Goal: Task Accomplishment & Management: Use online tool/utility

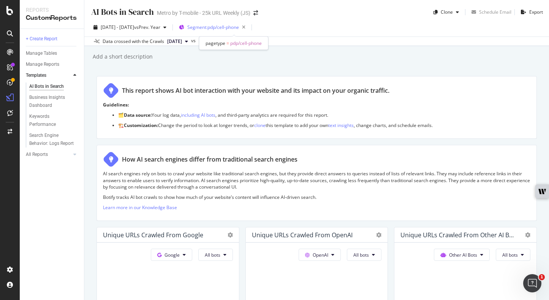
click at [234, 25] on span "Segment: pdp/cell-phone" at bounding box center [213, 27] width 52 height 6
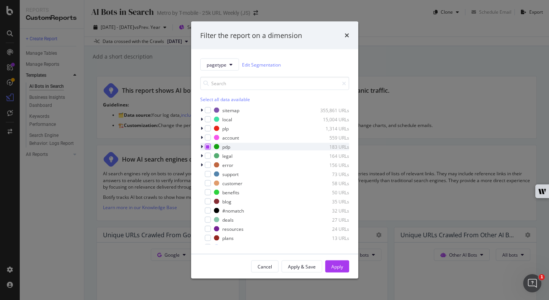
click at [209, 148] on icon "modal" at bounding box center [207, 147] width 3 height 4
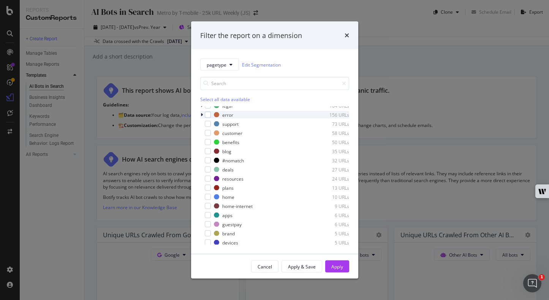
scroll to position [52, 0]
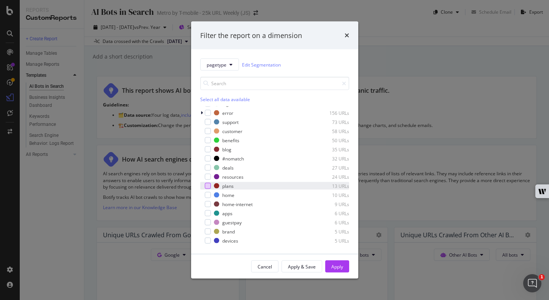
click at [208, 187] on div "modal" at bounding box center [208, 186] width 6 height 6
click at [334, 268] on div "Apply" at bounding box center [338, 266] width 12 height 6
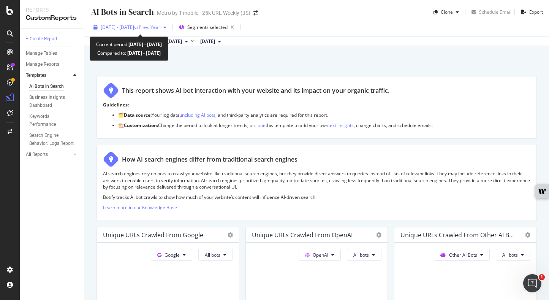
click at [160, 29] on span "vs Prev. Year" at bounding box center [147, 27] width 26 height 6
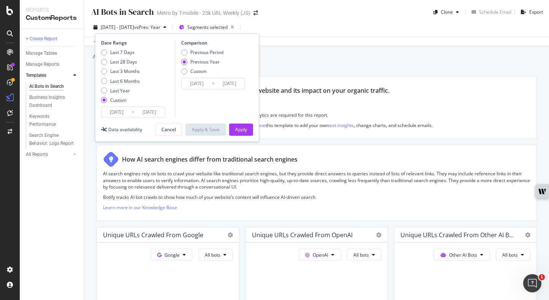
click at [121, 113] on input "2025/09/09" at bounding box center [117, 112] width 30 height 11
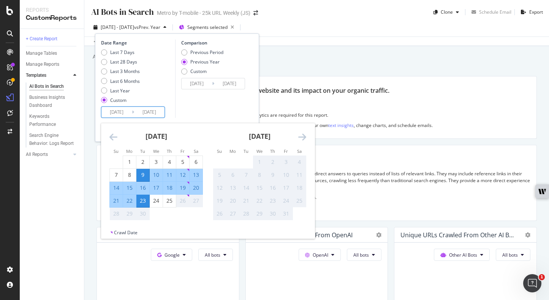
click at [115, 134] on icon "Move backward to switch to the previous month." at bounding box center [114, 136] width 8 height 9
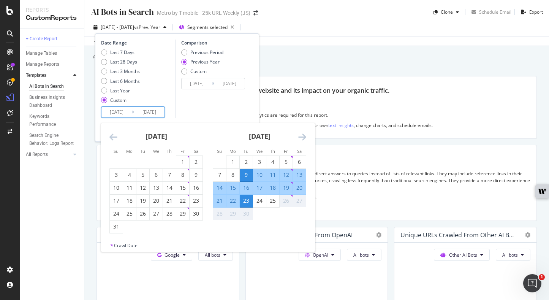
click at [115, 134] on icon "Move backward to switch to the previous month." at bounding box center [114, 136] width 8 height 9
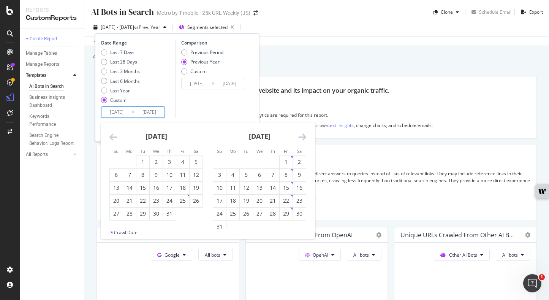
click at [115, 134] on icon "Move backward to switch to the previous month." at bounding box center [114, 136] width 8 height 9
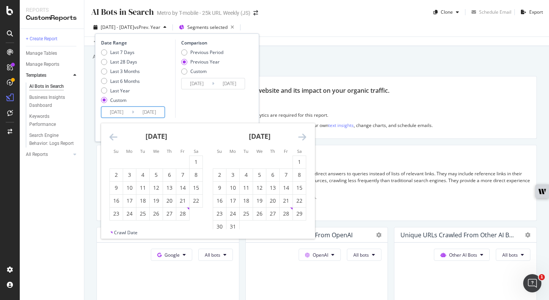
click at [115, 134] on icon "Move backward to switch to the previous month." at bounding box center [114, 136] width 8 height 9
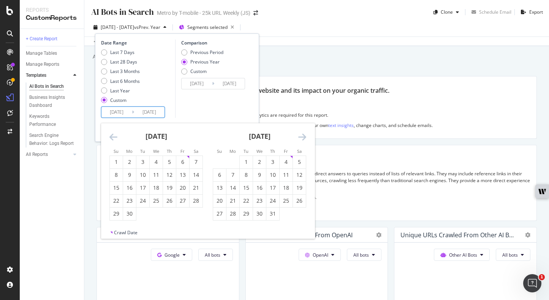
click at [115, 135] on icon "Move backward to switch to the previous month." at bounding box center [114, 136] width 8 height 9
click at [225, 160] on div "1" at bounding box center [219, 162] width 13 height 8
type input "2024/09/01"
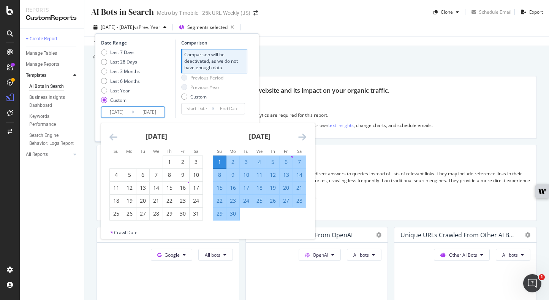
click at [300, 134] on icon "Move forward to switch to the next month." at bounding box center [303, 136] width 8 height 9
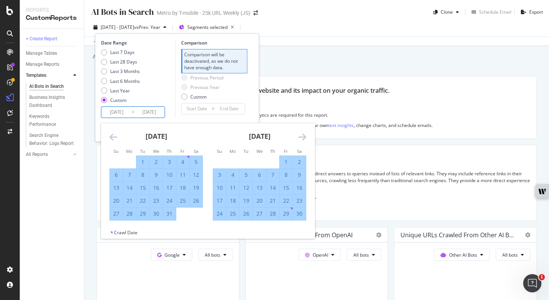
click at [300, 134] on icon "Move forward to switch to the next month." at bounding box center [303, 136] width 8 height 9
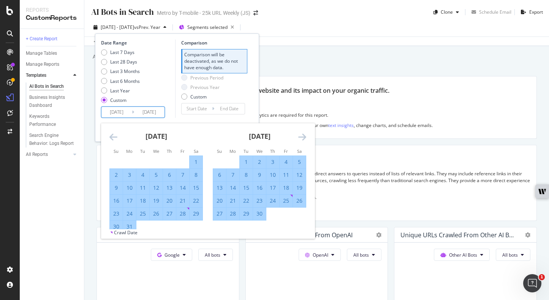
click at [300, 134] on icon "Move forward to switch to the next month." at bounding box center [303, 136] width 8 height 9
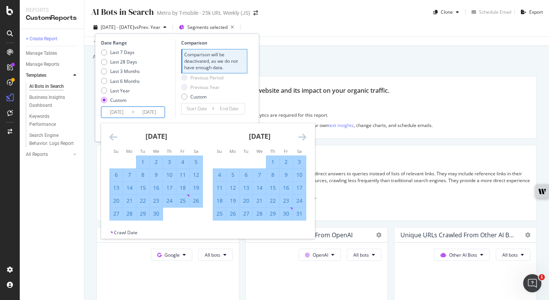
click at [300, 134] on icon "Move forward to switch to the next month." at bounding box center [303, 136] width 8 height 9
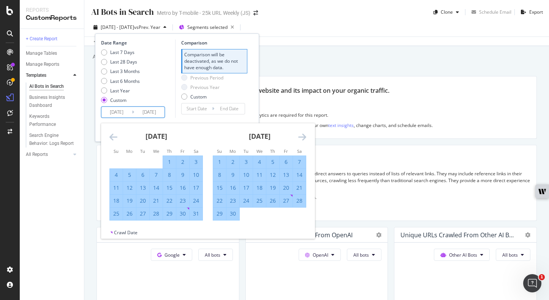
click at [300, 134] on icon "Move forward to switch to the next month." at bounding box center [303, 136] width 8 height 9
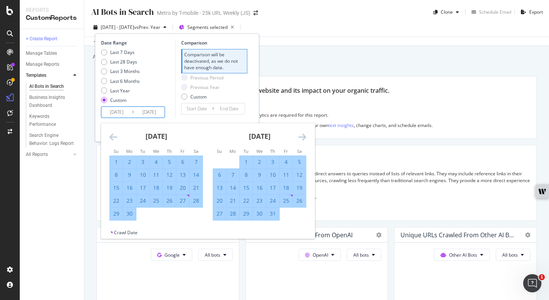
click at [300, 134] on icon "Move forward to switch to the next month." at bounding box center [303, 136] width 8 height 9
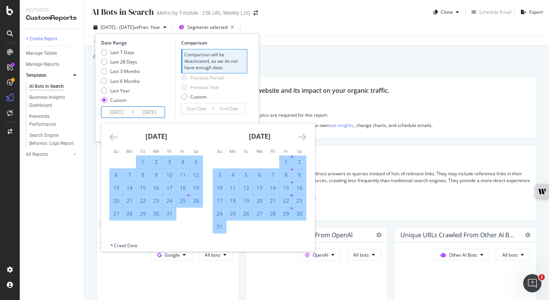
click at [300, 134] on icon "Move forward to switch to the next month." at bounding box center [303, 136] width 8 height 9
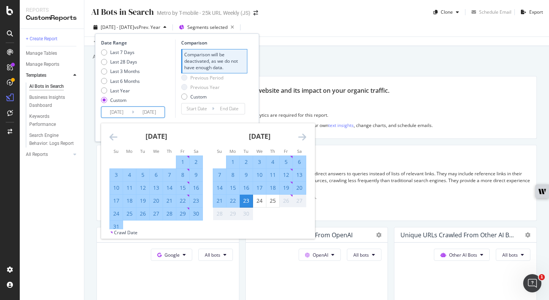
click at [117, 227] on div "31" at bounding box center [116, 227] width 13 height 8
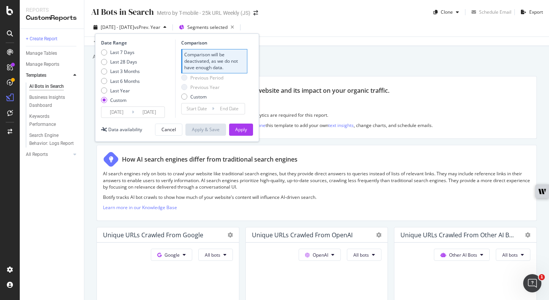
type input "2025/08/31"
click at [243, 127] on div "Apply" at bounding box center [241, 129] width 12 height 6
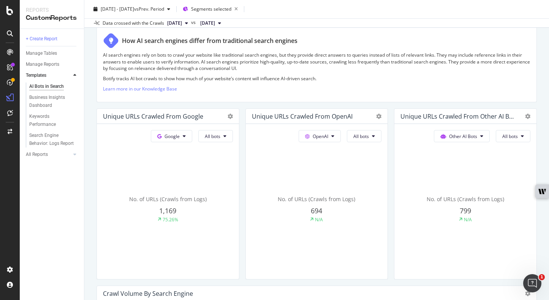
scroll to position [156, 0]
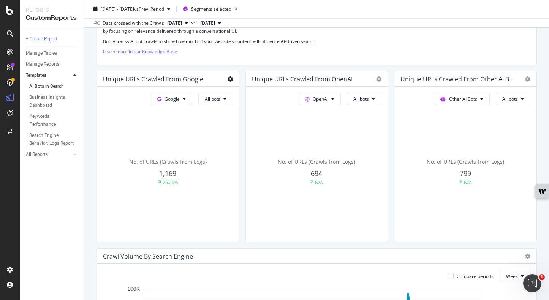
click at [229, 77] on icon at bounding box center [230, 78] width 5 height 5
click at [93, 145] on div "AI Bots in Search AI Bots in Search Metro by T-mobile - 25k URL Weekly (JS) Clo…" at bounding box center [316, 150] width 465 height 300
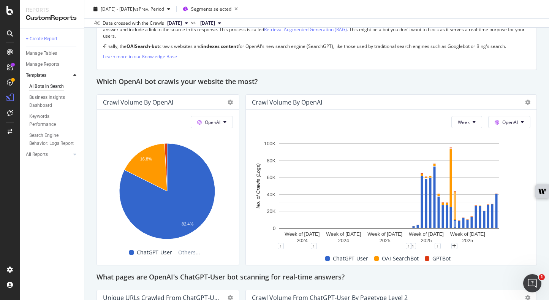
scroll to position [615, 0]
click at [230, 103] on icon at bounding box center [230, 101] width 5 height 5
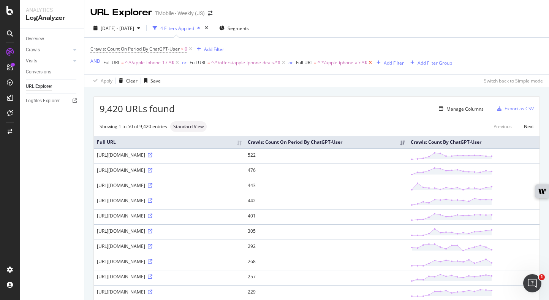
click at [373, 61] on icon at bounding box center [370, 63] width 6 height 8
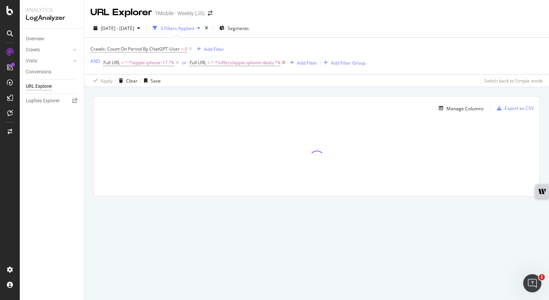
click at [283, 62] on icon at bounding box center [284, 63] width 6 height 8
click at [151, 62] on span "^.*/apple-iphone-17.*$" at bounding box center [149, 62] width 49 height 11
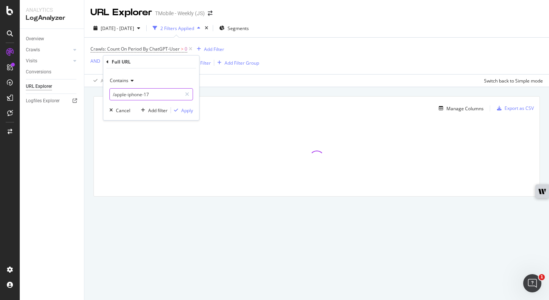
click at [154, 92] on input "/apple-iphone-17" at bounding box center [146, 94] width 72 height 12
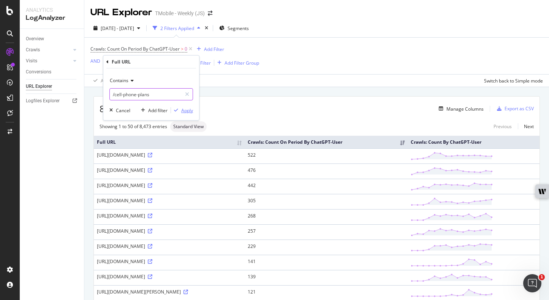
type input "/cell-phone-plans"
click at [186, 109] on div "Apply" at bounding box center [187, 110] width 12 height 6
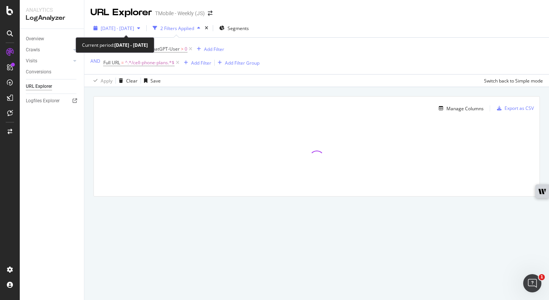
click at [133, 29] on span "2025 Sep. 9th - Sep. 23rd" at bounding box center [117, 28] width 33 height 6
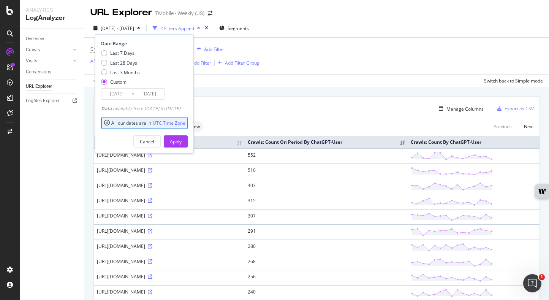
click at [117, 90] on input "2025/09/09" at bounding box center [117, 94] width 30 height 11
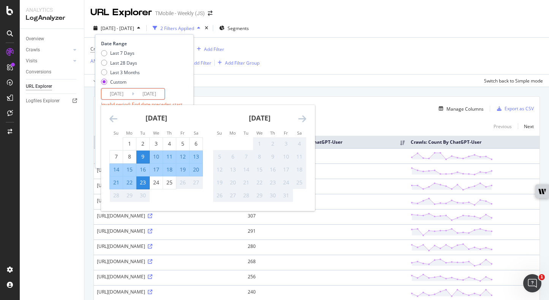
click at [114, 92] on input "2025/09/09" at bounding box center [117, 94] width 30 height 11
click at [117, 93] on input "2025/09/09" at bounding box center [117, 94] width 30 height 11
click at [129, 92] on input "2025/09/09" at bounding box center [117, 94] width 30 height 11
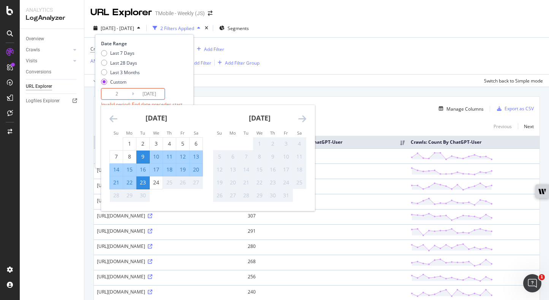
click at [112, 117] on icon "Move backward to switch to the previous month." at bounding box center [114, 118] width 8 height 9
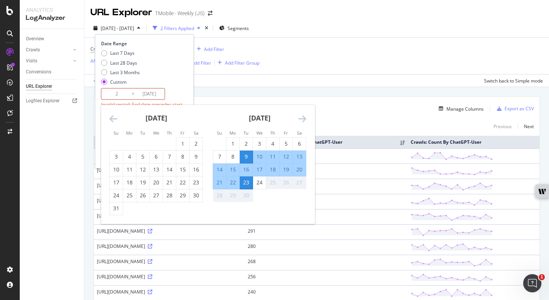
click at [112, 117] on icon "Move backward to switch to the previous month." at bounding box center [114, 118] width 8 height 9
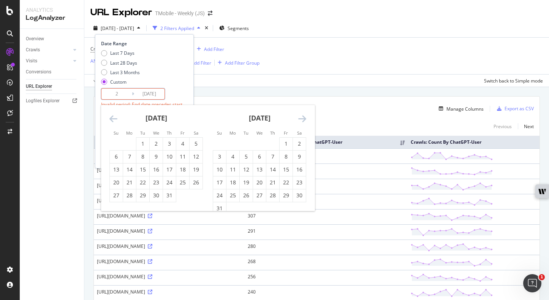
click at [112, 117] on icon "Move backward to switch to the previous month." at bounding box center [114, 118] width 8 height 9
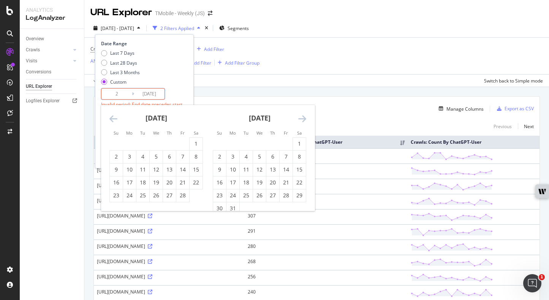
click at [112, 117] on icon "Move backward to switch to the previous month." at bounding box center [114, 118] width 8 height 9
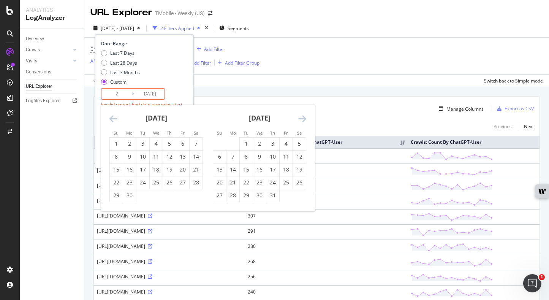
click at [112, 117] on icon "Move backward to switch to the previous month." at bounding box center [114, 118] width 8 height 9
click at [225, 147] on div "1" at bounding box center [219, 144] width 13 height 8
type input "2024/09/01"
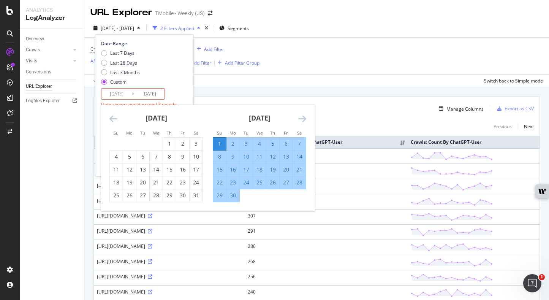
click at [303, 117] on icon "Move forward to switch to the next month." at bounding box center [303, 118] width 8 height 9
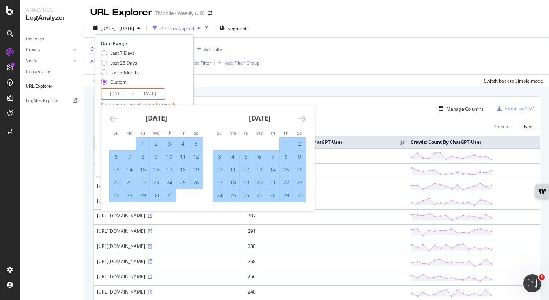
click at [303, 117] on icon "Move forward to switch to the next month." at bounding box center [303, 118] width 8 height 9
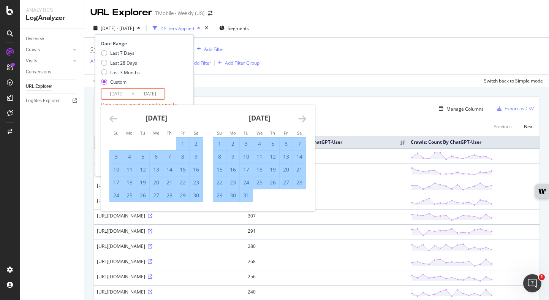
click at [303, 117] on icon "Move forward to switch to the next month." at bounding box center [303, 118] width 8 height 9
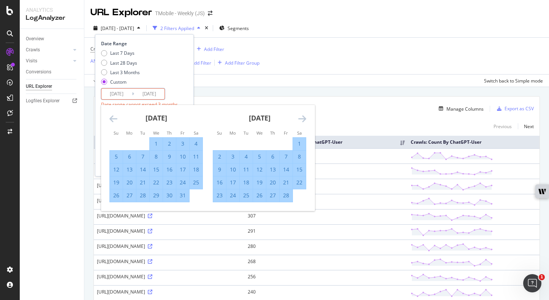
click at [303, 117] on icon "Move forward to switch to the next month." at bounding box center [303, 118] width 8 height 9
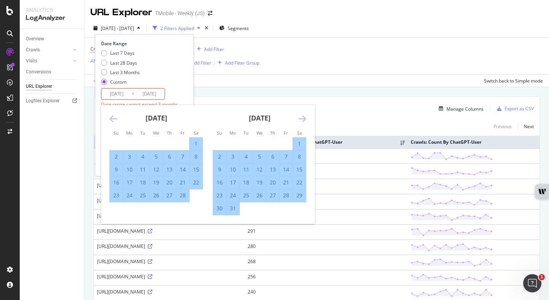
click at [303, 117] on icon "Move forward to switch to the next month." at bounding box center [303, 118] width 8 height 9
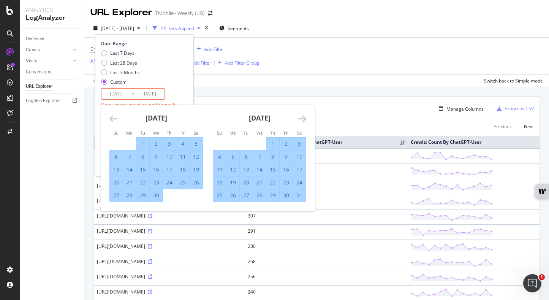
click at [303, 117] on icon "Move forward to switch to the next month." at bounding box center [303, 118] width 8 height 9
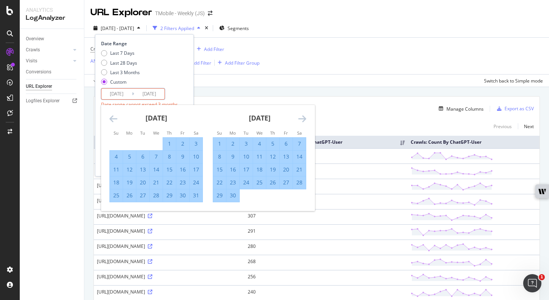
click at [303, 117] on icon "Move forward to switch to the next month." at bounding box center [303, 118] width 8 height 9
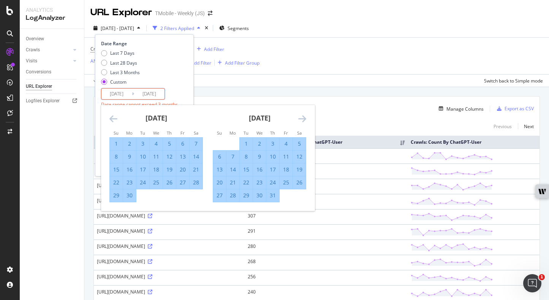
click at [303, 117] on icon "Move forward to switch to the next month." at bounding box center [303, 118] width 8 height 9
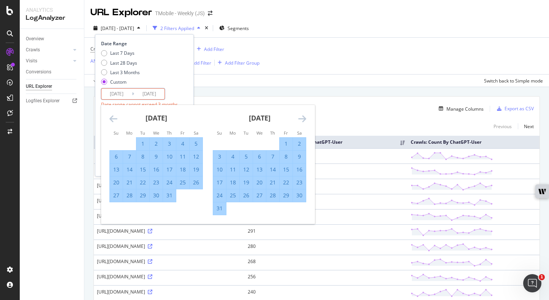
click at [303, 117] on icon "Move forward to switch to the next month." at bounding box center [303, 118] width 8 height 9
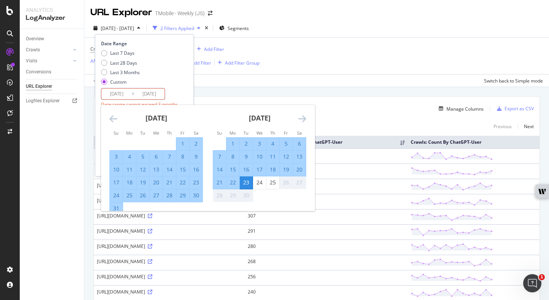
click at [118, 208] on div "31" at bounding box center [116, 209] width 13 height 8
type input "2025/08/31"
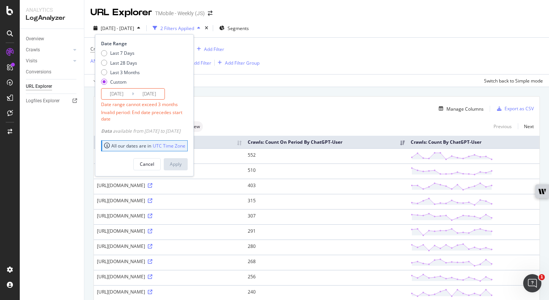
click at [156, 95] on input "2025/08/31" at bounding box center [149, 94] width 30 height 11
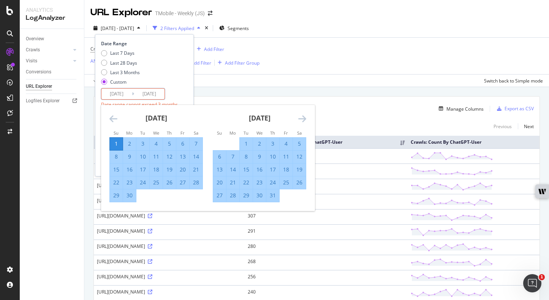
click at [181, 91] on div "Date Range Last 7 Days Last 28 Days Last 3 Months Custom 2024/09/01 Navigate fo…" at bounding box center [143, 81] width 85 height 82
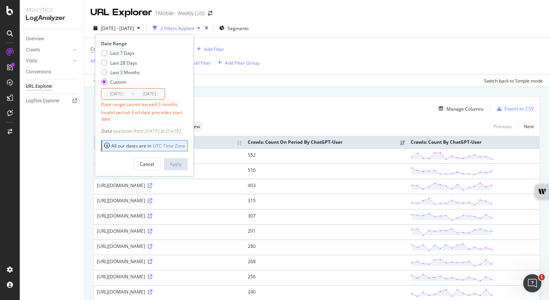
click at [116, 90] on input "2024/09/01" at bounding box center [117, 94] width 30 height 11
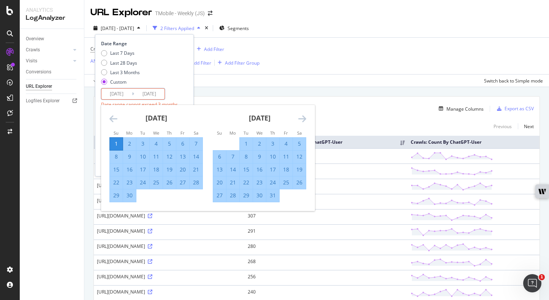
click at [303, 119] on icon "Move forward to switch to the next month." at bounding box center [303, 118] width 8 height 9
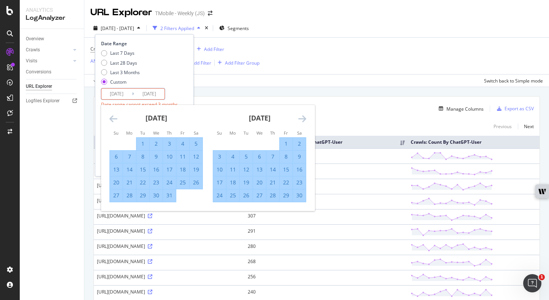
click at [303, 119] on icon "Move forward to switch to the next month." at bounding box center [303, 118] width 8 height 9
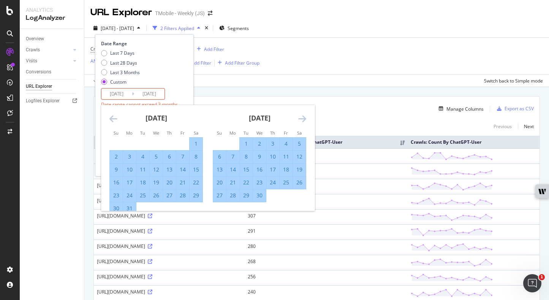
click at [303, 119] on icon "Move forward to switch to the next month." at bounding box center [303, 118] width 8 height 9
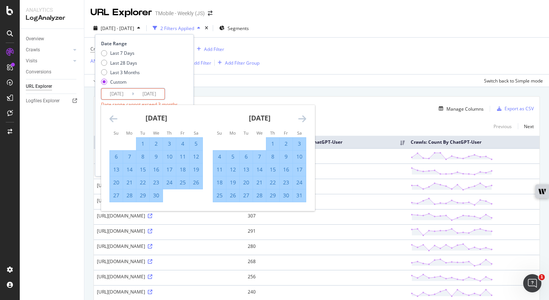
click at [303, 119] on icon "Move forward to switch to the next month." at bounding box center [303, 118] width 8 height 9
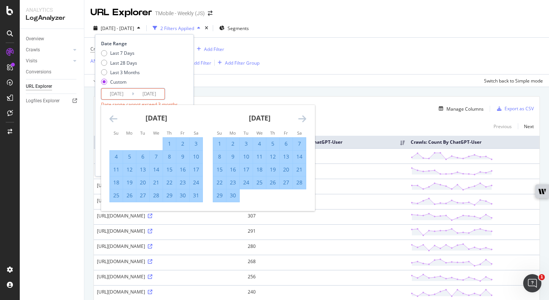
click at [303, 119] on icon "Move forward to switch to the next month." at bounding box center [303, 118] width 8 height 9
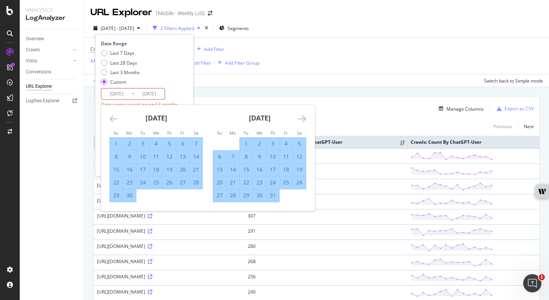
click at [303, 119] on icon "Move forward to switch to the next month." at bounding box center [303, 118] width 8 height 9
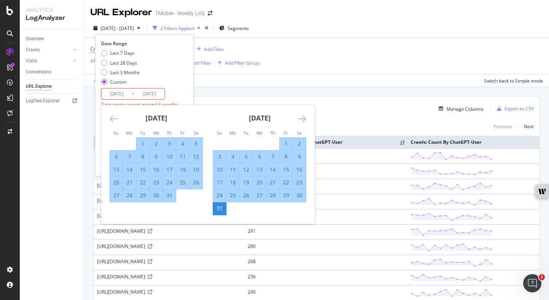
click at [110, 117] on icon "Move backward to switch to the previous month." at bounding box center [114, 118] width 8 height 9
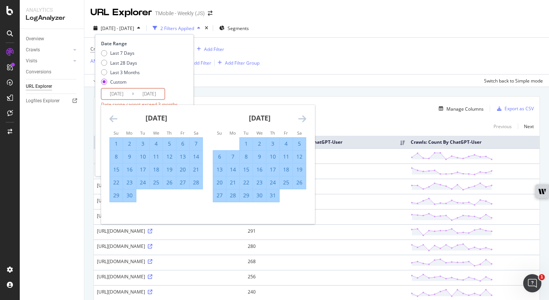
click at [116, 142] on div "1" at bounding box center [116, 144] width 13 height 8
type input "2025/06/01"
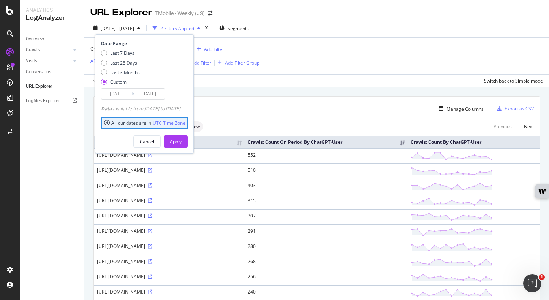
click at [186, 98] on div "Date Range Last 7 Days Last 28 Days Last 3 Months Custom 2025/06/01 Navigate fo…" at bounding box center [143, 69] width 85 height 59
click at [182, 139] on div "Apply" at bounding box center [176, 141] width 12 height 6
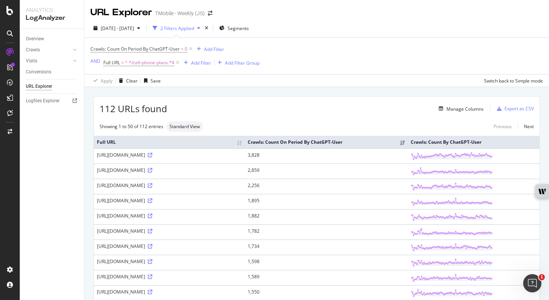
drag, startPoint x: 98, startPoint y: 171, endPoint x: 362, endPoint y: 170, distance: 263.1
click at [362, 170] on tr "https://www.t-mobile.com/cell-phone-plans 2,859" at bounding box center [317, 171] width 446 height 15
copy tr "ttps://www.t-mobile.com/cell-phone-plans 2,859"
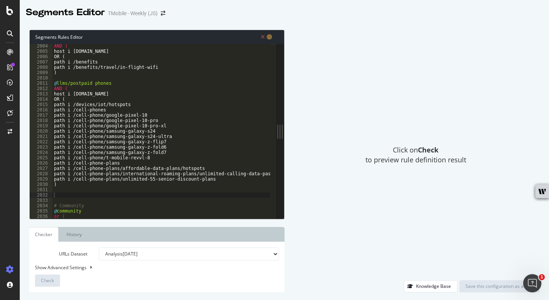
scroll to position [10664, 0]
click at [227, 179] on div "AND ( host i [DOMAIN_NAME] OR ( path i /benefits path i /benefits/travel/in-fli…" at bounding box center [258, 132] width 412 height 179
type textarea "path i /cell-phone-plans/unlimited-55-senior-discount-plans"
paste textarea "path i /devices/phone-trade-in"
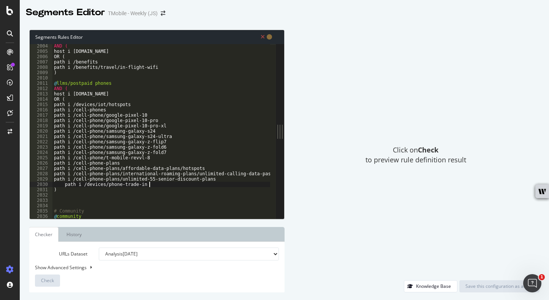
click at [74, 184] on div "AND ( host i [DOMAIN_NAME] OR ( path i /benefits path i /benefits/travel/in-fli…" at bounding box center [258, 132] width 412 height 179
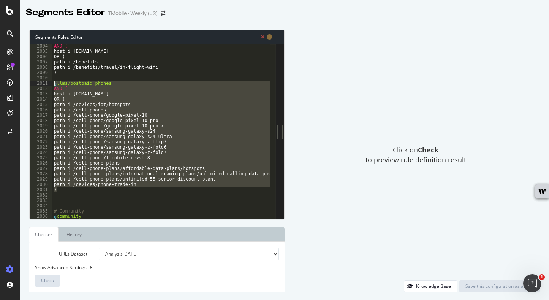
drag, startPoint x: 67, startPoint y: 190, endPoint x: 52, endPoint y: 83, distance: 107.9
click at [52, 83] on div "AND ( host i [DOMAIN_NAME] OR ( path i /benefits path i /benefits/travel/in-fli…" at bounding box center [258, 132] width 412 height 179
type textarea "@llms/postpaid phones AND ("
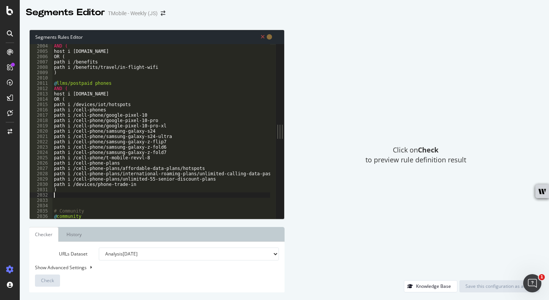
click at [70, 196] on div "AND ( host i [DOMAIN_NAME] OR ( path i /benefits path i /benefits/travel/in-fli…" at bounding box center [258, 132] width 412 height 179
paste textarea ")"
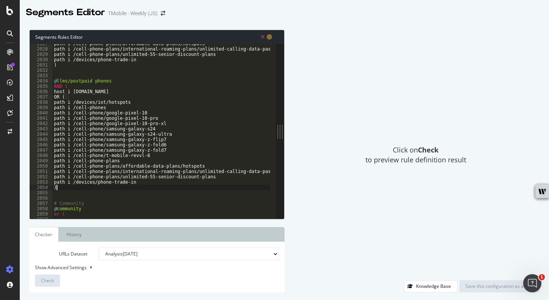
scroll to position [10789, 0]
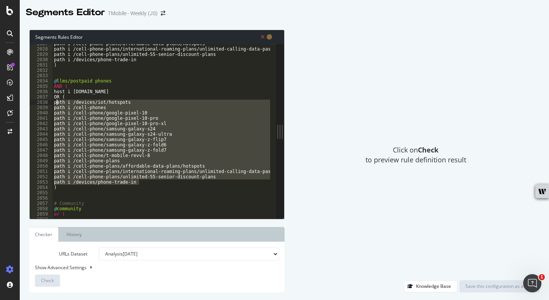
drag, startPoint x: 149, startPoint y: 181, endPoint x: 56, endPoint y: 105, distance: 120.8
click at [56, 105] on div "path i /cell-phone-plans/affordable-data-plans/hotspots path i /cell-phone-plan…" at bounding box center [258, 130] width 412 height 179
type textarea "path i /devices/iot/hotspots path i /cell-phones"
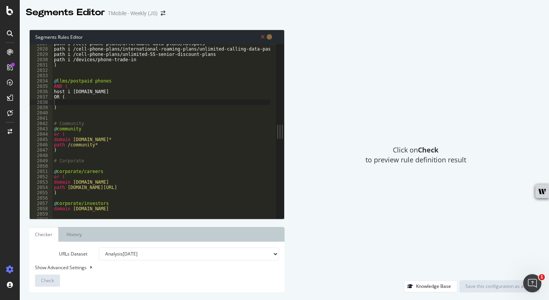
click at [54, 101] on div "path i /cell-phone-plans/affordable-data-plans/hotspots path i /cell-phone-plan…" at bounding box center [258, 130] width 412 height 179
paste textarea "path i /offers/smartphone-equality-program"
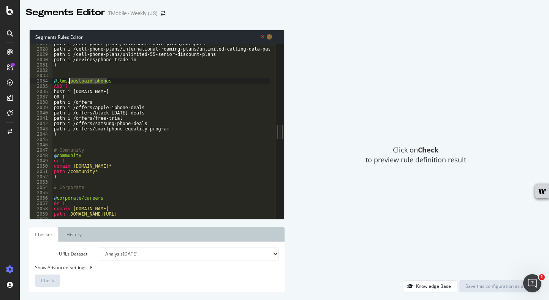
drag, startPoint x: 111, startPoint y: 79, endPoint x: 69, endPoint y: 80, distance: 41.4
click at [69, 80] on div "path i /cell-phone-plans/affordable-data-plans/hotspots path i /cell-phone-plan…" at bounding box center [258, 130] width 412 height 179
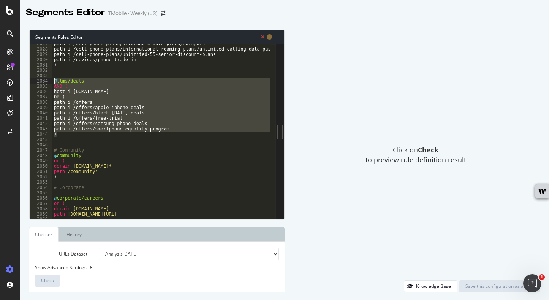
drag, startPoint x: 66, startPoint y: 136, endPoint x: 51, endPoint y: 80, distance: 57.5
click at [51, 80] on div "@llms/deals 2027 2028 2029 2030 2031 2032 2033 2034 2035 2036 2037 2038 2039 20…" at bounding box center [153, 131] width 246 height 175
click at [57, 132] on div "path i /cell-phone-plans/affordable-data-plans/hotspots path i /cell-phone-plan…" at bounding box center [161, 131] width 218 height 175
type textarea ")"
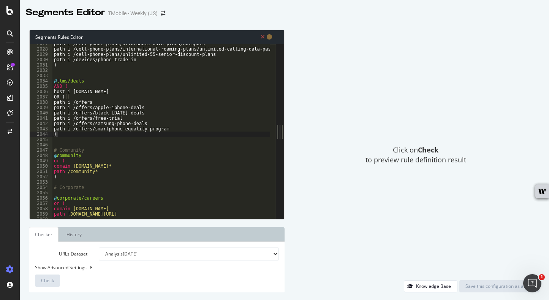
scroll to position [0, 0]
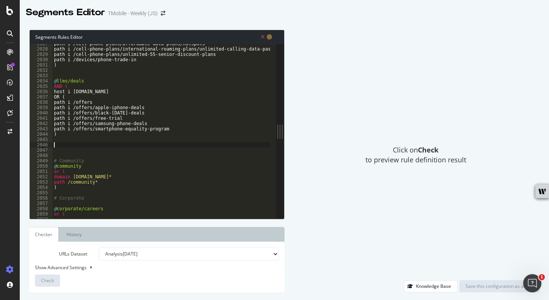
paste textarea ")"
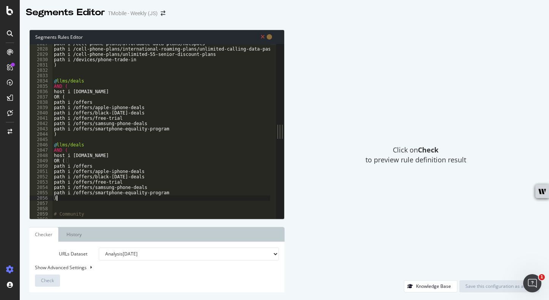
click at [70, 146] on div "path i /cell-phone-plans/affordable-data-plans/hotspots path i /cell-phone-plan…" at bounding box center [258, 130] width 412 height 179
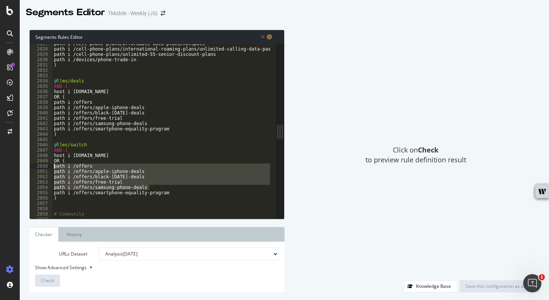
drag, startPoint x: 171, startPoint y: 190, endPoint x: 33, endPoint y: 167, distance: 139.9
click at [33, 167] on div "@llms/switch 2027 2028 2029 2030 2031 2032 2033 2034 2035 2036 2037 2038 2039 2…" at bounding box center [153, 131] width 246 height 175
type textarea "path i /offers path i /offers/apple-iphone-deals"
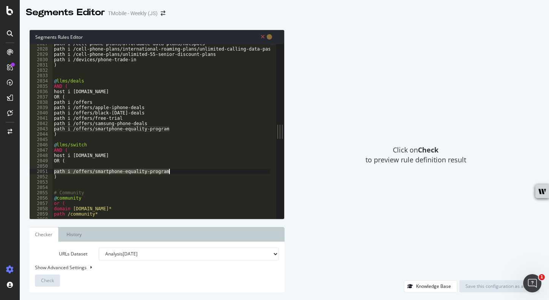
drag, startPoint x: 52, startPoint y: 170, endPoint x: 182, endPoint y: 172, distance: 129.7
click at [182, 172] on div "path i /cell-phone-plans/affordable-data-plans/hotspots path i /cell-phone-plan…" at bounding box center [258, 130] width 412 height 179
type textarea "path i /offers/smartphone-equality-program"
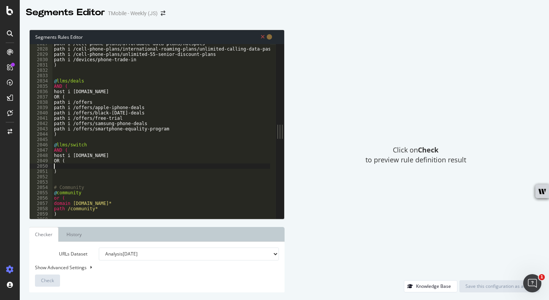
paste textarea "path i /switch/free-cell-phone-with-plan"
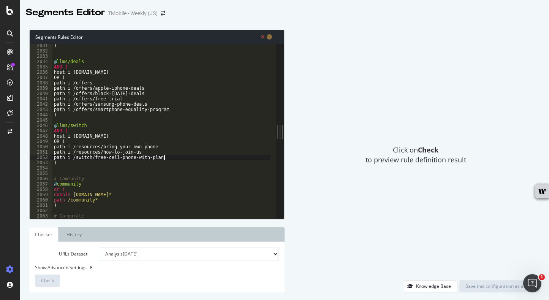
scroll to position [10808, 0]
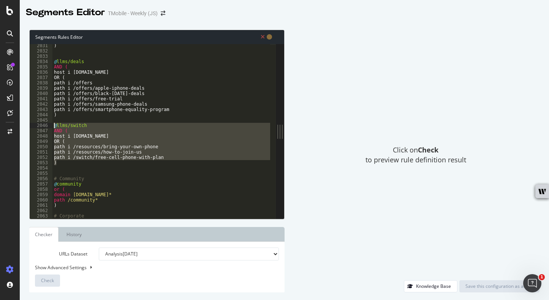
drag, startPoint x: 83, startPoint y: 162, endPoint x: 45, endPoint y: 125, distance: 52.4
click at [45, 125] on div "path i /switch/free-cell-phone-with-plan 2031 2032 2033 2034 2035 2036 2037 203…" at bounding box center [153, 131] width 246 height 175
type textarea "@llms/switch AND ("
click at [61, 165] on div ") @ llms/deals AND ( host i [DOMAIN_NAME] OR ( path i /offers path i /offers/ap…" at bounding box center [258, 132] width 412 height 179
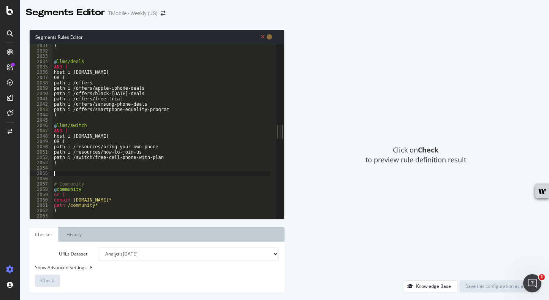
paste textarea ")"
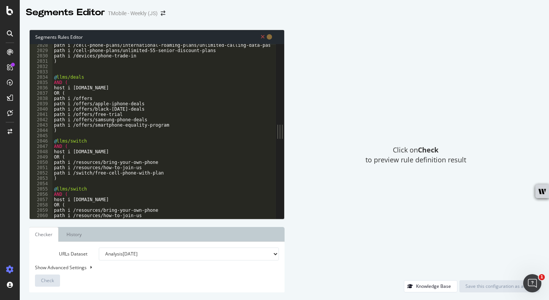
scroll to position [10792, 0]
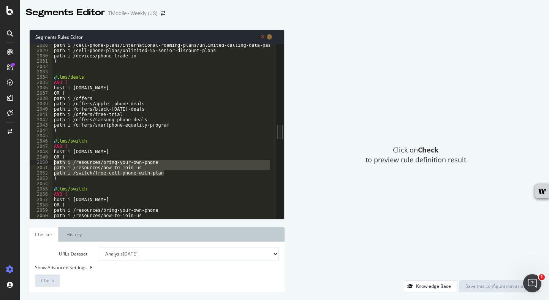
drag, startPoint x: 174, startPoint y: 173, endPoint x: 30, endPoint y: 162, distance: 143.8
click at [30, 162] on div ") 2028 2029 2030 2031 2032 2033 2034 2035 2036 2037 2038 2039 2040 2041 2042 20…" at bounding box center [153, 131] width 246 height 175
type textarea "path i /resources/bring-your-own-phone path i /resources/how-to-join-us"
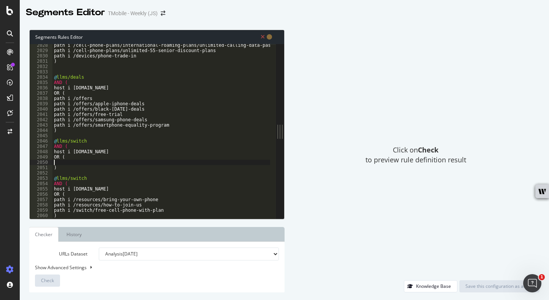
paste textarea "path i /tv-streaming/netflix-on-us"
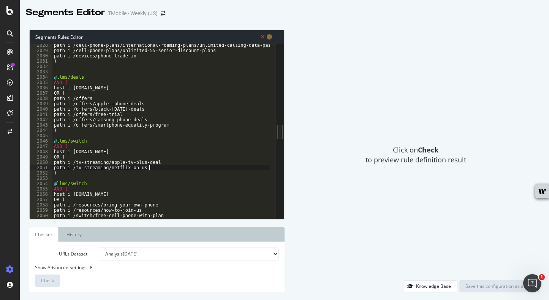
click at [79, 141] on div "path i /cell-phone-plans/international-roaming-plans/unlimited-calling-data-pas…" at bounding box center [258, 132] width 412 height 179
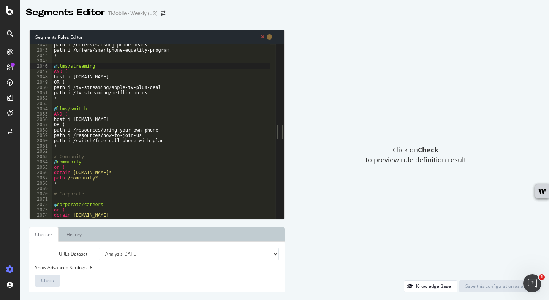
scroll to position [10869, 0]
click at [75, 153] on div "path i /offers/samsung-phone-deals path i /offers/smartphone-equality-program )…" at bounding box center [258, 130] width 412 height 179
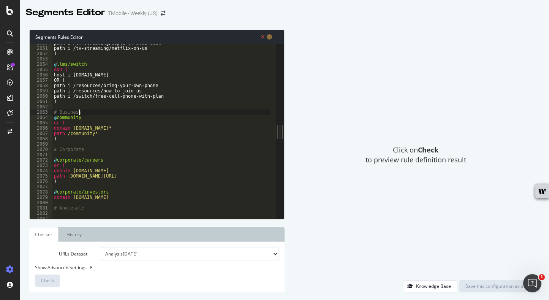
scroll to position [10912, 0]
click at [71, 117] on div "path i /tv-streaming/apple-tv-plus-deal path i /tv-streaming/netflix-on-us ) @ …" at bounding box center [258, 129] width 412 height 179
type textarea "@llms/tfb"
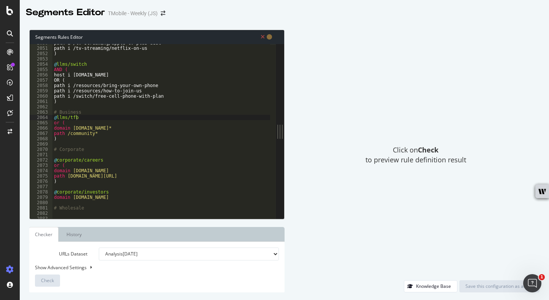
click at [105, 108] on div "path i /tv-streaming/apple-tv-plus-deal path i /tv-streaming/netflix-on-us ) @ …" at bounding box center [258, 129] width 412 height 179
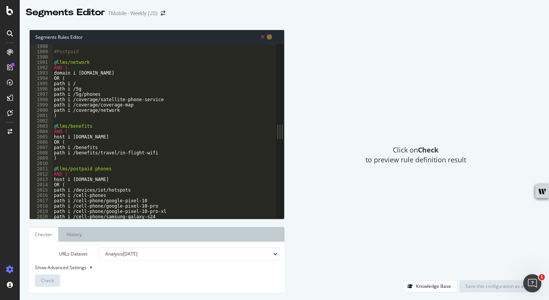
scroll to position [10579, 0]
click at [80, 73] on div "#Postpaid @ llms/network AND ( domain i [DOMAIN_NAME] OR ( path i / path i /5g …" at bounding box center [258, 133] width 412 height 179
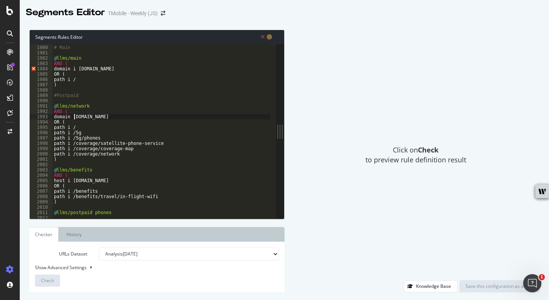
scroll to position [10532, 0]
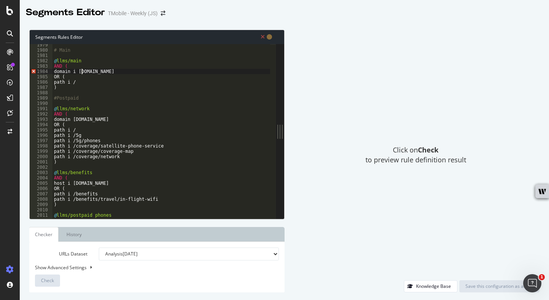
click at [81, 71] on div "# Main @ llms/main AND ( domain i [DOMAIN_NAME] OR ( path i / ) #Postpaid @ llm…" at bounding box center [258, 131] width 412 height 179
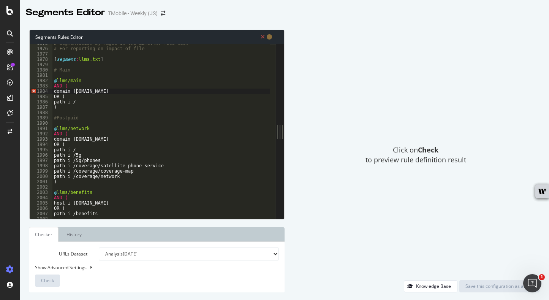
scroll to position [10513, 0]
click at [81, 92] on div "# Segmentation by Pages in the LLMs.TXT file test # For reporting on impact of …" at bounding box center [258, 130] width 412 height 179
drag, startPoint x: 72, startPoint y: 130, endPoint x: 86, endPoint y: 113, distance: 21.6
click at [86, 116] on div "# Segmentation by Pages in the LLMs.TXT file test # For reporting on impact of …" at bounding box center [258, 130] width 412 height 179
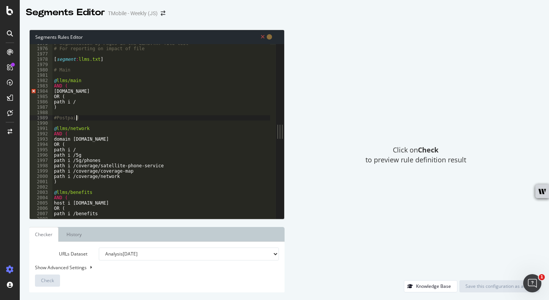
click at [74, 91] on div "# Segmentation by Pages in the LLMs.TXT file test # For reporting on impact of …" at bounding box center [258, 130] width 412 height 179
click at [102, 99] on div "# Segmentation by Pages in the LLMs.TXT file test # For reporting on impact of …" at bounding box center [258, 130] width 412 height 179
click at [75, 90] on div "# Segmentation by Pages in the LLMs.TXT file test # For reporting on impact of …" at bounding box center [258, 130] width 412 height 179
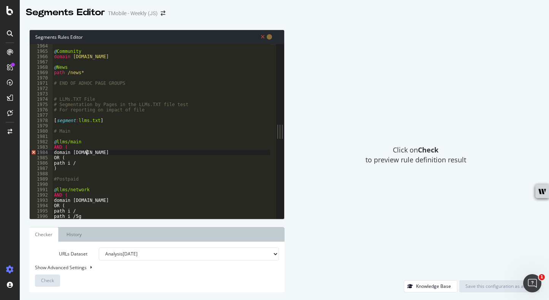
scroll to position [10433, 0]
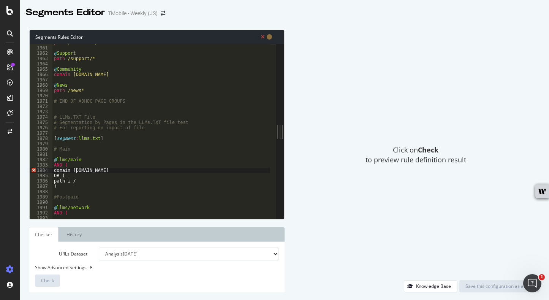
click at [76, 170] on div "path /resources/* @ Support path /support/* @ Community domain [DOMAIN_NAME] @ …" at bounding box center [258, 129] width 412 height 179
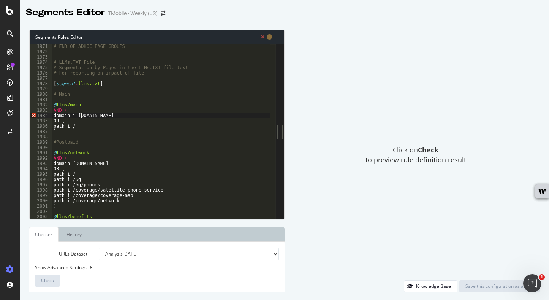
scroll to position [10488, 0]
click at [87, 122] on div "# END OF ADHOC PAGE GROUPS # LLMs.TXT File # Segmentation by Pages in the LLMs.…" at bounding box center [258, 133] width 412 height 179
click at [79, 127] on div "# END OF ADHOC PAGE GROUPS # LLMs.TXT File # Segmentation by Pages in the LLMs.…" at bounding box center [258, 133] width 412 height 179
drag, startPoint x: 88, startPoint y: 173, endPoint x: 57, endPoint y: 175, distance: 31.3
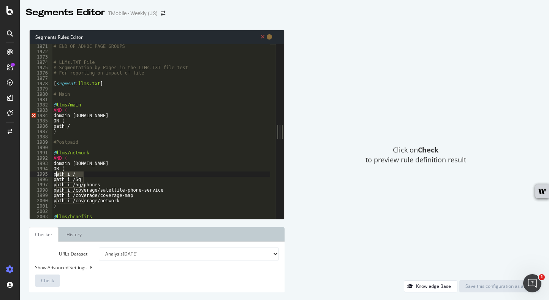
click at [57, 175] on div "# END OF ADHOC PAGE GROUPS # LLMs.TXT File # Segmentation by Pages in the LLMs.…" at bounding box center [258, 133] width 412 height 179
type textarea "path i /"
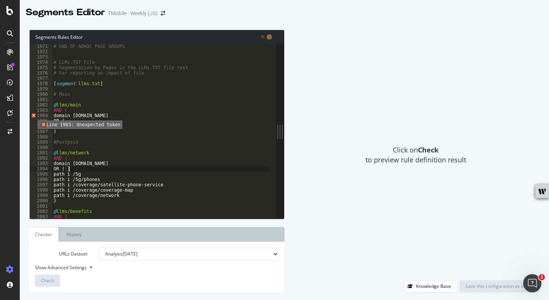
click at [32, 118] on span "Error, read annotations row 1984" at bounding box center [33, 120] width 7 height 5
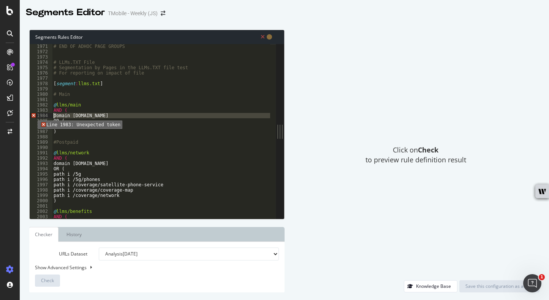
click at [32, 118] on span "Error, read annotations row 1984" at bounding box center [33, 120] width 7 height 5
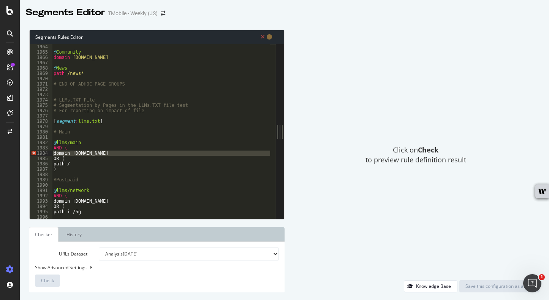
scroll to position [10494, 0]
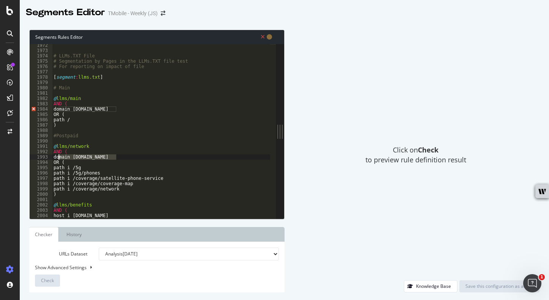
drag, startPoint x: 122, startPoint y: 157, endPoint x: 59, endPoint y: 158, distance: 63.9
click at [59, 158] on div "# LLMs.TXT File # Segmentation by Pages in the LLMs.TXT file test # For reporti…" at bounding box center [258, 132] width 412 height 179
drag, startPoint x: 120, startPoint y: 108, endPoint x: 59, endPoint y: 110, distance: 60.5
click at [59, 110] on div "# LLMs.TXT File # Segmentation by Pages in the LLMs.TXT file test # For reporti…" at bounding box center [258, 132] width 412 height 179
paste textarea "Cursor at row 1984"
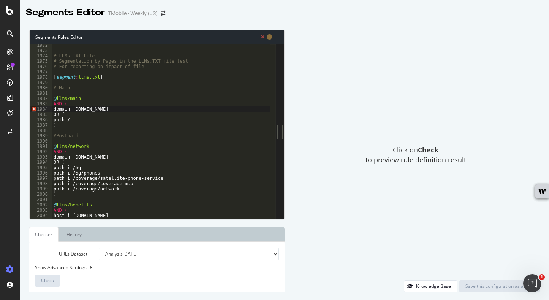
type textarea "domain [DOMAIN_NAME]"
drag, startPoint x: 120, startPoint y: 107, endPoint x: 56, endPoint y: 110, distance: 64.4
click at [56, 110] on div "# LLMs.TXT File # Segmentation by Pages in the LLMs.TXT file test # For reporti…" at bounding box center [258, 132] width 412 height 179
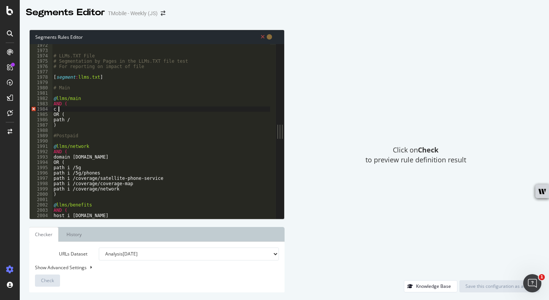
paste textarea "domain [DOMAIN_NAME]"
click at [58, 110] on div "# LLMs.TXT File # Segmentation by Pages in the LLMs.TXT file test # For reporti…" at bounding box center [258, 132] width 412 height 179
click at [110, 127] on div "# LLMs.TXT File # Segmentation by Pages in the LLMs.TXT file test # For reporti…" at bounding box center [258, 132] width 412 height 179
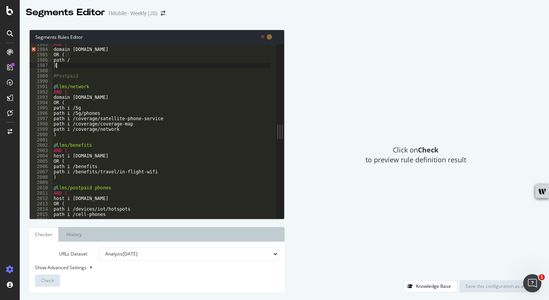
scroll to position [10569, 0]
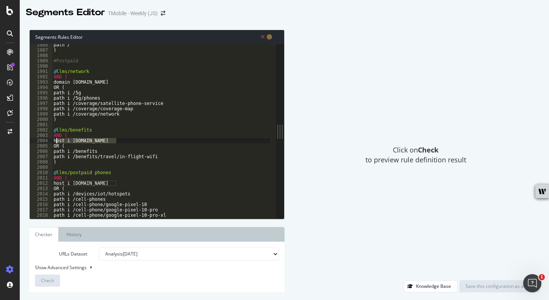
drag, startPoint x: 119, startPoint y: 140, endPoint x: 57, endPoint y: 140, distance: 62.7
click at [57, 140] on div "path / ) #Postpaid @ llms/network AND ( domain [DOMAIN_NAME] OR ( path i /5g pa…" at bounding box center [258, 131] width 412 height 179
type textarea "host i [DOMAIN_NAME]"
paste textarea "domain [DOMAIN_NAME]"
drag, startPoint x: 126, startPoint y: 138, endPoint x: 49, endPoint y: 140, distance: 77.2
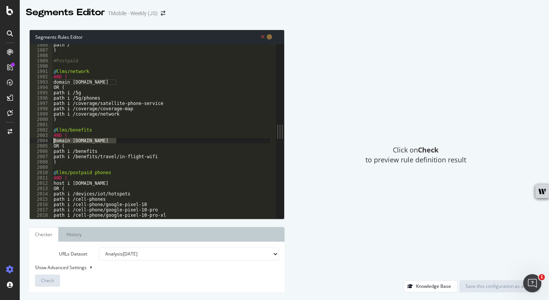
click at [49, 140] on div "domain [DOMAIN_NAME] 1986 1987 1988 1989 1990 1991 1992 1993 1994 1995 1996 199…" at bounding box center [153, 131] width 246 height 175
drag, startPoint x: 119, startPoint y: 181, endPoint x: 52, endPoint y: 181, distance: 66.5
click at [52, 181] on div "path / ) #Postpaid @ llms/network AND ( domain [DOMAIN_NAME] OR ( path i /5g pa…" at bounding box center [258, 131] width 412 height 179
paste textarea "domain"
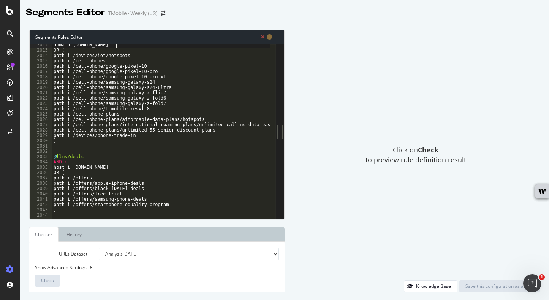
scroll to position [10708, 0]
drag, startPoint x: 122, startPoint y: 165, endPoint x: 62, endPoint y: 167, distance: 59.8
click at [62, 167] on div "domain [DOMAIN_NAME] OR ( path i /devices/iot/hotspots path i /cell-phones path…" at bounding box center [258, 131] width 412 height 179
click at [71, 167] on div "domain [DOMAIN_NAME] OR ( path i /devices/iot/hotspots path i /cell-phones path…" at bounding box center [258, 131] width 412 height 179
drag, startPoint x: 121, startPoint y: 167, endPoint x: 46, endPoint y: 166, distance: 75.3
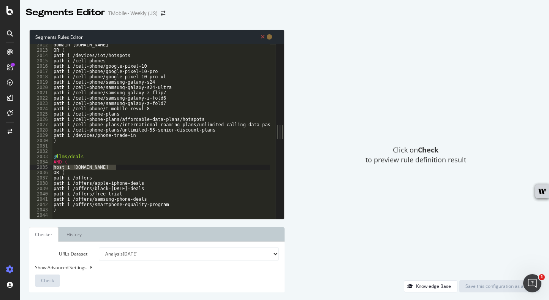
click at [46, 166] on div "host i [DOMAIN_NAME] 2012 2013 2014 2015 2016 2017 2018 2019 2020 2021 2022 202…" at bounding box center [153, 131] width 246 height 175
paste textarea "domain"
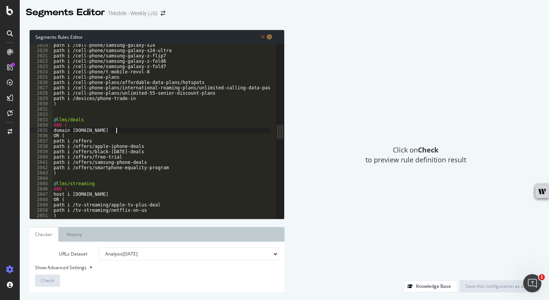
scroll to position [10751, 0]
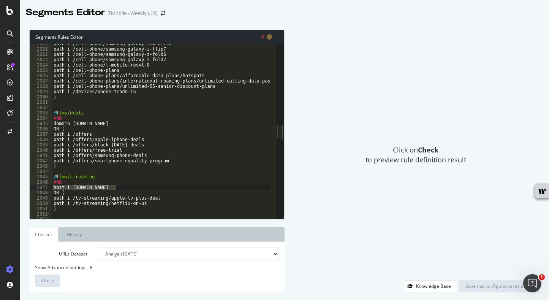
drag, startPoint x: 125, startPoint y: 186, endPoint x: 51, endPoint y: 188, distance: 74.2
click at [51, 188] on div "domain [DOMAIN_NAME] 2020 2021 2022 2023 2024 2025 2026 2027 2028 2029 2030 203…" at bounding box center [153, 131] width 246 height 175
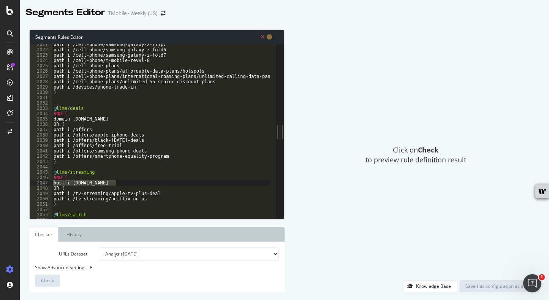
scroll to position [10756, 0]
drag, startPoint x: 121, startPoint y: 119, endPoint x: 34, endPoint y: 120, distance: 86.3
click at [34, 120] on div "host i [DOMAIN_NAME] 2021 2022 2023 2024 2025 2026 2027 2028 2029 2030 2031 203…" at bounding box center [153, 131] width 246 height 175
drag, startPoint x: 122, startPoint y: 181, endPoint x: 43, endPoint y: 183, distance: 79.1
click at [43, 183] on div "domain [DOMAIN_NAME] 2021 2022 2023 2024 2025 2026 2027 2028 2029 2030 2031 203…" at bounding box center [153, 131] width 246 height 175
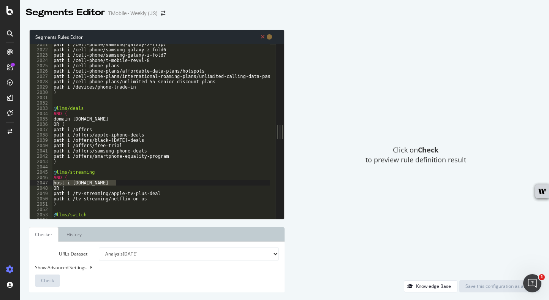
paste textarea "domain"
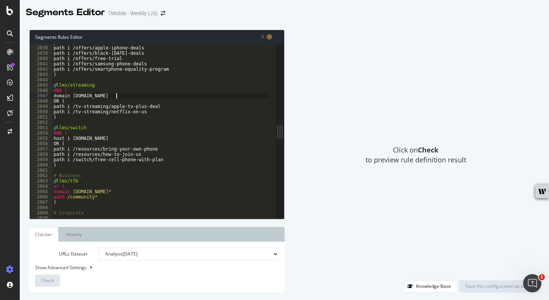
scroll to position [10843, 0]
drag, startPoint x: 118, startPoint y: 137, endPoint x: 49, endPoint y: 137, distance: 69.6
click at [49, 137] on div "domain [DOMAIN_NAME] 2037 2038 2039 2040 2041 2042 2043 2044 2045 2046 2047 204…" at bounding box center [153, 131] width 246 height 175
paste textarea "domain"
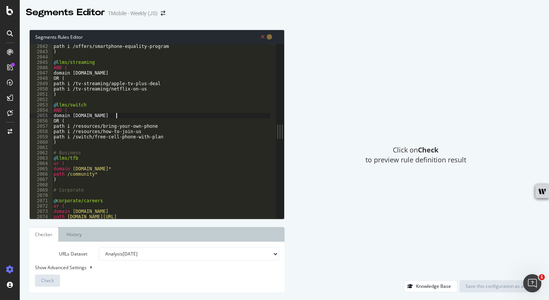
scroll to position [10876, 0]
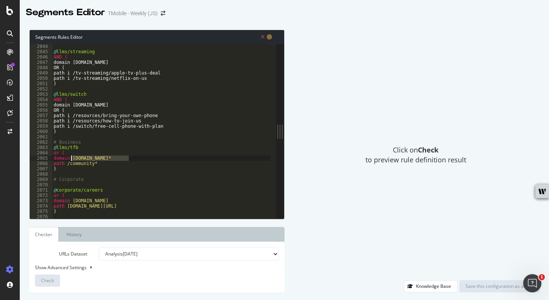
drag, startPoint x: 138, startPoint y: 157, endPoint x: 72, endPoint y: 158, distance: 66.5
click at [72, 158] on div "@ llms/streaming AND ( domain [DOMAIN_NAME] OR ( path i /tv-streaming/apple-tv-…" at bounding box center [258, 133] width 412 height 179
paste textarea "domain [DOMAIN_NAME]"
click at [75, 156] on div "@ llms/streaming AND ( domain [DOMAIN_NAME] OR ( path i /tv-streaming/apple-tv-…" at bounding box center [258, 133] width 412 height 179
drag, startPoint x: 93, startPoint y: 156, endPoint x: 76, endPoint y: 159, distance: 16.9
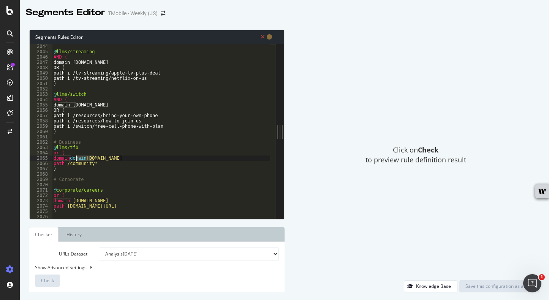
click at [76, 159] on div "@ llms/streaming AND ( domain [DOMAIN_NAME] OR ( path i /tv-streaming/apple-tv-…" at bounding box center [258, 133] width 412 height 179
click at [74, 157] on div "@ llms/streaming AND ( domain [DOMAIN_NAME] OR ( path i /tv-streaming/apple-tv-…" at bounding box center [258, 133] width 412 height 179
drag, startPoint x: 67, startPoint y: 169, endPoint x: 53, endPoint y: 164, distance: 15.2
click at [53, 164] on div "@ llms/streaming AND ( domain [DOMAIN_NAME] OR ( path i /tv-streaming/apple-tv-…" at bounding box center [258, 133] width 412 height 179
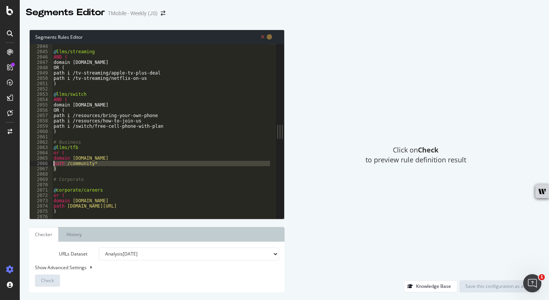
paste textarea "path i /business/wireless-business-plans"
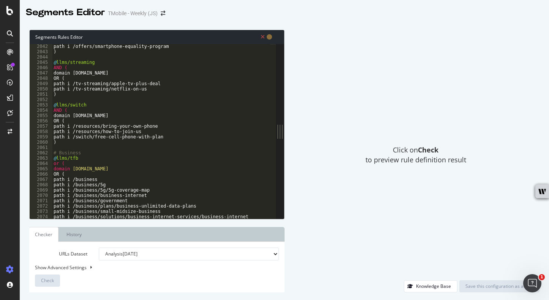
scroll to position [10866, 0]
click at [76, 168] on div "path i /offers/smartphone-equality-program ) @ llms/streaming AND ( domain [DOM…" at bounding box center [258, 133] width 412 height 179
click at [125, 166] on div "path i /offers/smartphone-equality-program ) @ llms/streaming AND ( domain [DOM…" at bounding box center [258, 133] width 412 height 179
click at [118, 169] on div "path i /offers/smartphone-equality-program ) @ llms/streaming AND ( domain [DOM…" at bounding box center [258, 133] width 412 height 179
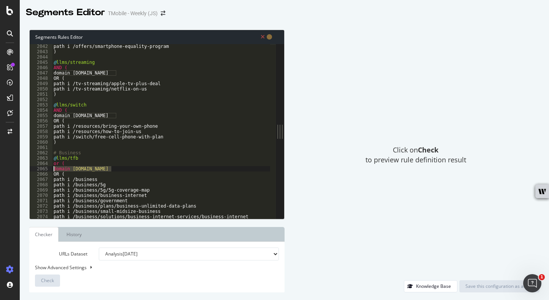
drag, startPoint x: 118, startPoint y: 168, endPoint x: 49, endPoint y: 169, distance: 68.4
click at [49, 169] on div "domain [DOMAIN_NAME] 2042 2043 2044 2045 2046 2047 2048 2049 2050 2051 2052 205…" at bounding box center [153, 131] width 246 height 175
drag, startPoint x: 84, startPoint y: 114, endPoint x: 46, endPoint y: 114, distance: 38.0
click at [46, 114] on div "domain [DOMAIN_NAME] 2042 2043 2044 2045 2046 2047 2048 2049 2050 2051 2052 205…" at bounding box center [153, 131] width 246 height 175
paste textarea "Cursor at row 2055"
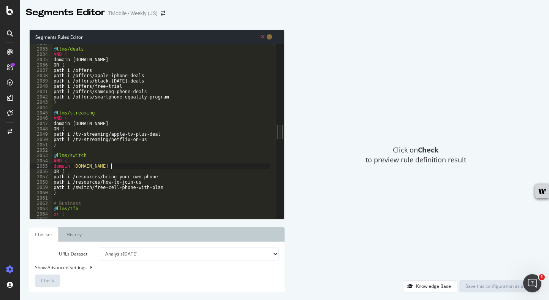
scroll to position [10814, 0]
drag, startPoint x: 122, startPoint y: 124, endPoint x: 36, endPoint y: 125, distance: 86.0
click at [36, 125] on div "domain [DOMAIN_NAME] 2032 2033 2034 2035 2036 2037 2038 2039 2040 2041 2042 204…" at bounding box center [153, 131] width 246 height 175
paste textarea "Cursor at row 2047"
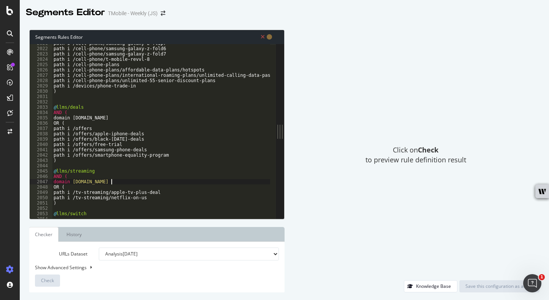
scroll to position [10757, 0]
drag, startPoint x: 120, startPoint y: 118, endPoint x: 53, endPoint y: 120, distance: 66.6
click at [53, 120] on div "path i /cell-phone/samsung-galaxy-z-flip7 path i /cell-phone/samsung-galaxy-z-f…" at bounding box center [258, 130] width 412 height 179
paste textarea "Cursor at row 2035"
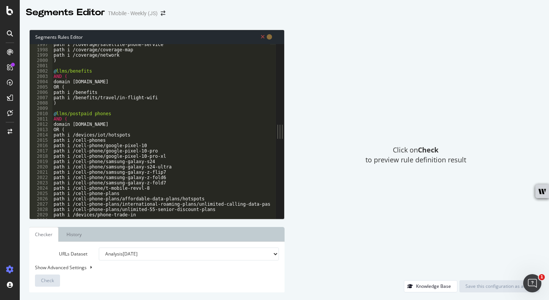
scroll to position [10628, 0]
drag, startPoint x: 119, startPoint y: 123, endPoint x: 48, endPoint y: 125, distance: 70.7
click at [48, 125] on div "domain [DOMAIN_NAME] 1997 1998 1999 2000 2001 2002 2003 2004 2005 2006 2007 200…" at bounding box center [153, 131] width 246 height 175
paste textarea "Cursor at row 2012"
drag, startPoint x: 91, startPoint y: 81, endPoint x: 50, endPoint y: 83, distance: 41.5
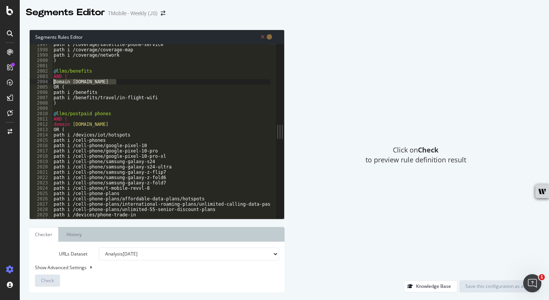
click at [50, 83] on div "domain [DOMAIN_NAME] 1997 1998 1999 2000 2001 2002 2003 2004 2005 2006 2007 200…" at bounding box center [153, 131] width 246 height 175
paste textarea "Cursor at row 2004"
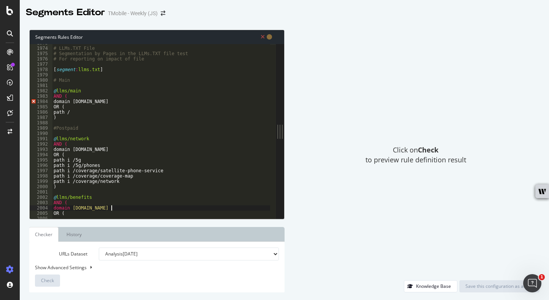
scroll to position [10494, 0]
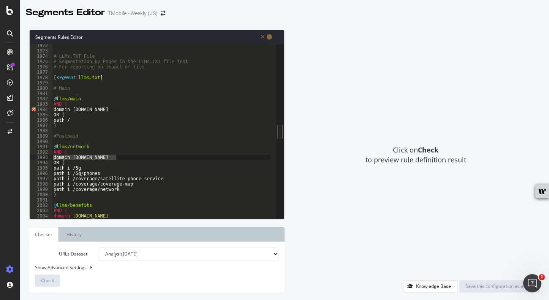
drag, startPoint x: 103, startPoint y: 156, endPoint x: 46, endPoint y: 158, distance: 56.7
click at [46, 158] on div "domain [DOMAIN_NAME] 1972 1973 1974 1975 1976 1977 1978 1979 1980 1981 1982 198…" at bounding box center [153, 131] width 246 height 175
paste textarea "Cursor at row 1993"
drag, startPoint x: 121, startPoint y: 108, endPoint x: 52, endPoint y: 110, distance: 68.8
click at [52, 110] on div "domain [DOMAIN_NAME] 1972 1973 1974 1975 1976 1977 1978 1979 1980 1981 1982 198…" at bounding box center [153, 131] width 246 height 175
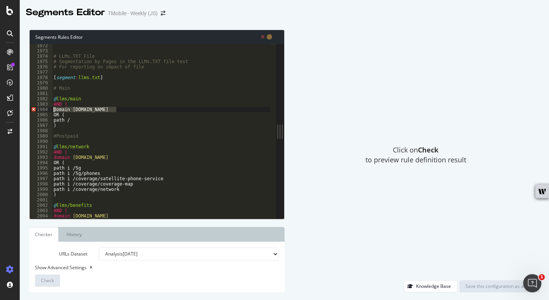
paste textarea "Cursor at row 1984"
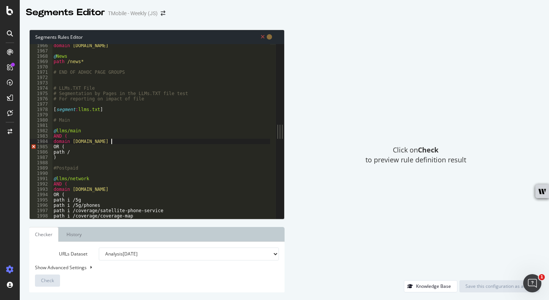
scroll to position [10464, 0]
click at [59, 142] on div "domain [DOMAIN_NAME] @ News path /news* # END OF ADHOC PAGE GROUPS # LLMs.TXT F…" at bounding box center [258, 130] width 412 height 179
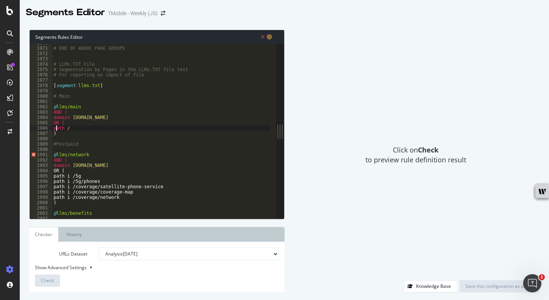
scroll to position [10487, 0]
click at [53, 169] on div "# END OF ADHOC PAGE GROUPS # LLMs.TXT File # Segmentation by Pages in the LLMs.…" at bounding box center [258, 133] width 412 height 179
click at [75, 103] on div "# END OF ADHOC PAGE GROUPS # LLMs.TXT File # Segmentation by Pages in the LLMs.…" at bounding box center [258, 133] width 412 height 179
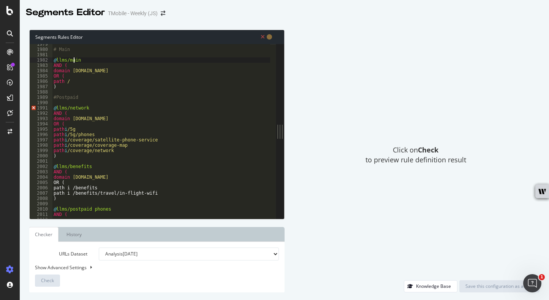
scroll to position [10548, 0]
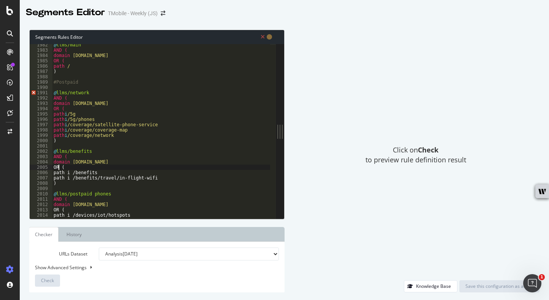
click at [59, 166] on div "@ llms/main AND ( domain [DOMAIN_NAME] OR ( path / ) #Postpaid @ llms/network A…" at bounding box center [258, 131] width 412 height 179
type textarea ")"
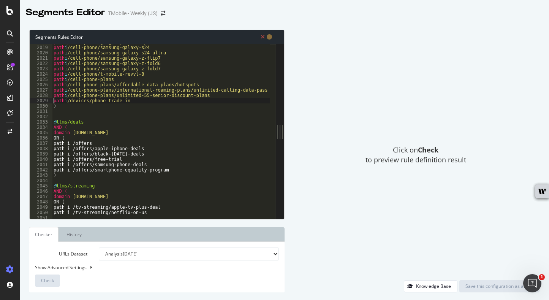
scroll to position [10742, 0]
click at [53, 139] on div "path i /cell-phone/google-pixel-10-pro-xl path i /cell-phone/samsung-galaxy-s24…" at bounding box center [258, 129] width 412 height 179
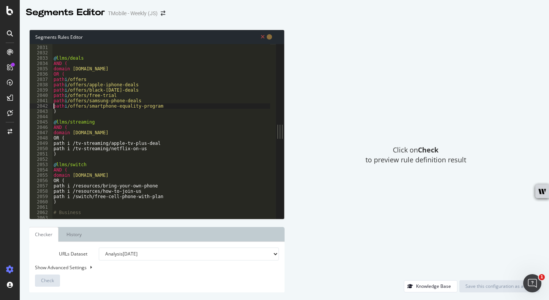
scroll to position [10808, 0]
type textarea ")"
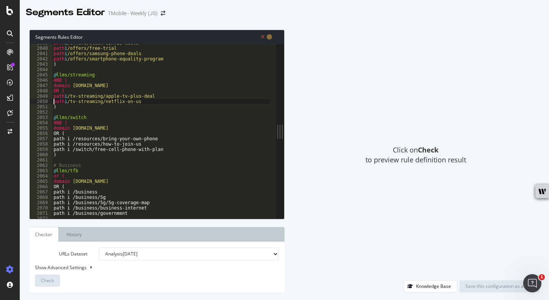
scroll to position [10857, 0]
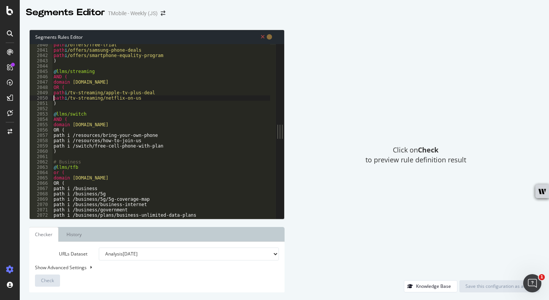
click at [53, 129] on div "path i /offers/free-trial path i /offers/samsung-phone-deals path i /offers/sma…" at bounding box center [258, 131] width 412 height 179
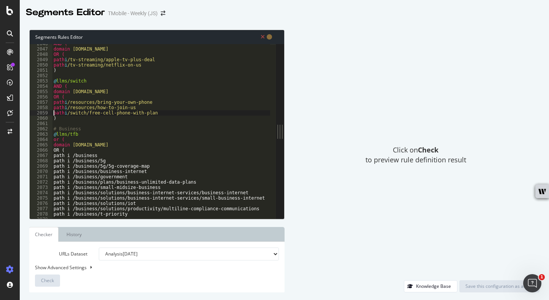
scroll to position [10890, 0]
click at [53, 152] on div "AND ( domain [DOMAIN_NAME] OR ( path i /tv-streaming/apple-tv-plus-deal path i …" at bounding box center [258, 130] width 412 height 179
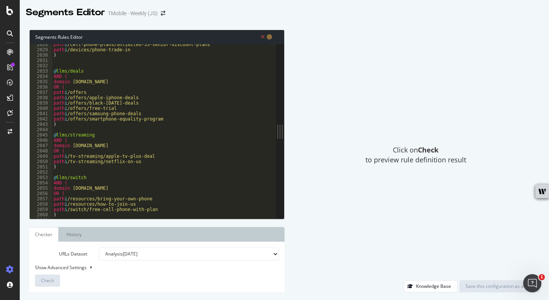
scroll to position [10791, 0]
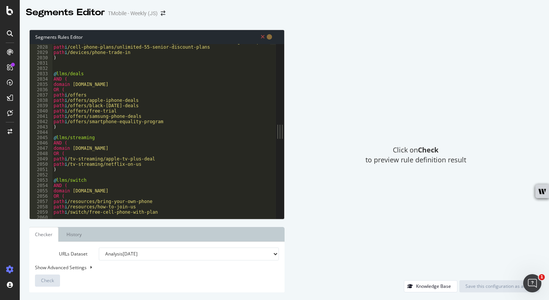
click at [59, 148] on div "path i /cell-phone-plans/international-roaming-plans/unlimited-calling-data-pas…" at bounding box center [258, 128] width 412 height 179
click at [93, 147] on div "path i /cell-phone-plans/international-roaming-plans/unlimited-calling-data-pas…" at bounding box center [258, 128] width 412 height 179
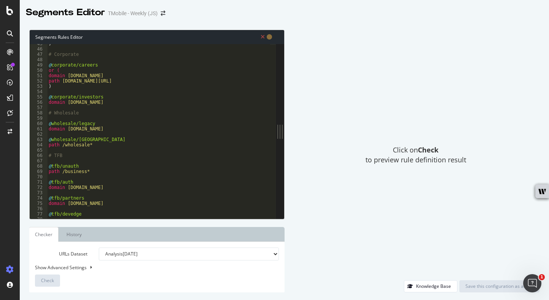
scroll to position [0, 0]
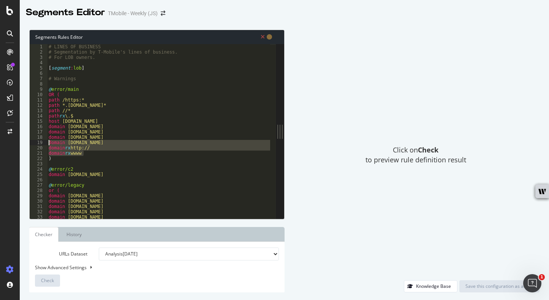
drag, startPoint x: 92, startPoint y: 152, endPoint x: 37, endPoint y: 140, distance: 55.6
click at [37, 140] on div "host [DOMAIN_NAME] [PHONE_NUMBER] [PHONE_NUMBER] [PHONE_NUMBER] [PHONE_NUMBER] …" at bounding box center [153, 131] width 246 height 175
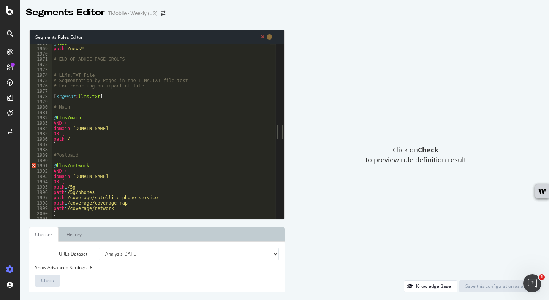
scroll to position [10469, 0]
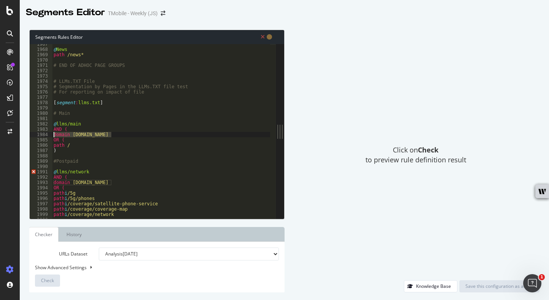
drag, startPoint x: 114, startPoint y: 135, endPoint x: 54, endPoint y: 134, distance: 60.5
click at [54, 134] on div "@ News path /news* # END OF ADHOC PAGE GROUPS # LLMs.TXT File # Segmentation by…" at bounding box center [258, 130] width 412 height 179
paste textarea "rx wwww"
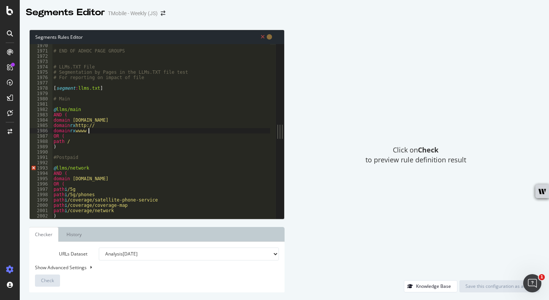
scroll to position [10494, 0]
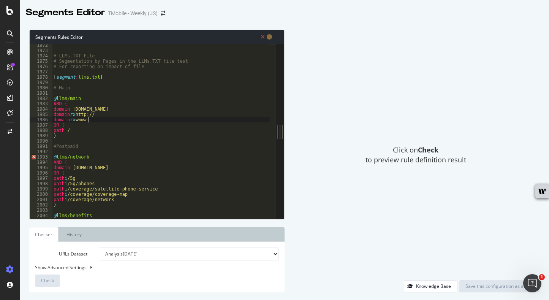
click at [75, 147] on div "# LLMs.TXT File # Segmentation by Pages in the LLMs.TXT file test # For reporti…" at bounding box center [258, 132] width 412 height 179
type textarea "#Postpaid"
click at [437, 284] on div "Knowledge Base" at bounding box center [433, 286] width 35 height 6
click at [92, 120] on div "# LLMs.TXT File # Segmentation by Pages in the LLMs.TXT file test # For reporti…" at bounding box center [258, 132] width 412 height 179
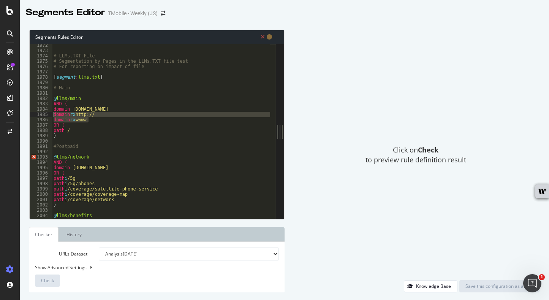
drag, startPoint x: 92, startPoint y: 120, endPoint x: 50, endPoint y: 115, distance: 42.5
click at [50, 115] on div "domain rx wwww 1972 1973 1974 1975 1976 1977 1978 1979 1980 1981 1982 1983 1984…" at bounding box center [153, 131] width 246 height 175
type textarea "domain rx http:// domain rx wwww"
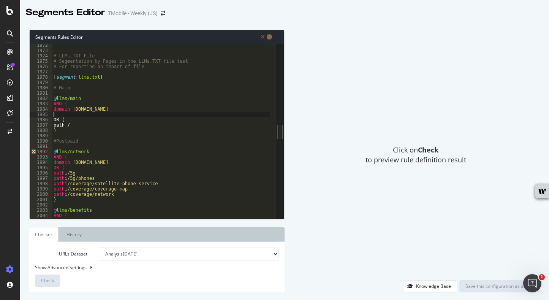
scroll to position [0, 0]
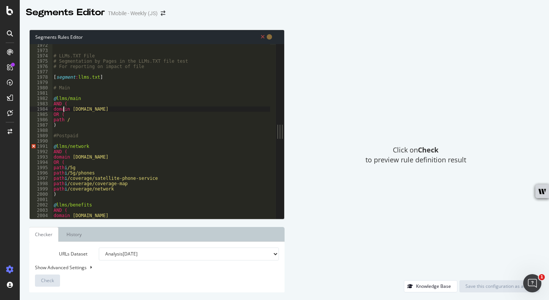
click at [65, 110] on div "# LLMs.TXT File # Segmentation by Pages in the LLMs.TXT file test # For reporti…" at bounding box center [258, 132] width 412 height 179
click at [106, 113] on div "# LLMs.TXT File # Segmentation by Pages in the LLMs.TXT file test # For reporti…" at bounding box center [258, 132] width 412 height 179
click at [60, 144] on div "# LLMs.TXT File # Segmentation by Pages in the LLMs.TXT file test # For reporti…" at bounding box center [258, 132] width 412 height 179
type textarea "@llms/network"
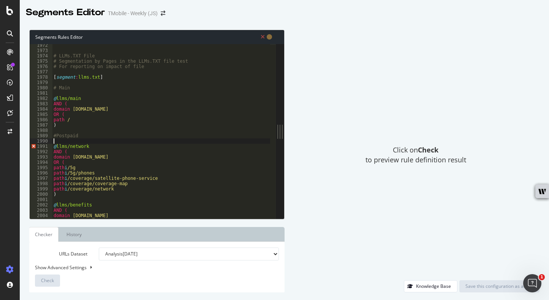
click at [57, 139] on div "# LLMs.TXT File # Segmentation by Pages in the LLMs.TXT file test # For reporti…" at bounding box center [258, 132] width 412 height 179
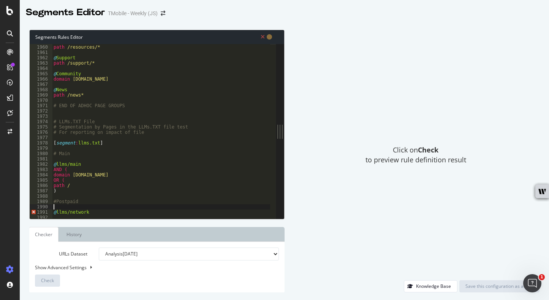
scroll to position [10429, 0]
drag, startPoint x: 71, startPoint y: 152, endPoint x: 52, endPoint y: 155, distance: 19.3
click at [52, 155] on div "@ Resources path /resources/* @ Support path /support/* @ Community domain [DOM…" at bounding box center [258, 128] width 412 height 179
type textarea "# Main"
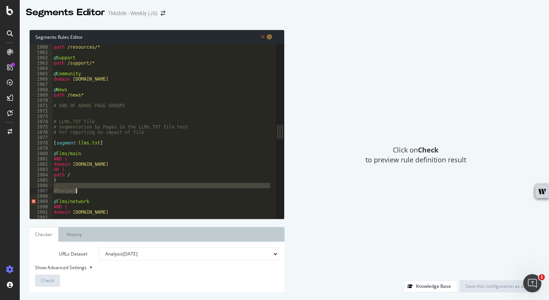
drag, startPoint x: 78, startPoint y: 188, endPoint x: 86, endPoint y: 192, distance: 8.2
click at [86, 192] on div "@ Resources path /resources/* @ Support path /support/* @ Community domain [DOM…" at bounding box center [258, 128] width 412 height 179
type textarea "#Postpaid"
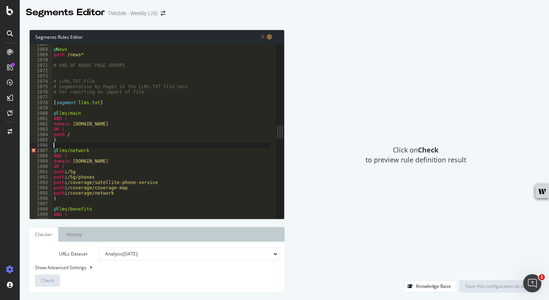
scroll to position [10507, 0]
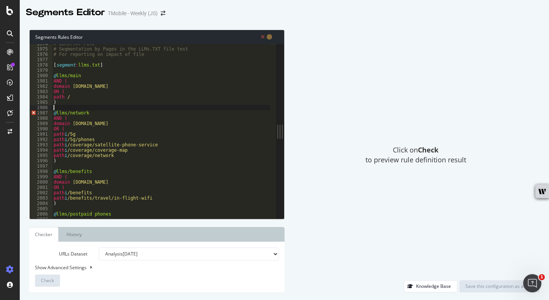
click at [69, 166] on div "# LLMs.TXT File # Segmentation by Pages in the LLMs.TXT file test # For reporti…" at bounding box center [258, 130] width 412 height 179
click at [33, 116] on span "Error, read annotations row 1987" at bounding box center [33, 118] width 7 height 5
click at [55, 111] on div "# LLMs.TXT File # Segmentation by Pages in the LLMs.TXT file test # For reporti…" at bounding box center [161, 131] width 218 height 175
type textarea "@llms/network"
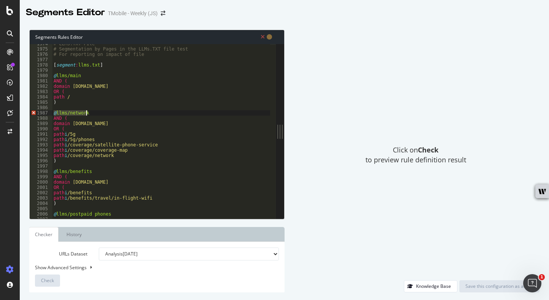
drag, startPoint x: 54, startPoint y: 111, endPoint x: 90, endPoint y: 111, distance: 35.4
click at [90, 111] on div "# LLMs.TXT File # Segmentation by Pages in the LLMs.TXT file test # For reporti…" at bounding box center [258, 130] width 412 height 179
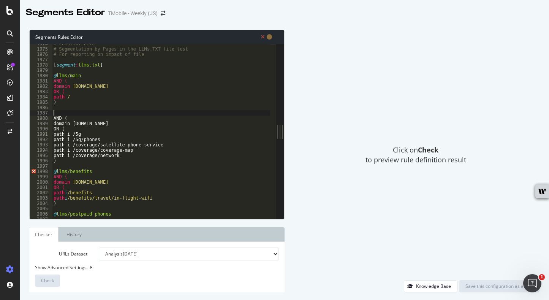
paste textarea "@llms/network"
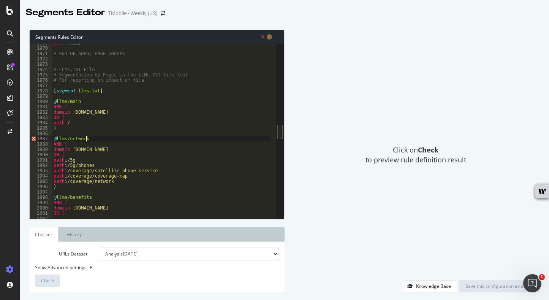
scroll to position [10481, 0]
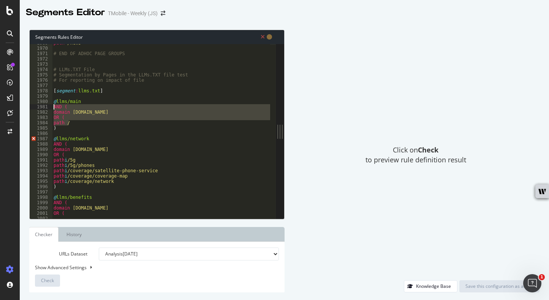
drag, startPoint x: 65, startPoint y: 121, endPoint x: 48, endPoint y: 108, distance: 22.3
click at [48, 108] on div "@llms/network 1969 1970 1971 1972 1973 1974 1975 1976 1977 1978 1979 1980 1981 …" at bounding box center [153, 131] width 246 height 175
paste textarea "path i /"
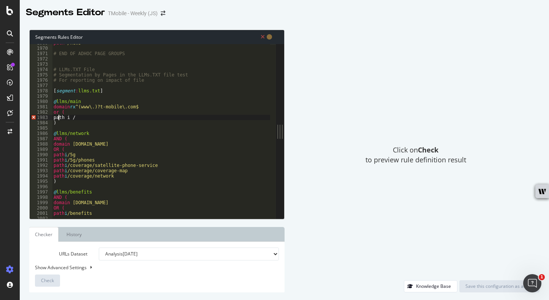
click at [59, 119] on div "path /news* # END OF ADHOC PAGE GROUPS # LLMs.TXT File # Segmentation by Pages …" at bounding box center [258, 129] width 412 height 179
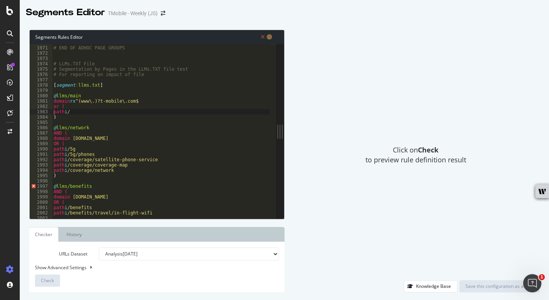
scroll to position [10489, 0]
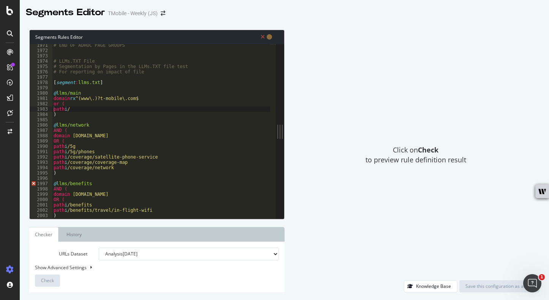
click at [62, 94] on div "# END OF ADHOC PAGE GROUPS # LLMs.TXT File # Segmentation by Pages in the LLMs.…" at bounding box center [258, 132] width 412 height 179
click at [64, 124] on div "# END OF ADHOC PAGE GROUPS # LLMs.TXT File # Segmentation by Pages in the LLMs.…" at bounding box center [258, 132] width 412 height 179
click at [62, 182] on div "# END OF ADHOC PAGE GROUPS # LLMs.TXT File # Segmentation by Pages in the LLMs.…" at bounding box center [258, 132] width 412 height 179
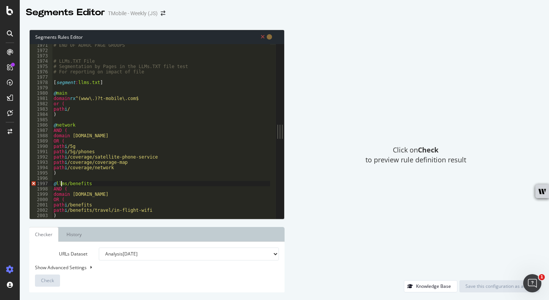
click at [62, 182] on div "# END OF ADHOC PAGE GROUPS # LLMs.TXT File # Segmentation by Pages in the LLMs.…" at bounding box center [258, 132] width 412 height 179
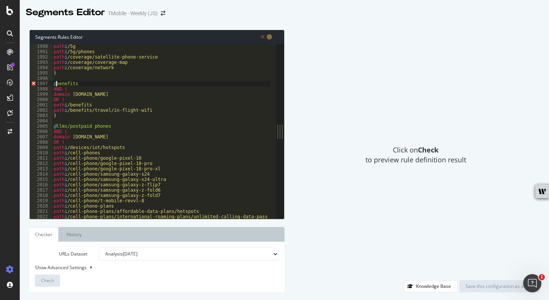
scroll to position [10596, 0]
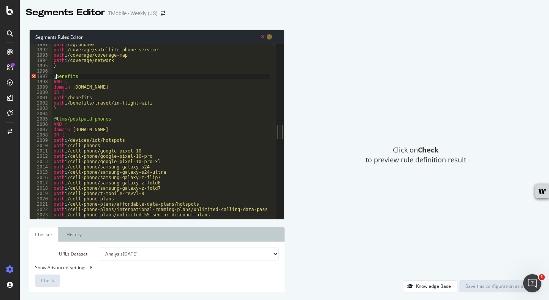
click at [69, 117] on div "path i /5g/phones path i /coverage/satellite-phone-service path i /coverage/cov…" at bounding box center [258, 131] width 412 height 179
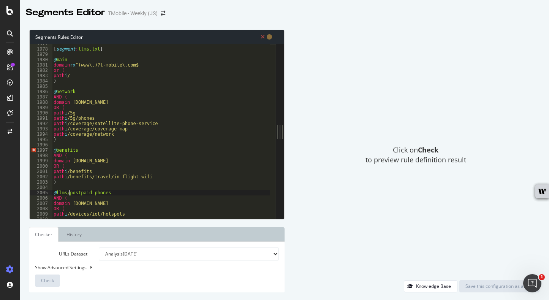
scroll to position [10522, 0]
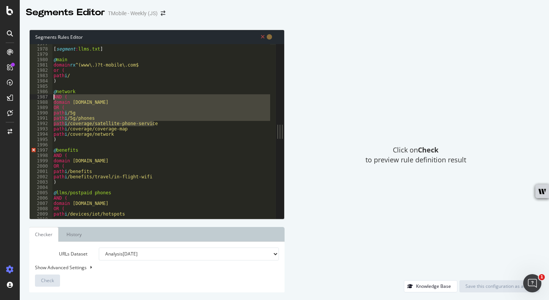
drag, startPoint x: 162, startPoint y: 122, endPoint x: 49, endPoint y: 100, distance: 114.4
click at [49, 100] on div "@llms/postpaid phones 1977 1978 1979 1980 1981 1982 1983 1984 1985 1986 1987 19…" at bounding box center [153, 131] width 246 height 175
paste textarea "path i /coverage/satellite-phone-service"
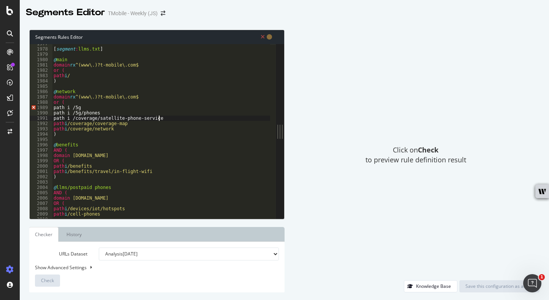
click at [57, 107] on div "[ segment : llms.txt ] @ main domain rx ^(www\.)?t-mobile\.com$ or ( path i / )…" at bounding box center [258, 130] width 412 height 179
click at [62, 134] on div "[ segment : llms.txt ] @ main domain rx ^(www\.)?t-mobile\.com$ or ( path i / )…" at bounding box center [258, 130] width 412 height 179
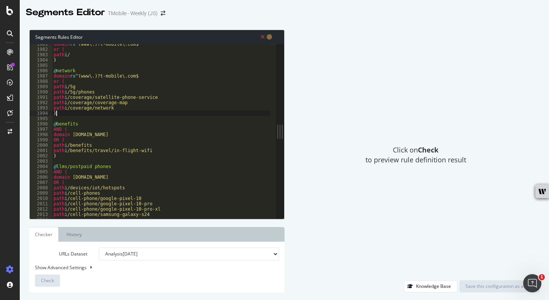
scroll to position [10546, 0]
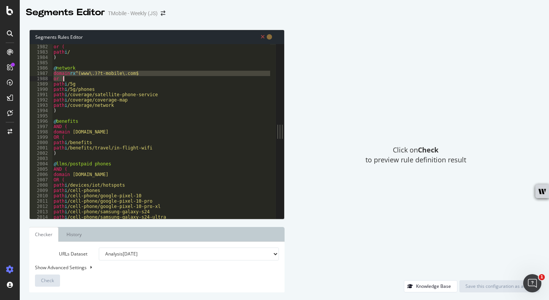
drag, startPoint x: 54, startPoint y: 74, endPoint x: 84, endPoint y: 80, distance: 30.7
click at [84, 80] on div "or ( path i / ) @ network domain rx ^(www\.)?t-mobile\.com$ or ( path i /5g pat…" at bounding box center [258, 133] width 412 height 179
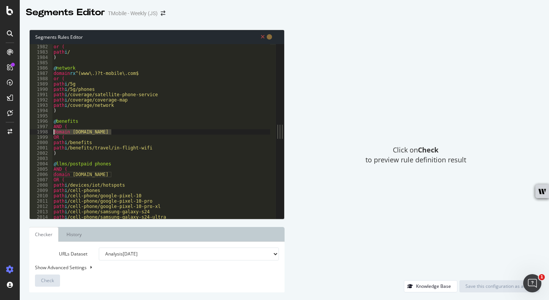
drag, startPoint x: 129, startPoint y: 132, endPoint x: 53, endPoint y: 132, distance: 75.7
click at [53, 132] on div "or ( path i / ) @ network domain rx ^(www\.)?t-mobile\.com$ or ( path i /5g pat…" at bounding box center [258, 133] width 412 height 179
paste textarea "or ("
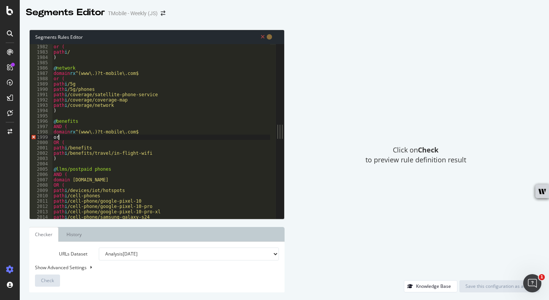
type textarea "o"
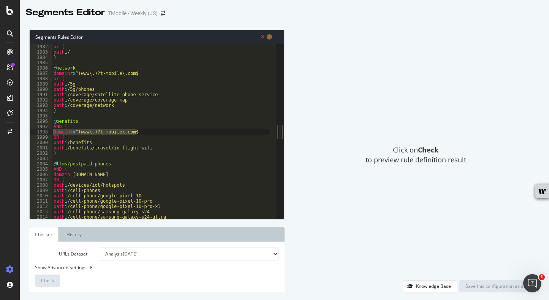
drag, startPoint x: 141, startPoint y: 130, endPoint x: 54, endPoint y: 134, distance: 86.8
click at [54, 134] on div "or ( path i / ) @ network domain rx ^(www\.)?t-mobile\.com$ or ( path i /5g pat…" at bounding box center [258, 133] width 412 height 179
click at [63, 164] on div "or ( path i / ) @ network domain rx ^(www\.)?t-mobile\.com$ or ( path i /5g pat…" at bounding box center [258, 133] width 412 height 179
drag, startPoint x: 115, startPoint y: 172, endPoint x: 55, endPoint y: 173, distance: 59.7
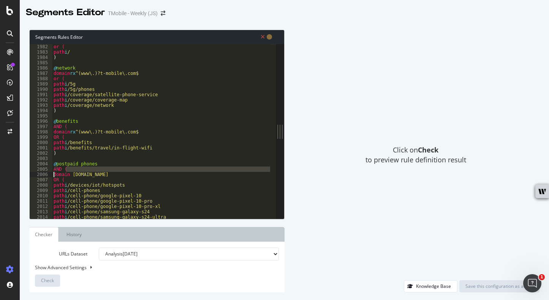
click at [55, 173] on div "or ( path i / ) @ network domain rx ^(www\.)?t-mobile\.com$ or ( path i /5g pat…" at bounding box center [258, 133] width 412 height 179
click at [53, 173] on div "or ( path i / ) @ network domain rx ^(www\.)?t-mobile\.com$ or ( path i /5g pat…" at bounding box center [161, 131] width 218 height 175
drag, startPoint x: 54, startPoint y: 173, endPoint x: 116, endPoint y: 174, distance: 62.7
click at [116, 174] on div "or ( path i / ) @ network domain rx ^(www\.)?t-mobile\.com$ or ( path i /5g pat…" at bounding box center [258, 133] width 412 height 179
paste textarea "rx ^(www\.)?t-mobile\.com$"
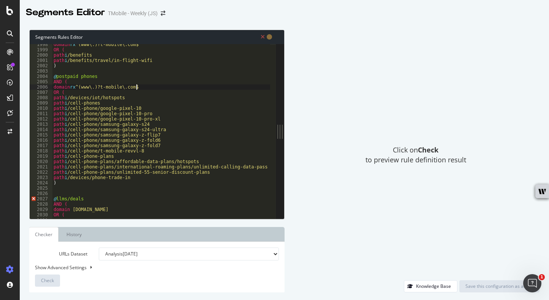
scroll to position [10634, 0]
click at [60, 198] on div "domain rx ^(www\.)?t-mobile\.com$ OR ( path i /benefits path i /benefits/travel…" at bounding box center [258, 131] width 412 height 179
type textarea "@/deals"
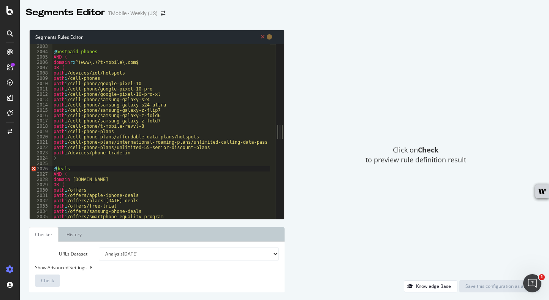
scroll to position [10633, 0]
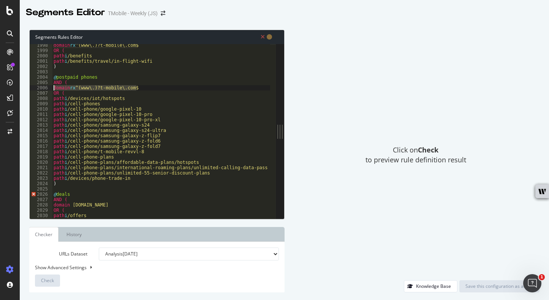
drag, startPoint x: 139, startPoint y: 86, endPoint x: 49, endPoint y: 87, distance: 89.7
click at [49, 87] on div "@deals 1998 1999 2000 2001 2002 2003 2004 2005 2006 2007 2008 2009 2010 2011 20…" at bounding box center [153, 131] width 246 height 175
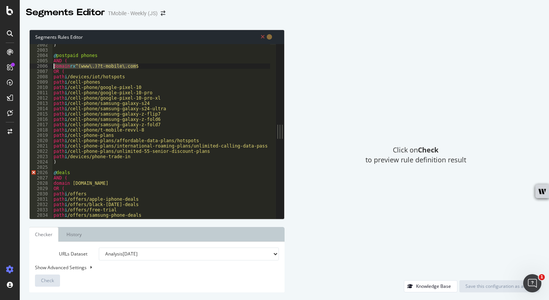
scroll to position [10669, 0]
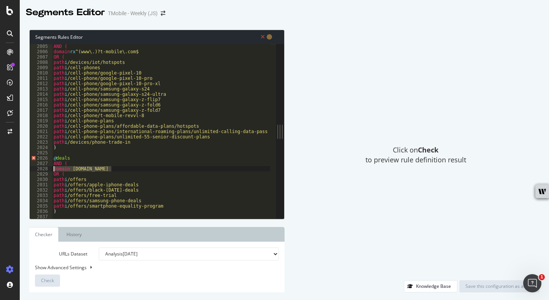
drag, startPoint x: 113, startPoint y: 167, endPoint x: 49, endPoint y: 169, distance: 63.9
click at [49, 169] on div "domain rx ^(www\.)?t-mobile\.com$ 2005 2006 2007 2008 2009 2010 2011 2012 2013 …" at bounding box center [153, 131] width 246 height 175
paste textarea "rx ^(www\.)?t-mobile\.com$"
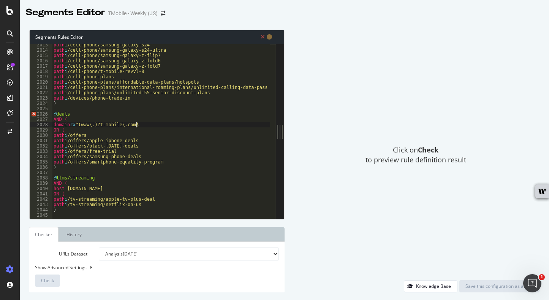
scroll to position [10716, 0]
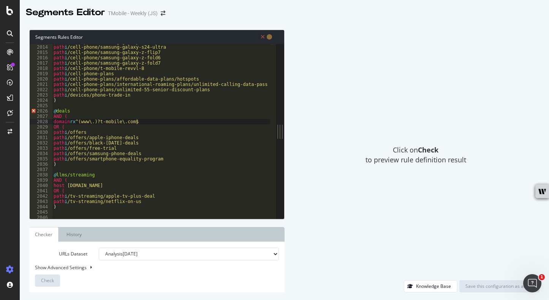
click at [58, 175] on div "path i /cell-phone/samsung-galaxy-s24 path i /cell-phone/samsung-galaxy-s24-ult…" at bounding box center [258, 128] width 412 height 179
drag, startPoint x: 72, startPoint y: 189, endPoint x: 54, endPoint y: 187, distance: 18.4
click at [54, 187] on div "path i /cell-phone/samsung-galaxy-s24 path i /cell-phone/samsung-galaxy-s24-ult…" at bounding box center [258, 128] width 412 height 179
paste textarea "domain rx ^(www\.)?t-mobile\.com$"
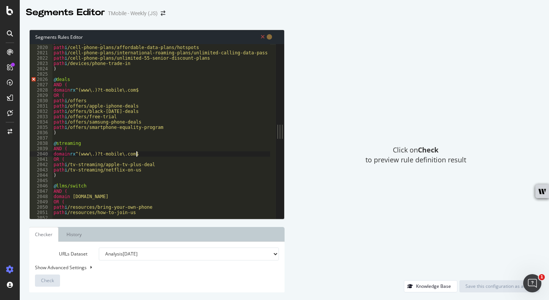
scroll to position [10749, 0]
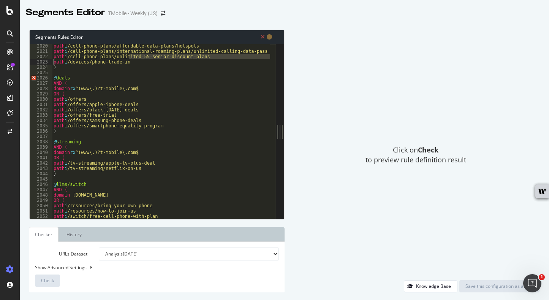
drag, startPoint x: 130, startPoint y: 59, endPoint x: 54, endPoint y: 64, distance: 75.8
click at [54, 64] on div "path i /cell-phone-plans/affordable-data-plans/hotspots path i /cell-phone-plan…" at bounding box center [258, 132] width 412 height 179
click at [100, 64] on div "path i /cell-phone-plans/affordable-data-plans/hotspots path i /cell-phone-plan…" at bounding box center [258, 132] width 412 height 179
type textarea "path i /devices/phone-trade-in"
drag, startPoint x: 98, startPoint y: 62, endPoint x: 52, endPoint y: 62, distance: 46.4
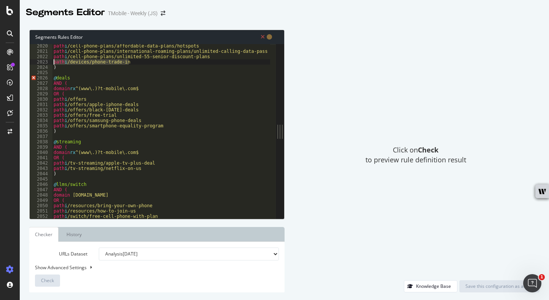
click at [52, 62] on div "path i /devices/phone-trade-in [DATE] 2021 2022 2023 2024 2025 2026 2027 2028 2…" at bounding box center [153, 131] width 246 height 175
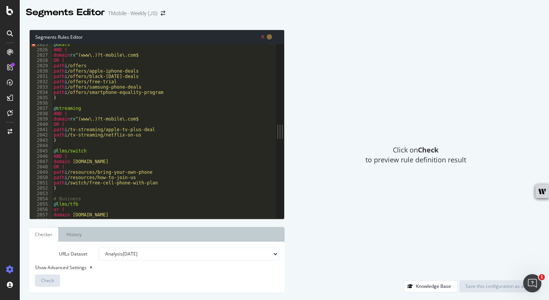
scroll to position [10788, 0]
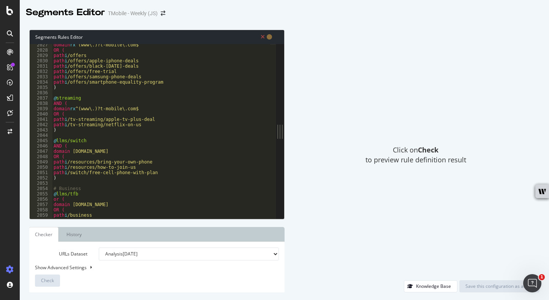
click at [158, 175] on div "domain rx ^(www\.)?t-mobile\.com$ OR ( path i /offers path i /offers/apple-ipho…" at bounding box center [258, 131] width 412 height 179
type textarea "path i /switch/free-cell-phone-with-plan"
paste textarea "path i /devices/phone-trade-in"
drag, startPoint x: 142, startPoint y: 105, endPoint x: 65, endPoint y: 105, distance: 76.8
click at [65, 105] on div "domain rx ^(www\.)?t-mobile\.com$ OR ( path i /offers path i /offers/apple-ipho…" at bounding box center [258, 131] width 412 height 179
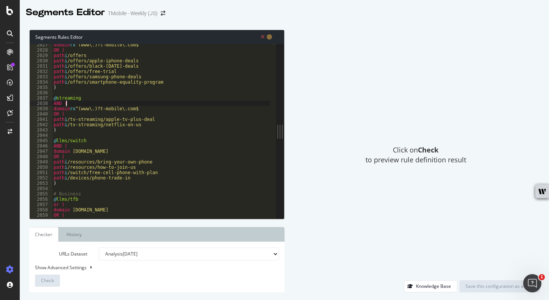
click at [149, 108] on div "domain rx ^(www\.)?t-mobile\.com$ OR ( path i /offers path i /offers/apple-ipho…" at bounding box center [258, 131] width 412 height 179
drag, startPoint x: 148, startPoint y: 108, endPoint x: 45, endPoint y: 108, distance: 102.3
click at [45, 108] on div "domain rx ^(www\.)?t-mobile\.com$ 2027 2028 2029 2030 2031 2032 2033 2034 2035 …" at bounding box center [153, 131] width 246 height 175
drag, startPoint x: 63, startPoint y: 150, endPoint x: 31, endPoint y: 150, distance: 31.9
click at [31, 150] on div "domain rx ^(www\.)?t-mobile\.com$ 2027 2028 2029 2030 2031 2032 2033 2034 2035 …" at bounding box center [153, 131] width 246 height 175
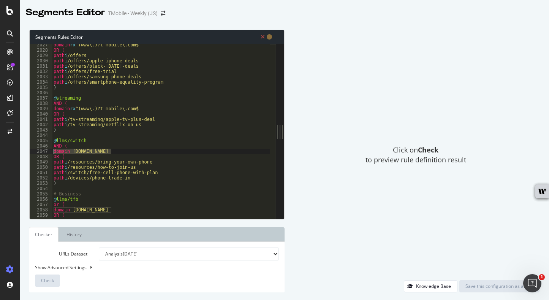
paste textarea "rx ^(www\.)?t-mobile\.com$"
click at [62, 140] on div "domain rx ^(www\.)?t-mobile\.com$ OR ( path i /offers path i /offers/apple-ipho…" at bounding box center [258, 131] width 412 height 179
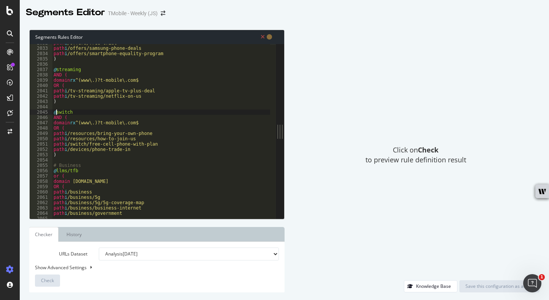
scroll to position [10828, 0]
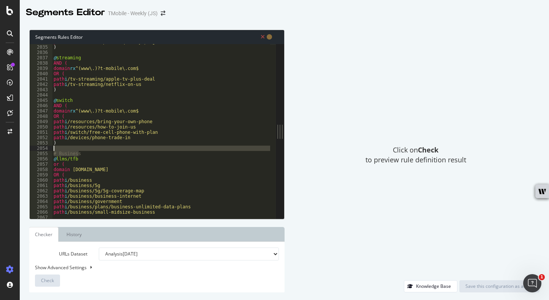
drag, startPoint x: 83, startPoint y: 153, endPoint x: 57, endPoint y: 150, distance: 26.0
click at [57, 150] on div "path i /offers/smartphone-equality-program ) @ streaming AND ( domain rx ^(www\…" at bounding box center [258, 128] width 412 height 179
type textarea "# Business"
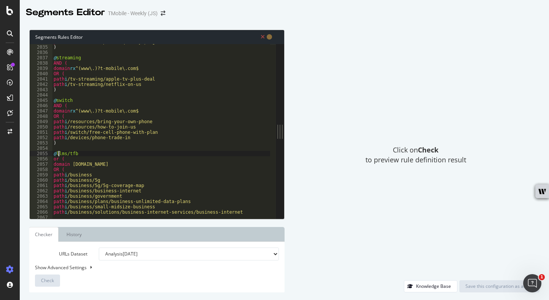
click at [60, 154] on div "path i /offers/smartphone-equality-program ) @ streaming AND ( domain rx ^(www\…" at bounding box center [258, 128] width 412 height 179
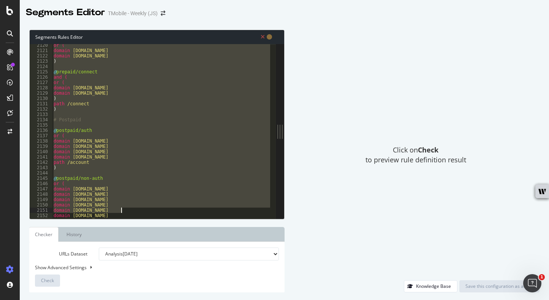
scroll to position [11325, 0]
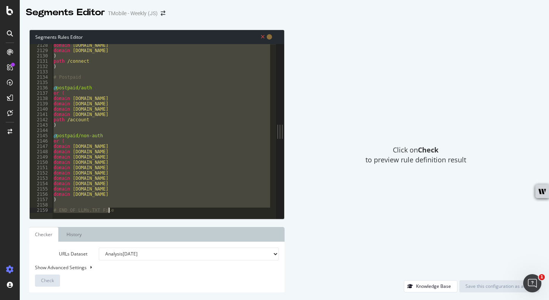
drag, startPoint x: 54, startPoint y: 141, endPoint x: 170, endPoint y: 233, distance: 147.8
click at [170, 233] on div "Segments Rules Editor @tfb 2128 2129 2130 2131 2132 2133 2134 2135 2136 2137 21…" at bounding box center [157, 161] width 256 height 263
click at [96, 202] on div "domain [DOMAIN_NAME] domain [DOMAIN_NAME] ) path /connect ) # Postpaid @ postpa…" at bounding box center [161, 131] width 218 height 175
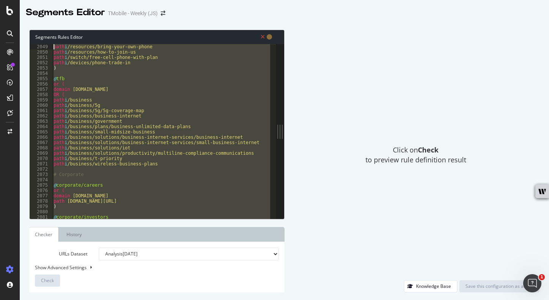
scroll to position [10887, 0]
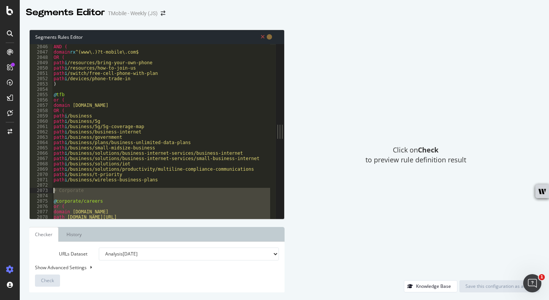
drag, startPoint x: 58, startPoint y: 200, endPoint x: 51, endPoint y: 191, distance: 11.4
click at [51, 191] on div ") 2046 2047 2048 2049 2050 2051 2052 2053 2054 2055 2056 2057 2058 2059 2060 20…" at bounding box center [153, 131] width 246 height 175
type textarea "# Corporate"
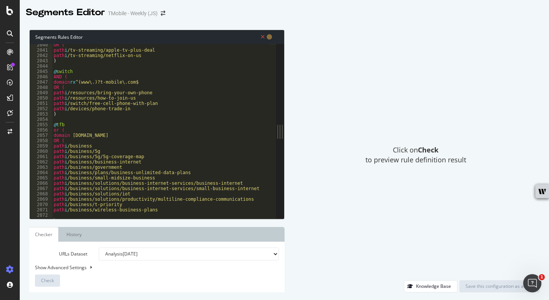
scroll to position [10878, 0]
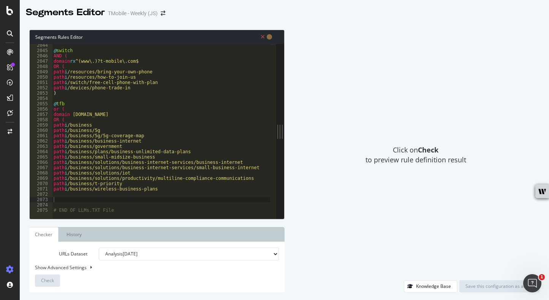
click at [57, 199] on div "@ switch AND ( domain rx ^(www\.)?t-mobile\.com$ OR ( path i /resources/bring-y…" at bounding box center [258, 132] width 412 height 179
paste textarea "path i /home-internet/plans/rv-camper-internet-plans"
type textarea "path i /home-internet/plans/rv-camper-internet-plans"
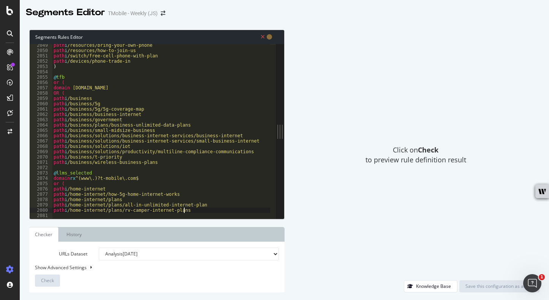
scroll to position [10904, 0]
drag, startPoint x: 89, startPoint y: 170, endPoint x: 66, endPoint y: 170, distance: 22.8
click at [66, 170] on div "path i /resources/bring-your-own-phone path i /resources/how-to-join-us path i …" at bounding box center [258, 132] width 412 height 179
click at [81, 173] on div "path i /resources/bring-your-own-phone path i /resources/how-to-join-us path i …" at bounding box center [258, 132] width 412 height 179
drag, startPoint x: 89, startPoint y: 173, endPoint x: 58, endPoint y: 173, distance: 30.8
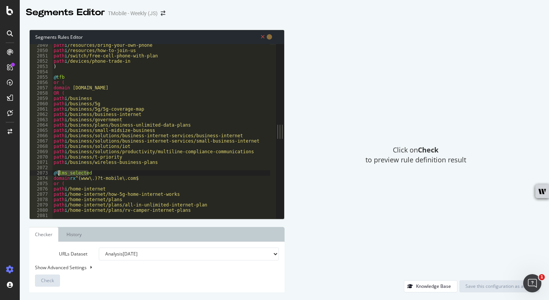
click at [58, 173] on div "path i /resources/bring-your-own-phone path i /resources/how-to-join-us path i …" at bounding box center [258, 132] width 412 height 179
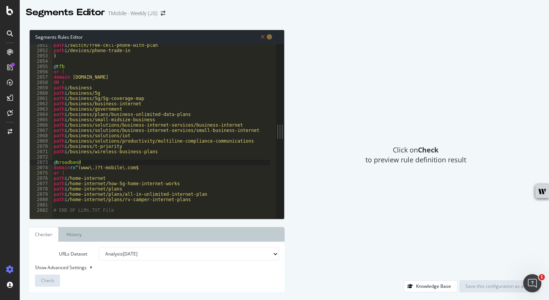
scroll to position [10915, 0]
click at [190, 199] on div "path i /switch/free-cell-phone-with-plan path i /devices/phone-trade-in ) @ tfb…" at bounding box center [258, 132] width 412 height 179
type textarea "path i /home-internet/plans/rv-camper-internet-plans"
type textarea ")"
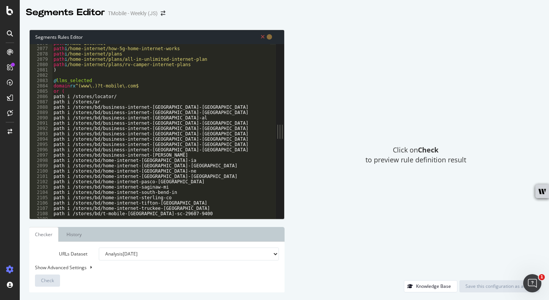
scroll to position [11016, 0]
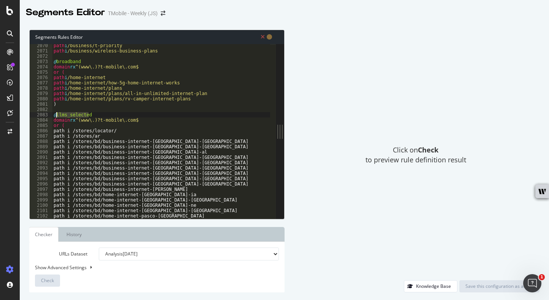
drag, startPoint x: 95, startPoint y: 113, endPoint x: 57, endPoint y: 116, distance: 38.2
click at [57, 116] on div "path i /business/t-priority path i /business/wireless-business-plans @ broadban…" at bounding box center [258, 132] width 412 height 179
click at [54, 131] on div "path i /business/t-priority path i /business/wireless-business-plans @ broadban…" at bounding box center [258, 132] width 412 height 179
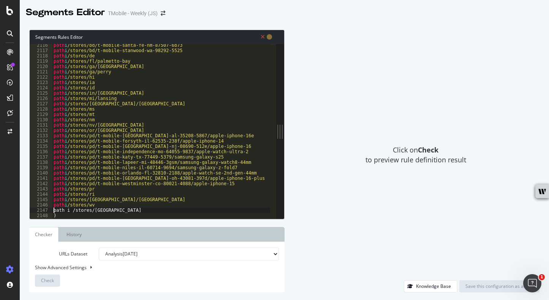
scroll to position [11261, 0]
type textarea ")"
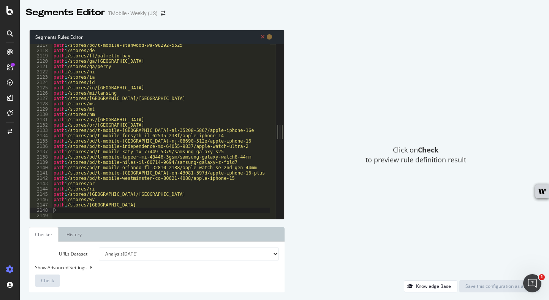
scroll to position [11266, 0]
type textarea ")"
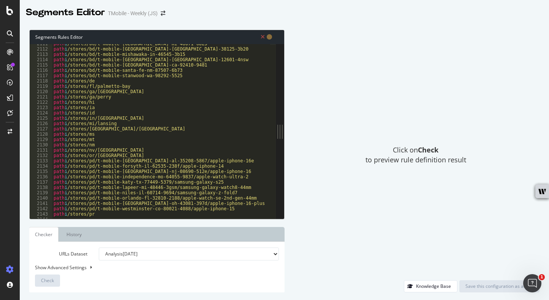
scroll to position [11277, 0]
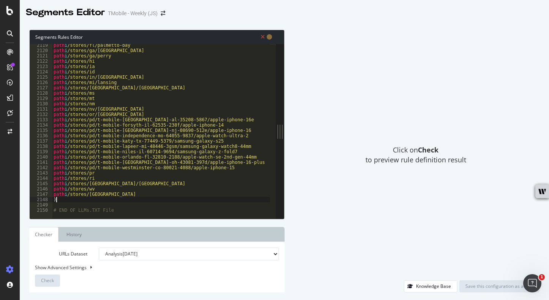
click at [67, 205] on div "path i /stores/fl/palmetto-bay path i /stores/[GEOGRAPHIC_DATA]/newnan path i /…" at bounding box center [258, 132] width 412 height 179
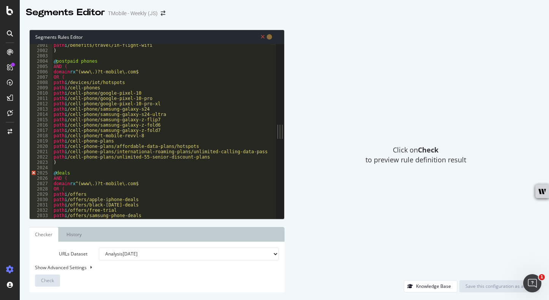
scroll to position [10663, 0]
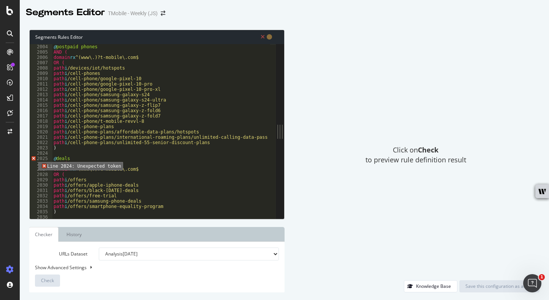
click at [33, 161] on span "Error, read annotations row 2025" at bounding box center [33, 163] width 7 height 5
type textarea "@deals AND ("
drag, startPoint x: 56, startPoint y: 152, endPoint x: 78, endPoint y: 155, distance: 21.5
click at [56, 152] on div "@ postpaid phones AND ( domain rx ^(www\.)?t-mobile\.com$ OR ( path i /devices/…" at bounding box center [258, 133] width 412 height 179
type textarea ")"
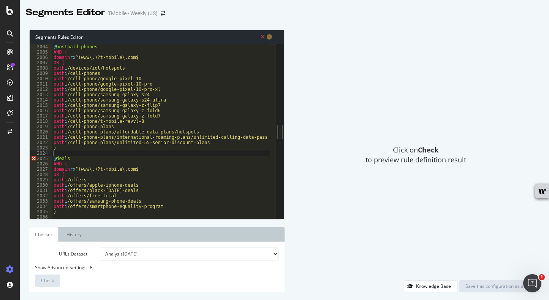
click at [154, 169] on div "@ postpaid phones AND ( domain rx ^(www\.)?t-mobile\.com$ OR ( path i /devices/…" at bounding box center [258, 133] width 412 height 179
drag, startPoint x: 69, startPoint y: 159, endPoint x: 47, endPoint y: 159, distance: 22.1
click at [47, 159] on div "domain rx ^(www\.)?t-mobile\.com$ 2004 2005 2006 2007 2008 2009 2010 2011 2012 …" at bounding box center [153, 131] width 246 height 175
type textarea "@deals"
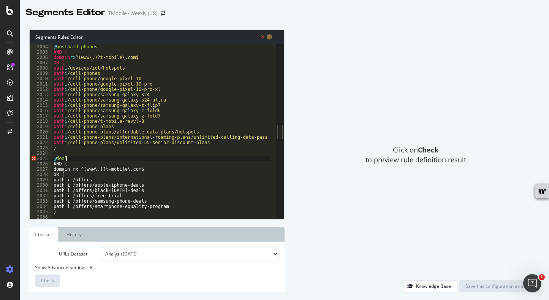
scroll to position [0, 1]
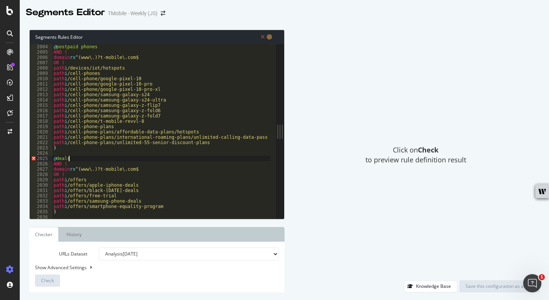
click at [124, 159] on div "@ postpaid phones AND ( domain rx ^(www\.)?t-mobile\.com$ OR ( path i /devices/…" at bounding box center [258, 133] width 412 height 179
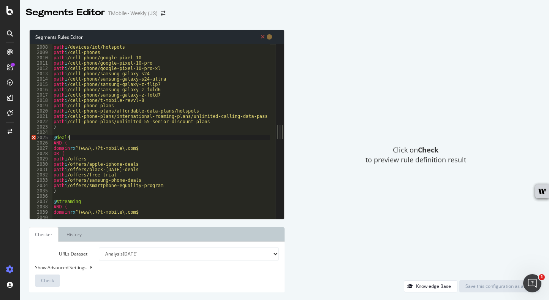
scroll to position [10695, 0]
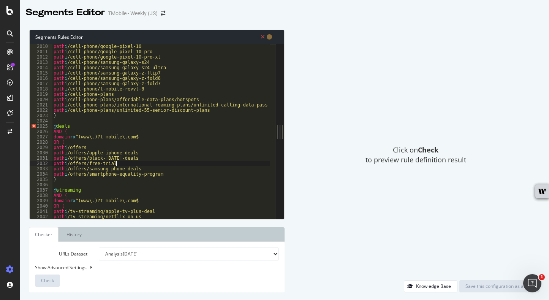
click at [160, 164] on div "path i /cell-phone/google-pixel-10 path i /cell-phone/google-pixel-10-pro path …" at bounding box center [258, 133] width 412 height 179
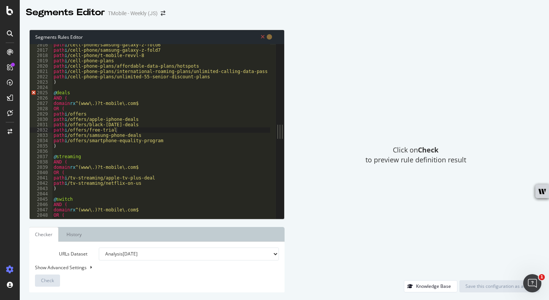
scroll to position [10733, 0]
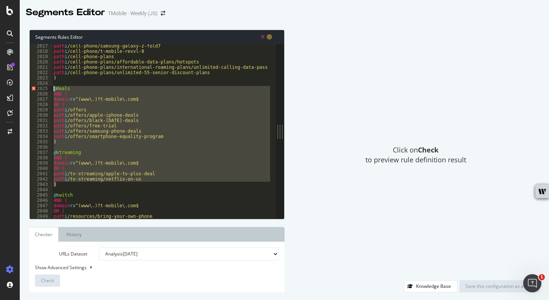
drag, startPoint x: 75, startPoint y: 184, endPoint x: 53, endPoint y: 91, distance: 94.9
click at [53, 91] on div "path i /cell-phone/samsung-galaxy-z-fold7 path i /cell-phone/t-mobile-revvl-8 p…" at bounding box center [258, 132] width 412 height 179
type textarea "@deals AND ("
paste textarea "Cursor at row 2025"
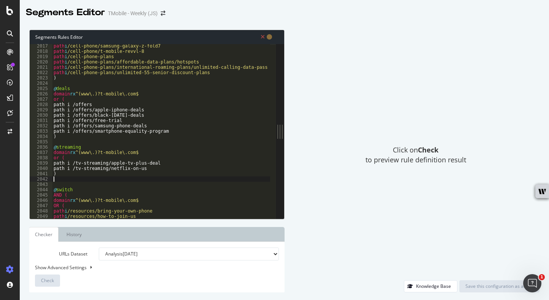
scroll to position [0, 0]
click at [58, 105] on div "path i /cell-phone/samsung-galaxy-z-fold7 path i /cell-phone/t-mobile-revvl-8 p…" at bounding box center [258, 132] width 412 height 179
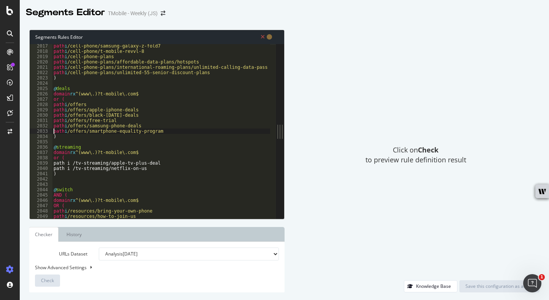
type textarea ")"
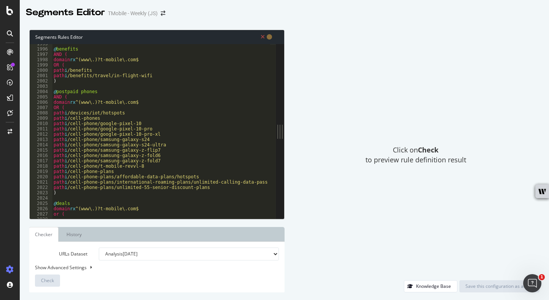
scroll to position [10618, 0]
drag, startPoint x: 76, startPoint y: 98, endPoint x: 51, endPoint y: 97, distance: 24.4
click at [51, 97] on div "path i /tv-streaming/netflix-on-us 1995 1996 1997 1998 1999 2000 2001 2002 2003…" at bounding box center [153, 131] width 246 height 175
type textarea "AND ("
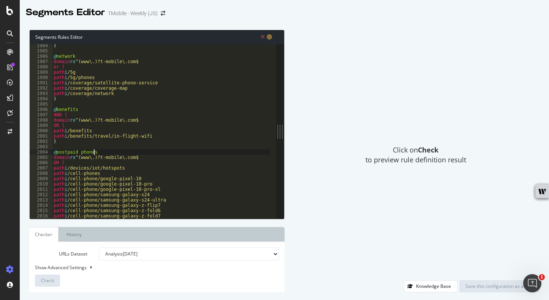
scroll to position [10558, 0]
drag, startPoint x: 73, startPoint y: 114, endPoint x: 52, endPoint y: 114, distance: 20.9
click at [52, 114] on div ") @ network domain rx ^(www\.)?t-mobile\.com$ or ( path i /5g path i /5g/phones…" at bounding box center [258, 132] width 412 height 179
type textarea "AND ("
type textarea "@benefits"
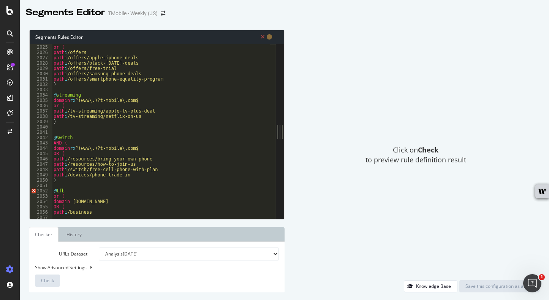
scroll to position [10775, 0]
click at [65, 129] on div "domain rx ^(www\.)?t-mobile\.com$ or ( path i /offers path i /offers/apple-ipho…" at bounding box center [258, 128] width 412 height 179
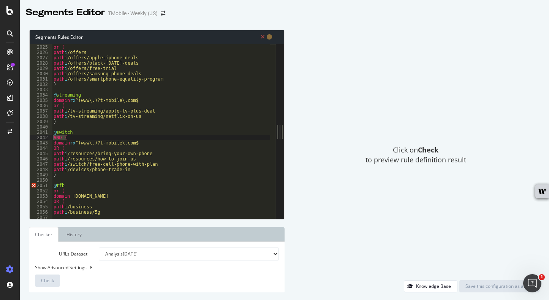
drag, startPoint x: 70, startPoint y: 137, endPoint x: 52, endPoint y: 138, distance: 17.1
click at [52, 138] on div "domain rx ^(www\.)?t-mobile\.com$ or ( path i /offers path i /offers/apple-ipho…" at bounding box center [258, 128] width 412 height 179
type textarea "AND ("
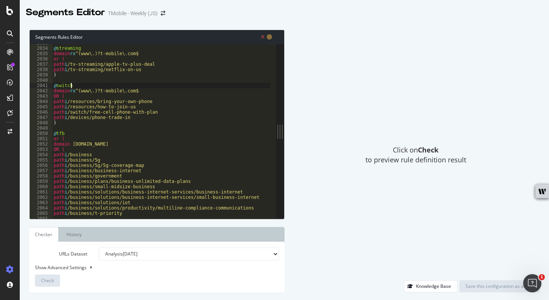
scroll to position [10821, 0]
drag, startPoint x: 54, startPoint y: 140, endPoint x: 47, endPoint y: 140, distance: 7.2
click at [47, 140] on div "@switch 2033 2034 2035 2036 2037 2038 2039 2040 2041 2042 2043 2044 2045 2046 2…" at bounding box center [153, 131] width 246 height 175
type textarea "or ("
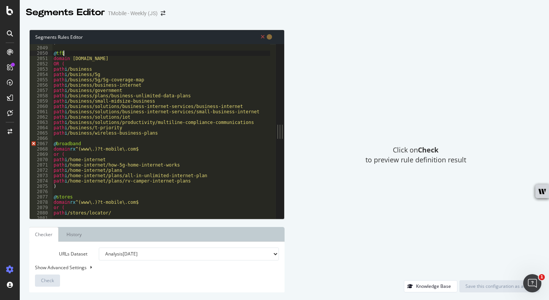
scroll to position [10906, 0]
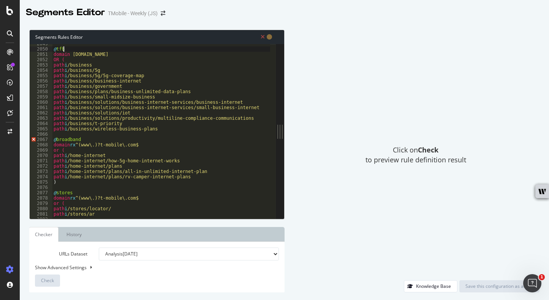
click at [90, 140] on div "@ tfb domain [DOMAIN_NAME] OR ( path i /business path i /business/5g path i /bu…" at bounding box center [258, 130] width 412 height 179
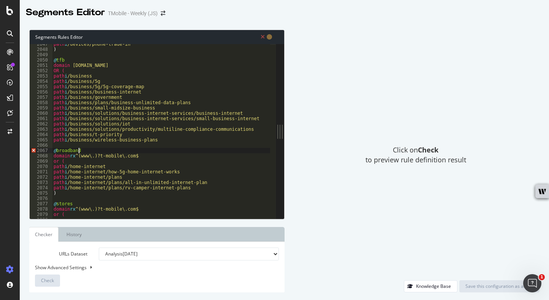
click at [158, 141] on div "path i /devices/phone-trade-in ) @ tfb domain [DOMAIN_NAME] OR ( path i /busine…" at bounding box center [258, 130] width 412 height 179
type textarea "path i /business/wireless-business-plans"
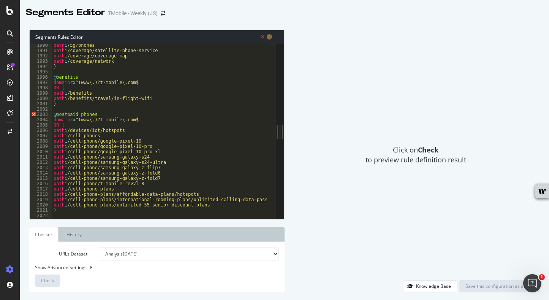
scroll to position [10596, 0]
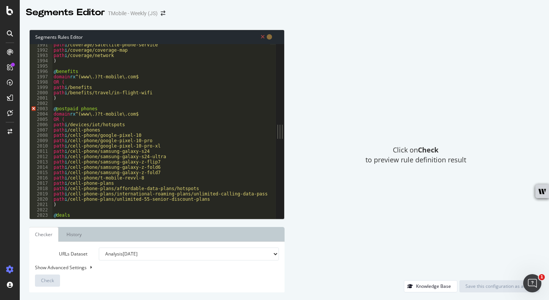
click at [79, 109] on div "path i /coverage/satellite-phone-service path i /coverage/coverage-map path i /…" at bounding box center [258, 131] width 412 height 179
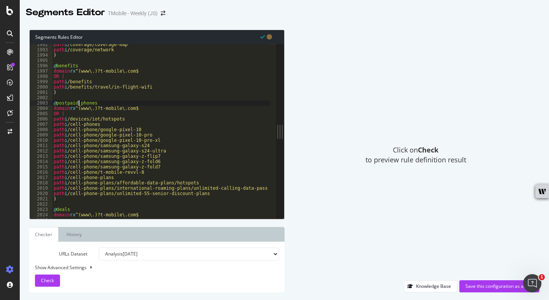
scroll to position [10610, 0]
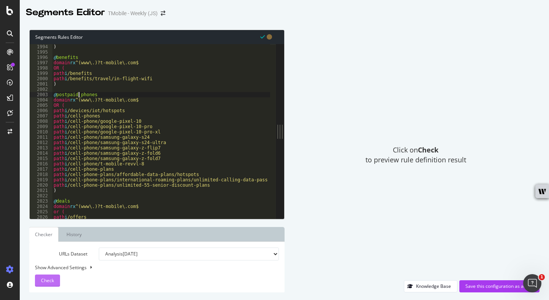
type textarea "@postpaid_phones"
click at [46, 280] on span "Check" at bounding box center [47, 280] width 13 height 6
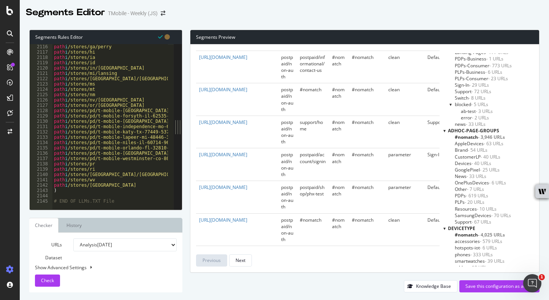
scroll to position [0, 0]
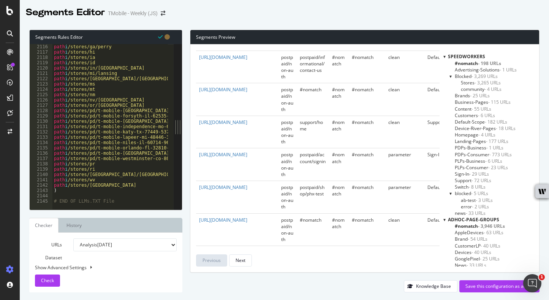
click at [445, 57] on div at bounding box center [445, 56] width 2 height 6
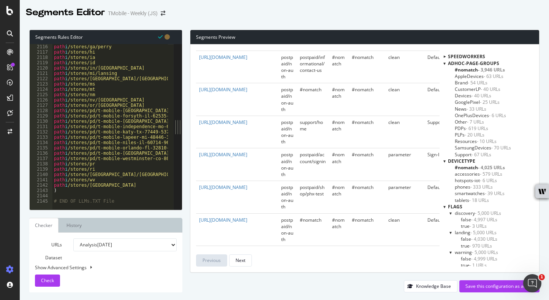
click at [446, 65] on div at bounding box center [445, 63] width 2 height 6
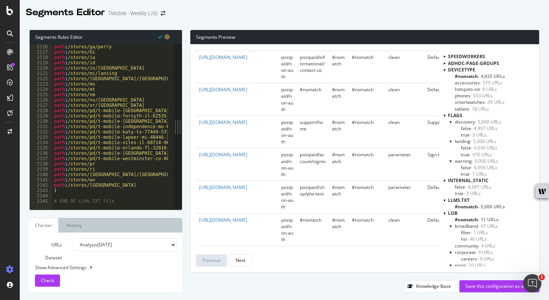
click at [446, 68] on div at bounding box center [445, 70] width 2 height 6
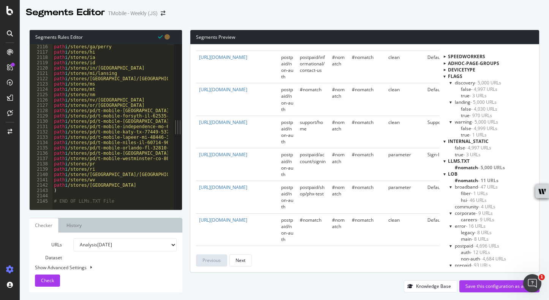
click at [446, 77] on div at bounding box center [445, 76] width 2 height 6
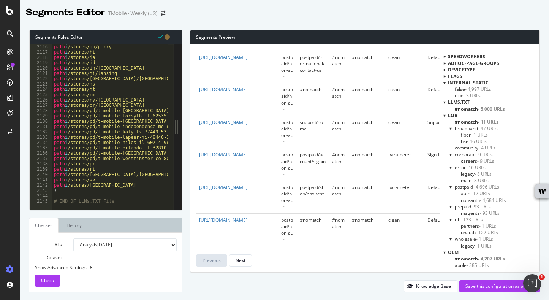
click at [446, 81] on div at bounding box center [445, 82] width 2 height 6
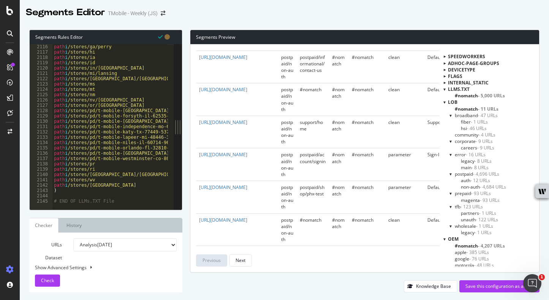
click at [469, 96] on span "#nomatch - 5,000 URLs" at bounding box center [480, 95] width 50 height 6
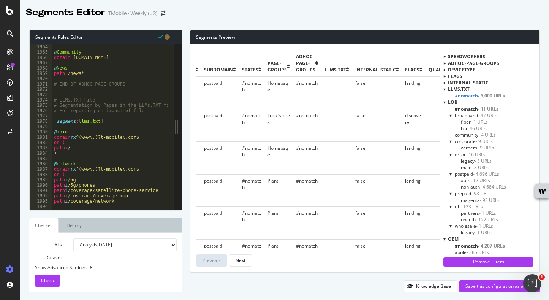
scroll to position [10450, 0]
click at [92, 129] on div "path /support/* @ Community domain [DOMAIN_NAME] @ News path /news* # END OF AD…" at bounding box center [258, 124] width 412 height 170
click at [69, 157] on div "path /support/* @ Community domain [DOMAIN_NAME] @ News path /news* # END OF AD…" at bounding box center [258, 124] width 412 height 170
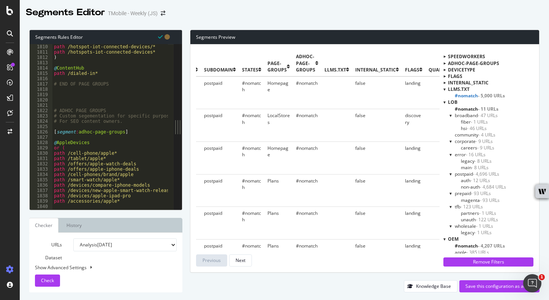
scroll to position [9630, 0]
type textarea "#Postpaid"
click at [446, 62] on div at bounding box center [444, 63] width 6 height 2
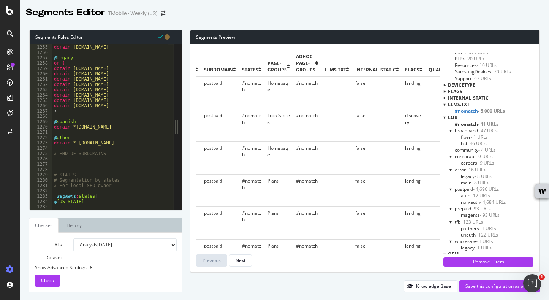
scroll to position [82, 0]
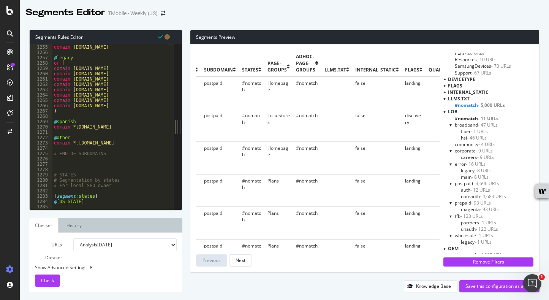
click at [445, 113] on div at bounding box center [445, 111] width 2 height 6
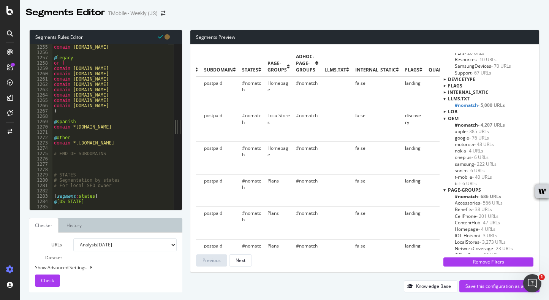
click at [446, 119] on div at bounding box center [445, 118] width 2 height 6
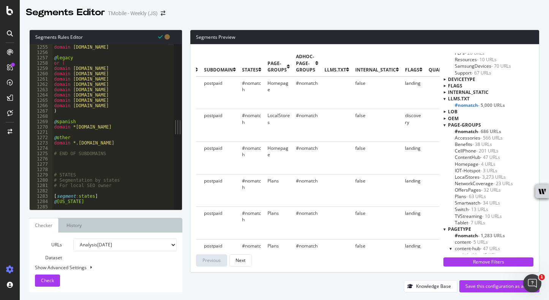
click at [445, 124] on div at bounding box center [445, 125] width 2 height 6
click at [445, 129] on div at bounding box center [445, 131] width 2 height 6
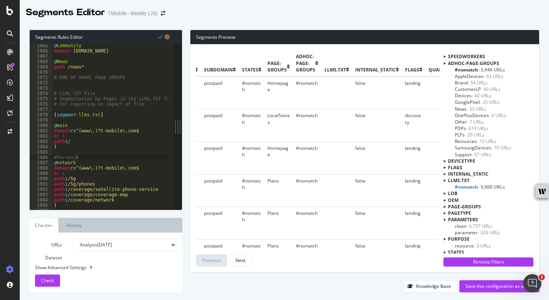
scroll to position [10455, 0]
drag, startPoint x: 85, startPoint y: 158, endPoint x: 53, endPoint y: 157, distance: 32.0
click at [53, 157] on div "@ Community domain [DOMAIN_NAME] @ News path /news* # END OF ADHOC PAGE GROUPS …" at bounding box center [258, 124] width 412 height 170
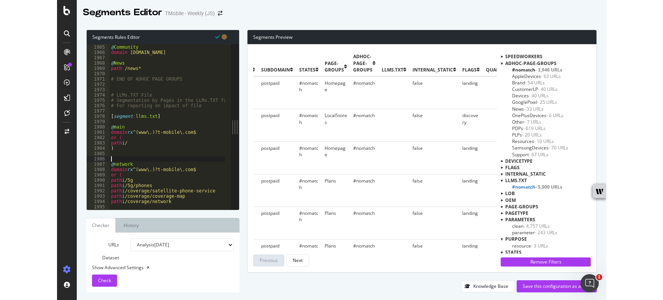
scroll to position [0, 0]
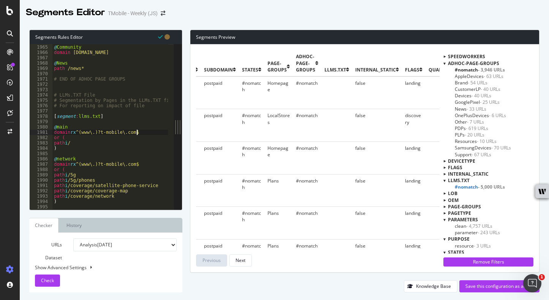
click at [138, 132] on div "@ Community domain [DOMAIN_NAME] @ News path /news* # END OF ADHOC PAGE GROUPS …" at bounding box center [258, 124] width 412 height 170
click at [99, 132] on div "@ Community domain [DOMAIN_NAME] @ News path /news* # END OF ADHOC PAGE GROUPS …" at bounding box center [258, 124] width 412 height 170
drag, startPoint x: 178, startPoint y: 131, endPoint x: 257, endPoint y: 129, distance: 78.4
click at [257, 129] on div "Segments Rules Editor domain t-mobile 1964 1965 1966 1967 1968 1969 1970 1971 1…" at bounding box center [285, 161] width 530 height 278
drag, startPoint x: 178, startPoint y: 129, endPoint x: 194, endPoint y: 130, distance: 16.0
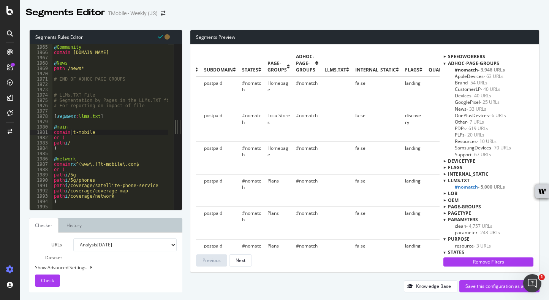
click at [221, 129] on div "Segments Rules Editor domain t-mobile 1964 1965 1966 1967 1968 1969 1970 1971 1…" at bounding box center [285, 161] width 530 height 278
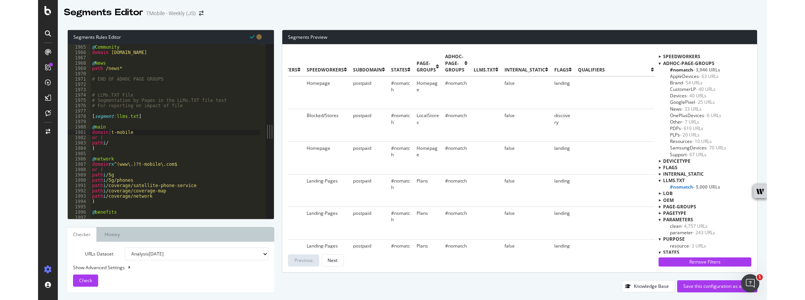
scroll to position [0, 170]
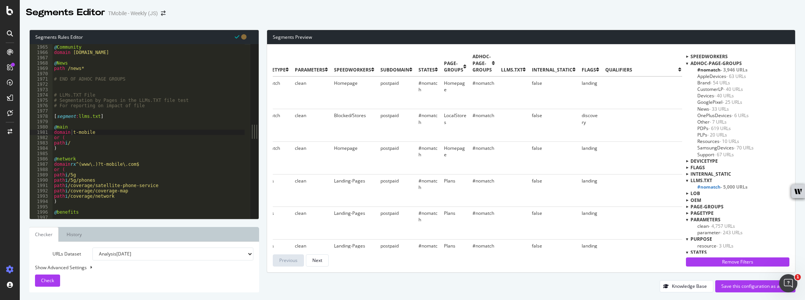
drag, startPoint x: 256, startPoint y: 131, endPoint x: 303, endPoint y: 132, distance: 46.8
click at [306, 132] on div "Segments Rules Editor domain t-mobile 1964 1965 1966 1967 1968 1969 1970 1971 1…" at bounding box center [412, 161] width 785 height 278
drag, startPoint x: 253, startPoint y: 131, endPoint x: 294, endPoint y: 134, distance: 41.2
click at [294, 134] on div "Segments Rules Editor domain t-mobile 1964 1965 1966 1967 1968 1969 1970 1971 1…" at bounding box center [412, 161] width 785 height 278
drag, startPoint x: 95, startPoint y: 130, endPoint x: 50, endPoint y: 131, distance: 45.3
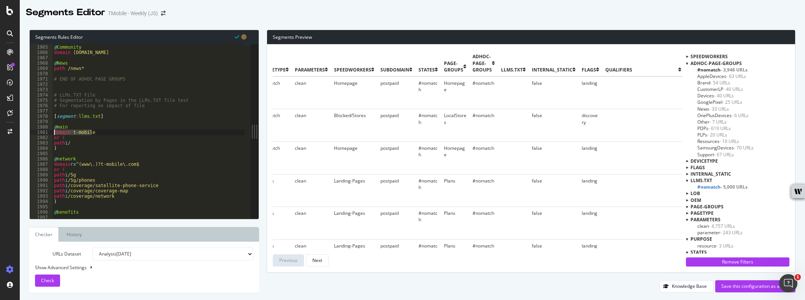
click at [50, 131] on div "domain t-mobile 1964 1965 1966 1967 1968 1969 1970 1971 1972 1973 1974 1975 197…" at bounding box center [140, 131] width 221 height 175
drag, startPoint x: 137, startPoint y: 163, endPoint x: 54, endPoint y: 163, distance: 83.7
click at [54, 163] on div "@ Community domain [DOMAIN_NAME] @ News path /news* # END OF ADHOC PAGE GROUPS …" at bounding box center [258, 128] width 412 height 179
paste textarea "t-mobile"
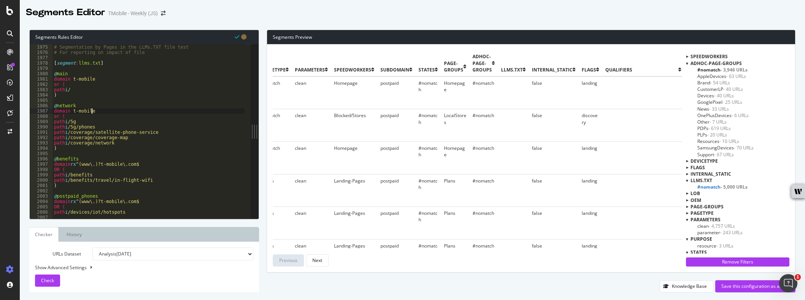
scroll to position [10508, 0]
drag, startPoint x: 96, startPoint y: 163, endPoint x: 51, endPoint y: 163, distance: 45.3
click at [51, 163] on div "domain t-mobile 1974 1975 1976 1977 1978 1979 1980 1981 1982 1983 1984 1985 198…" at bounding box center [140, 131] width 221 height 175
paste textarea "t-mobile"
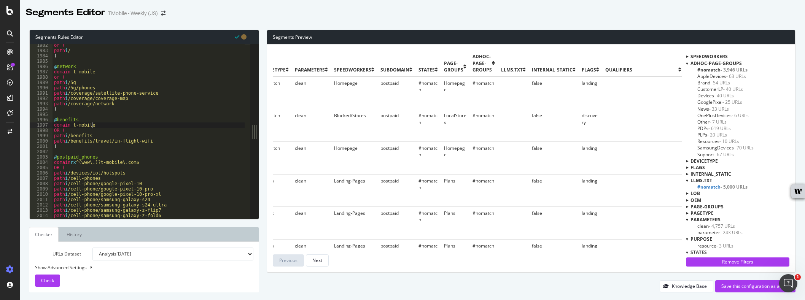
scroll to position [10551, 0]
drag, startPoint x: 117, startPoint y: 159, endPoint x: 50, endPoint y: 159, distance: 67.3
click at [50, 159] on div "domain t-mobile 1982 1983 1984 1985 1986 1987 1988 1989 1990 1991 1992 1993 199…" at bounding box center [140, 131] width 221 height 175
paste textarea "t-mobile"
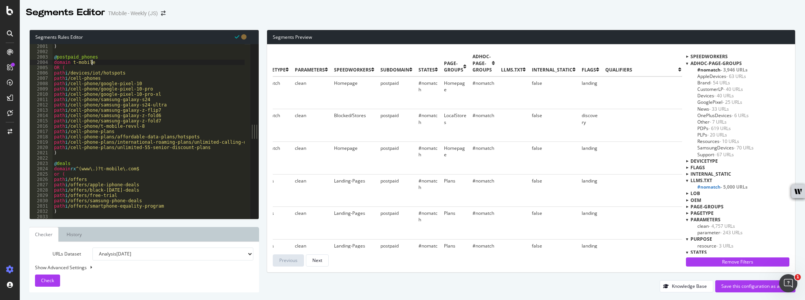
scroll to position [10656, 0]
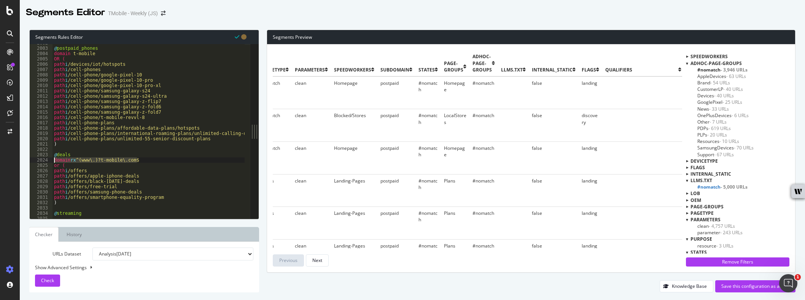
drag, startPoint x: 144, startPoint y: 158, endPoint x: 48, endPoint y: 158, distance: 95.8
click at [48, 158] on div "domain t-mobile 2002 2003 2004 2005 2006 2007 2008 2009 2010 2011 2012 2013 201…" at bounding box center [140, 131] width 221 height 175
paste textarea "t-mobile"
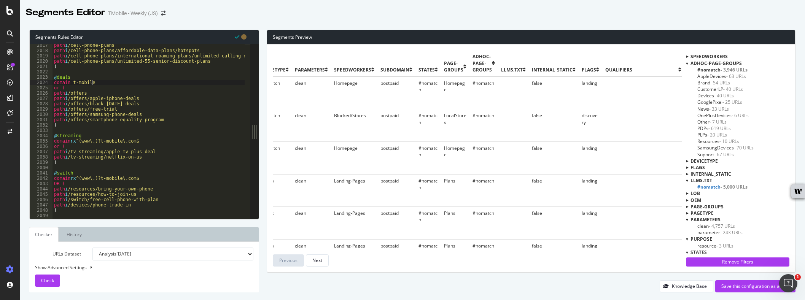
scroll to position [10734, 0]
drag, startPoint x: 143, startPoint y: 139, endPoint x: 39, endPoint y: 140, distance: 103.8
click at [39, 140] on div "domain t-mobile 2017 2018 2019 2020 2021 2022 2023 2024 2025 2026 2027 2028 202…" at bounding box center [140, 131] width 221 height 175
paste textarea "t-mobile"
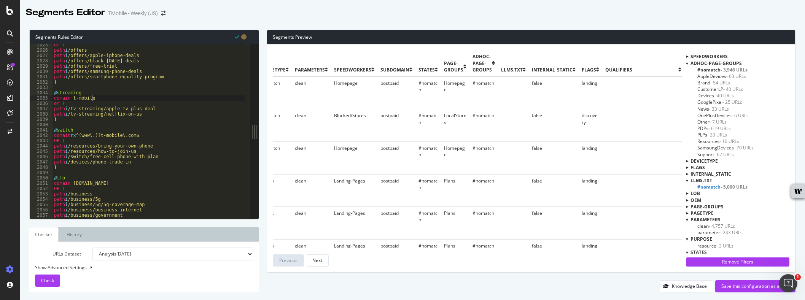
scroll to position [10777, 0]
drag, startPoint x: 140, startPoint y: 136, endPoint x: 54, endPoint y: 137, distance: 85.9
click at [54, 137] on div "or ( path i /offers path i /offers/apple-iphone-deals path i /offers/black-[DAT…" at bounding box center [258, 131] width 412 height 179
paste textarea "t-mobile"
click at [109, 148] on div "or ( path i /offers path i /offers/apple-iphone-deals path i /offers/black-[DAT…" at bounding box center [258, 131] width 412 height 179
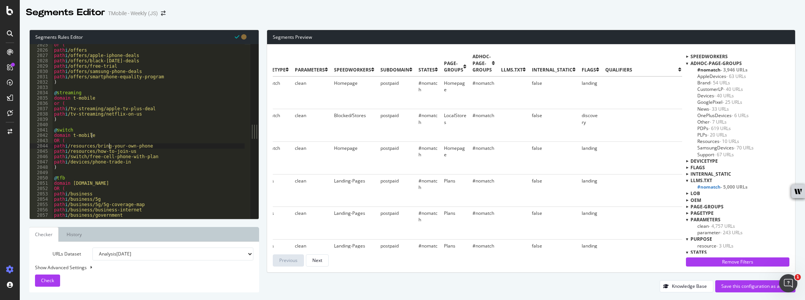
scroll to position [10815, 0]
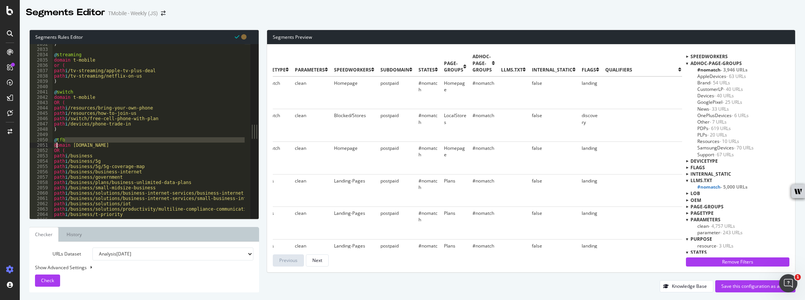
drag, startPoint x: 122, startPoint y: 142, endPoint x: 57, endPoint y: 146, distance: 65.5
click at [57, 146] on div ") @ streaming domain t-mobile or ( path i /tv-streaming/apple-tv-plus-deal path…" at bounding box center [258, 130] width 412 height 179
click at [120, 146] on div ") @ streaming domain t-mobile or ( path i /tv-streaming/apple-tv-plus-deal path…" at bounding box center [258, 130] width 412 height 179
drag, startPoint x: 120, startPoint y: 146, endPoint x: 53, endPoint y: 146, distance: 66.9
click at [53, 146] on div ") @ streaming domain t-mobile or ( path i /tv-streaming/apple-tv-plus-deal path…" at bounding box center [258, 130] width 412 height 179
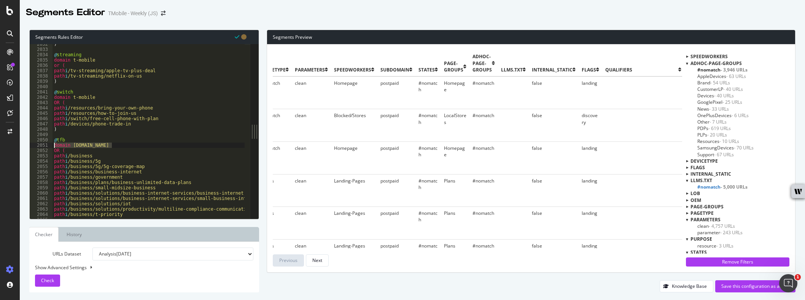
paste textarea "t-mobile"
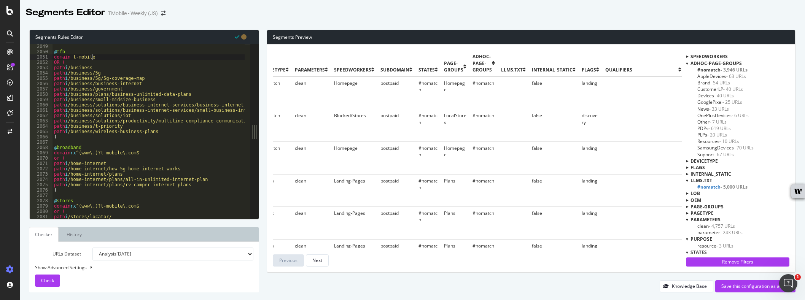
scroll to position [10904, 0]
drag, startPoint x: 139, startPoint y: 154, endPoint x: 44, endPoint y: 153, distance: 95.4
click at [44, 153] on div "domain t-mobile 2049 2050 2051 2052 2053 2054 2055 2056 2057 2058 2059 2060 206…" at bounding box center [140, 131] width 221 height 175
paste textarea "t-mobile"
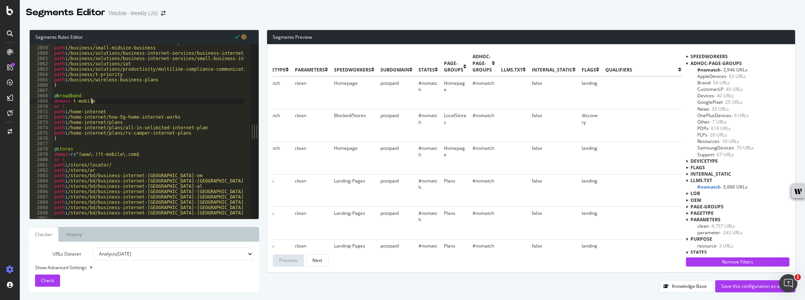
scroll to position [10955, 0]
drag, startPoint x: 143, startPoint y: 154, endPoint x: 37, endPoint y: 154, distance: 106.9
click at [37, 154] on div "domain t-mobile 2058 2059 2060 2061 2062 2063 2064 2065 2066 2067 2068 2069 207…" at bounding box center [140, 131] width 221 height 175
paste textarea "t-mobile"
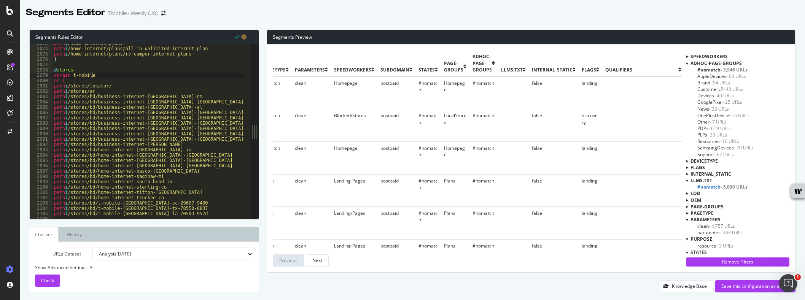
scroll to position [11028, 0]
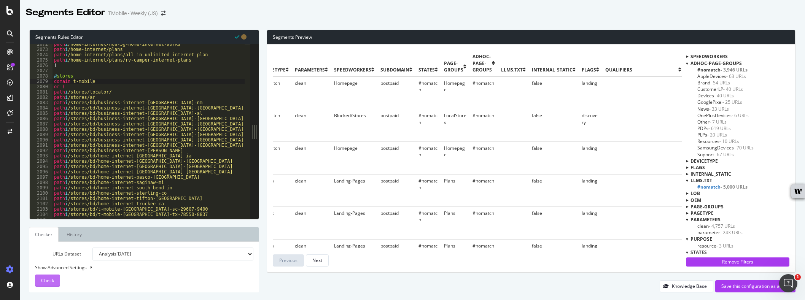
click at [37, 277] on button "Check" at bounding box center [47, 281] width 25 height 12
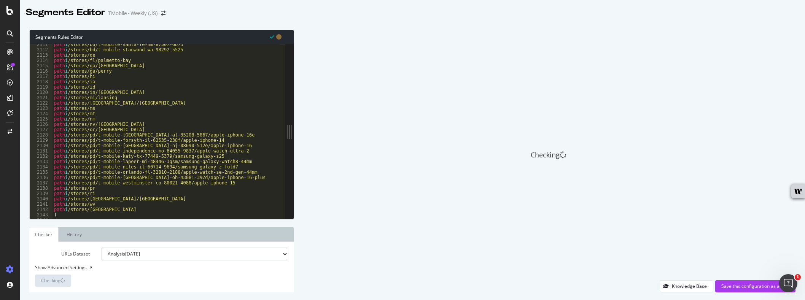
scroll to position [11250, 0]
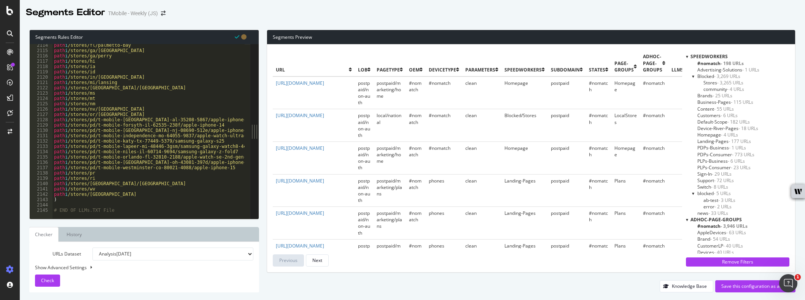
click at [549, 56] on div at bounding box center [687, 56] width 2 height 6
click at [549, 64] on div at bounding box center [687, 63] width 2 height 6
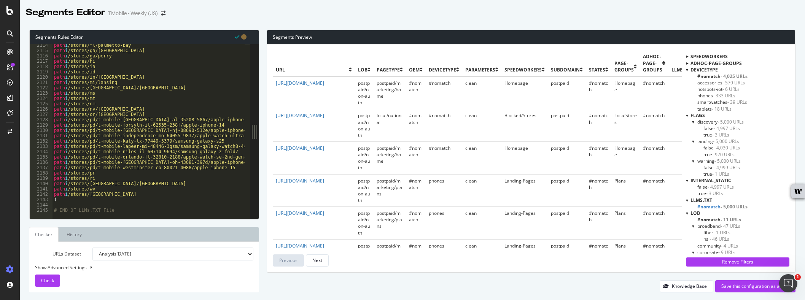
click at [549, 71] on div at bounding box center [687, 70] width 2 height 6
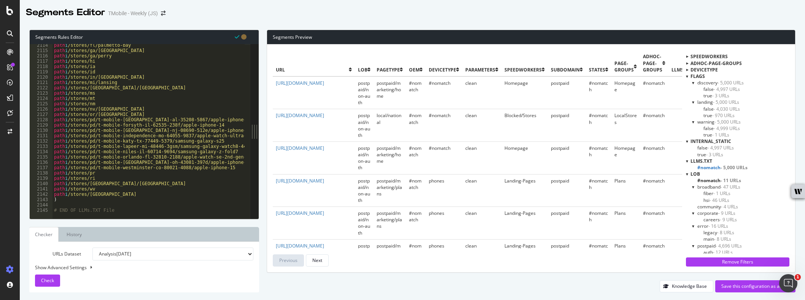
click at [549, 75] on div at bounding box center [687, 76] width 2 height 6
click at [549, 81] on div at bounding box center [687, 82] width 2 height 6
click at [549, 101] on div at bounding box center [687, 102] width 2 height 6
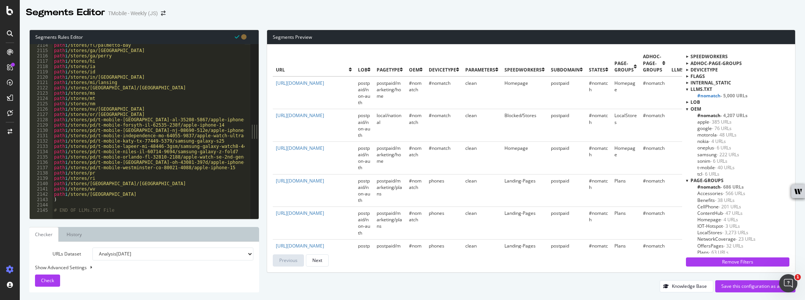
click at [549, 106] on div at bounding box center [687, 109] width 2 height 6
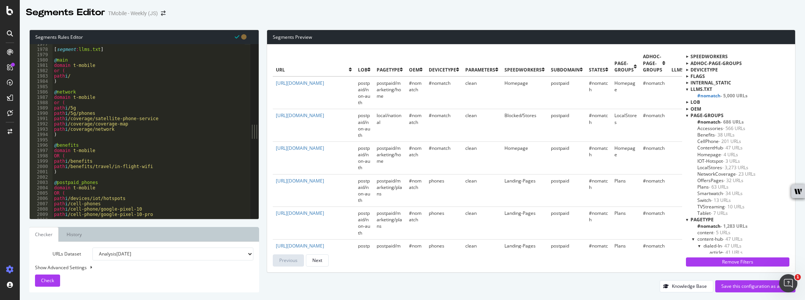
scroll to position [10521, 0]
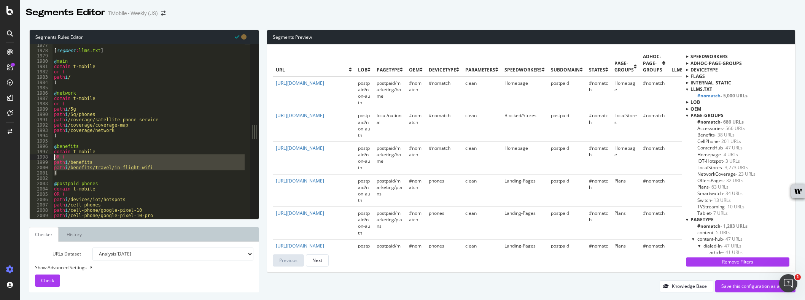
drag, startPoint x: 65, startPoint y: 173, endPoint x: 55, endPoint y: 159, distance: 17.4
click at [55, 159] on div "[ segment : llms.txt ] @ main domain t-mobile or ( path i / ) @ network domain …" at bounding box center [258, 132] width 412 height 179
click at [58, 170] on div "[ segment : llms.txt ] @ main domain t-mobile or ( path i / ) @ network domain …" at bounding box center [148, 131] width 192 height 175
drag, startPoint x: 58, startPoint y: 172, endPoint x: 52, endPoint y: 152, distance: 20.7
click at [52, 152] on div "path i /benefits/travel/in-flight-wifi 1977 1978 1979 1980 1981 1982 1983 1984 …" at bounding box center [140, 131] width 221 height 175
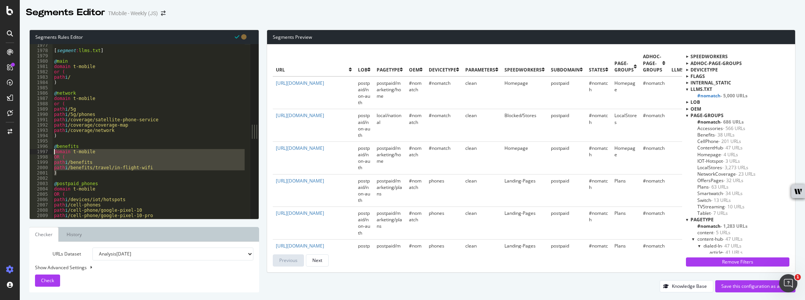
paste textarea ")"
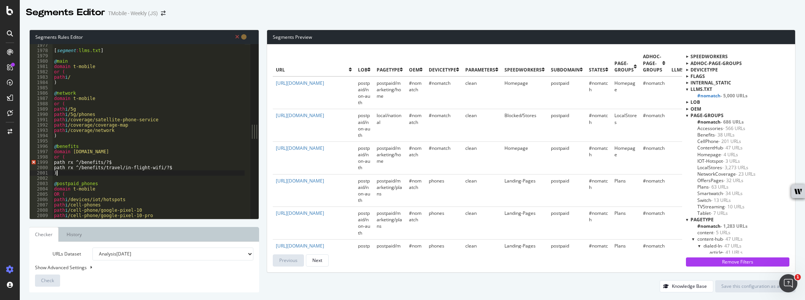
click at [60, 160] on div "[ segment : llms.txt ] @ main domain t-mobile or ( path i / ) @ network domain …" at bounding box center [258, 132] width 412 height 179
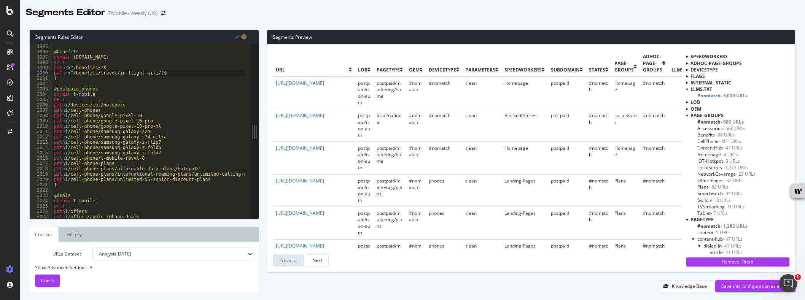
scroll to position [10616, 0]
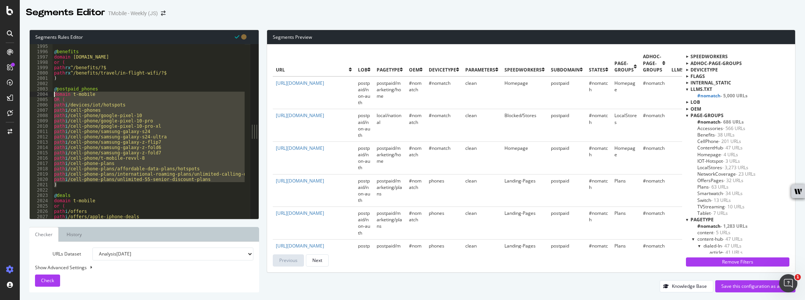
drag, startPoint x: 60, startPoint y: 185, endPoint x: 47, endPoint y: 96, distance: 90.0
click at [47, 96] on div "path rx ^/benefits/travel/in-flight-wifi/?$ 1995 1996 1997 1998 1999 2000 2001 …" at bounding box center [140, 131] width 221 height 175
paste textarea ")"
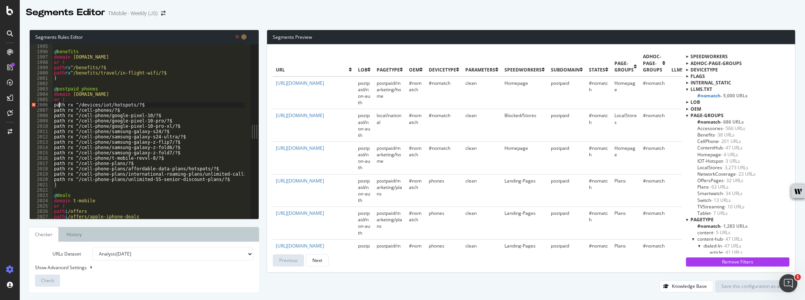
click at [59, 107] on div "@ benefits domain [DOMAIN_NAME] or ( path rx ^/benefits/?$ path rx ^/benefits/t…" at bounding box center [258, 133] width 412 height 179
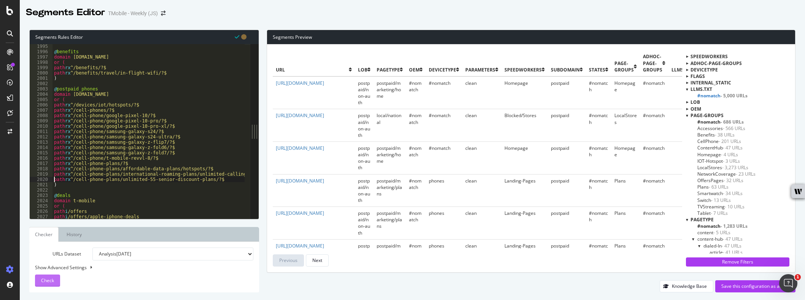
click at [43, 279] on span "Check" at bounding box center [47, 280] width 13 height 6
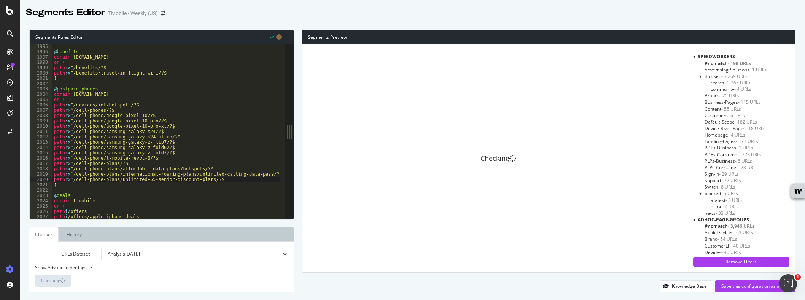
click at [549, 57] on span "SpeedWorkers" at bounding box center [715, 56] width 37 height 6
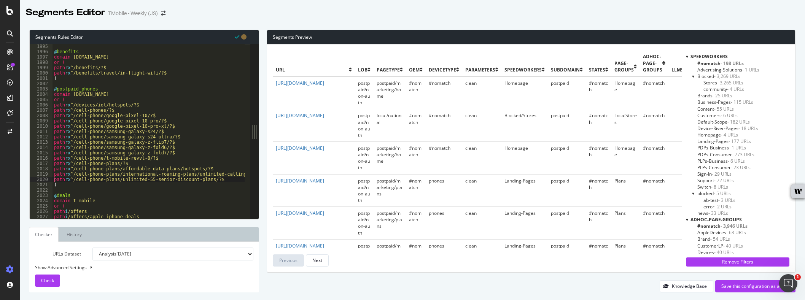
click at [549, 57] on div at bounding box center [687, 56] width 2 height 6
click at [549, 63] on div at bounding box center [687, 63] width 2 height 6
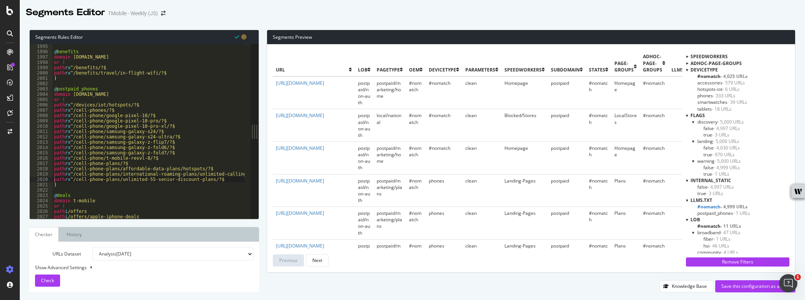
click at [549, 70] on div at bounding box center [687, 70] width 2 height 6
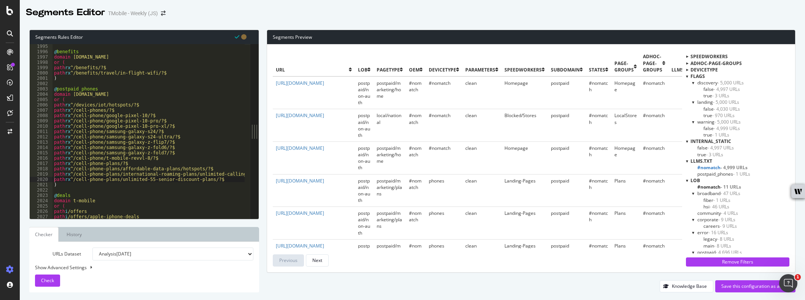
click at [549, 76] on div at bounding box center [687, 76] width 2 height 6
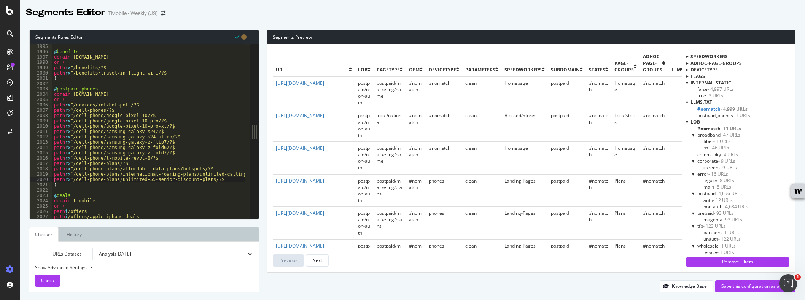
click at [549, 81] on div at bounding box center [687, 82] width 2 height 6
drag, startPoint x: 79, startPoint y: 104, endPoint x: 67, endPoint y: 104, distance: 12.2
click at [67, 104] on div "@ benefits domain [DOMAIN_NAME] or ( path rx ^/benefits/?$ path rx ^/benefits/t…" at bounding box center [258, 133] width 412 height 179
click at [134, 103] on div "@ benefits domain [DOMAIN_NAME] or ( path rx ^/benefits/?$ path rx ^/benefits/t…" at bounding box center [258, 133] width 412 height 179
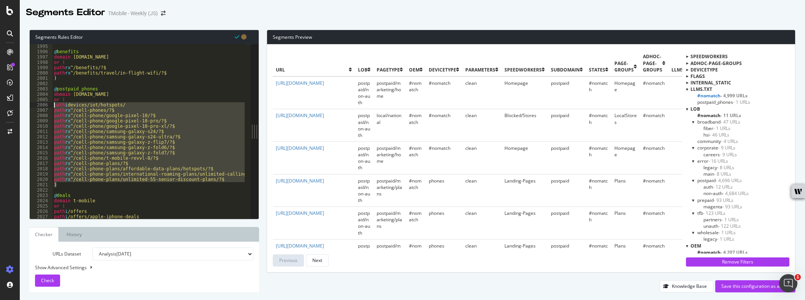
drag, startPoint x: 63, startPoint y: 186, endPoint x: 51, endPoint y: 103, distance: 83.5
click at [51, 103] on div "path i devices/iot/hotspots/ 1995 1996 1997 1998 1999 2000 2001 2002 2003 2004 …" at bounding box center [140, 131] width 221 height 175
paste textarea ")"
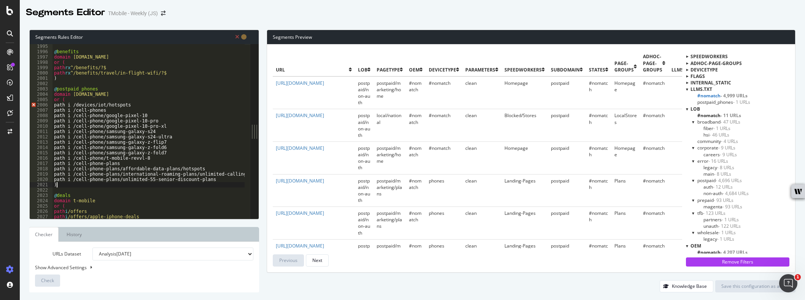
scroll to position [0, 0]
click at [55, 104] on div "@ benefits domain [DOMAIN_NAME] or ( path rx ^/benefits/?$ path rx ^/benefits/t…" at bounding box center [258, 133] width 412 height 179
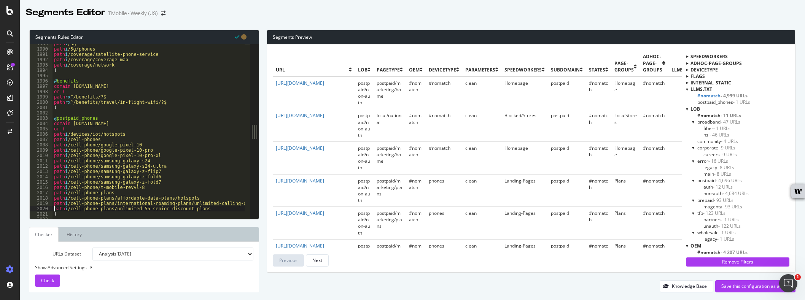
scroll to position [10584, 0]
click at [79, 98] on div "path i /5g path i /5g/phones path i /coverage/satellite-phone-service path i /c…" at bounding box center [258, 132] width 412 height 179
click at [142, 100] on div "path i /5g path i /5g/phones path i /coverage/satellite-phone-service path i /c…" at bounding box center [258, 132] width 412 height 179
click at [72, 105] on div "path i /5g path i /5g/phones path i /coverage/satellite-phone-service path i /c…" at bounding box center [258, 132] width 412 height 179
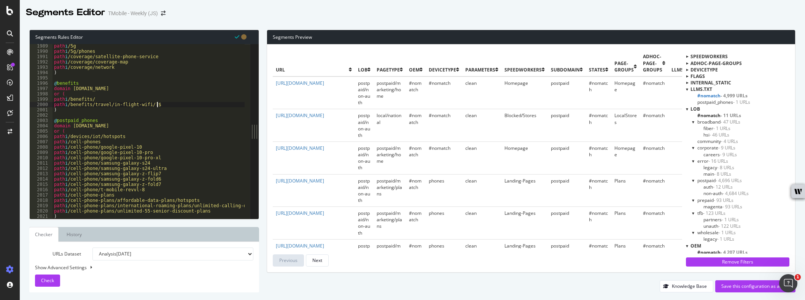
click at [167, 104] on div "path i /5g path i /5g/phones path i /coverage/satellite-phone-service path i /c…" at bounding box center [258, 132] width 412 height 179
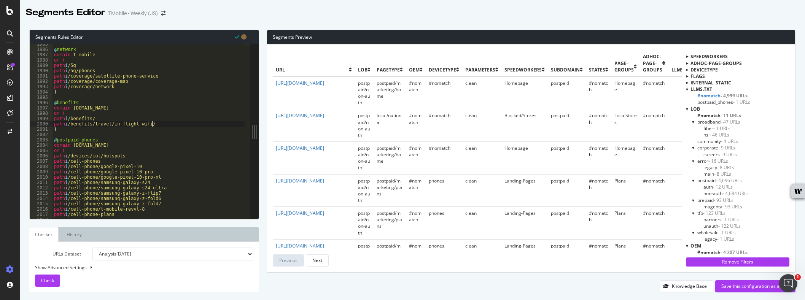
scroll to position [10565, 0]
type textarea "path i /benefits/travel/in-flight-wifi/"
click at [52, 279] on span "Check" at bounding box center [47, 280] width 13 height 6
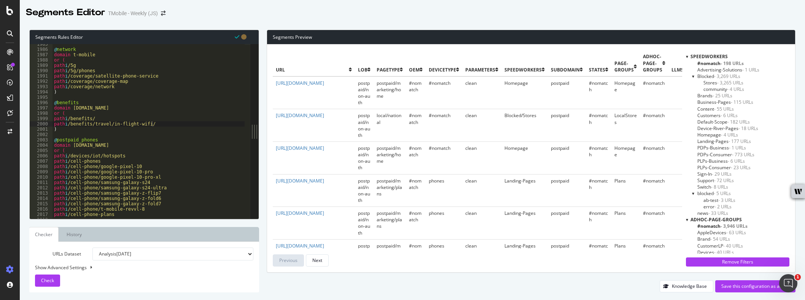
click at [549, 56] on div at bounding box center [687, 56] width 2 height 6
click at [549, 62] on div at bounding box center [687, 63] width 2 height 6
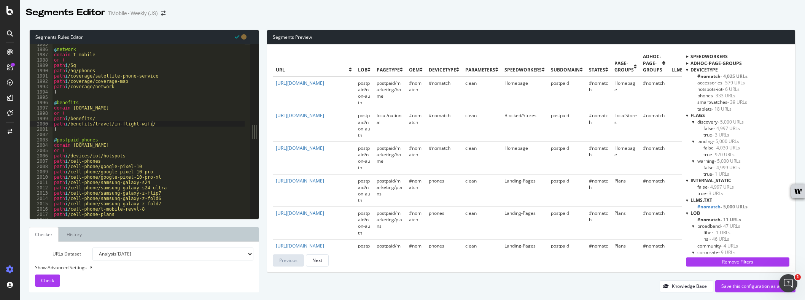
click at [549, 68] on div at bounding box center [687, 70] width 2 height 6
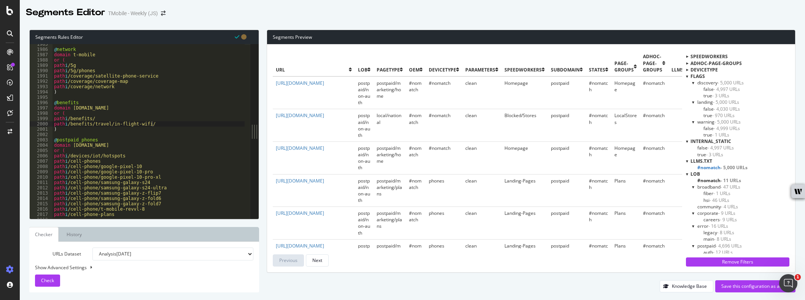
click at [549, 73] on div at bounding box center [687, 76] width 2 height 6
click at [549, 84] on div at bounding box center [687, 82] width 2 height 6
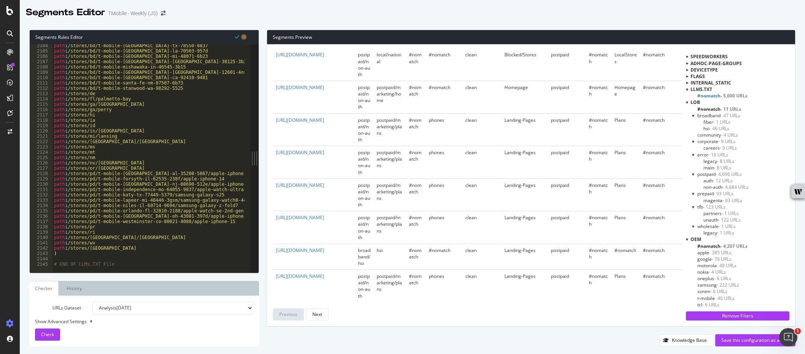
scroll to position [11197, 0]
click at [549, 300] on icon "Open Intercom Messenger" at bounding box center [787, 336] width 13 height 13
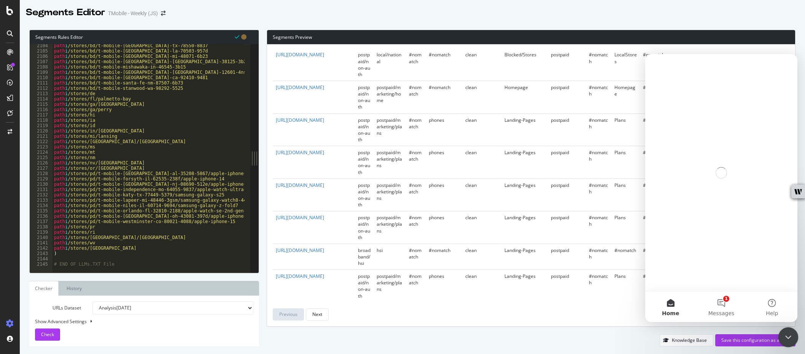
scroll to position [0, 0]
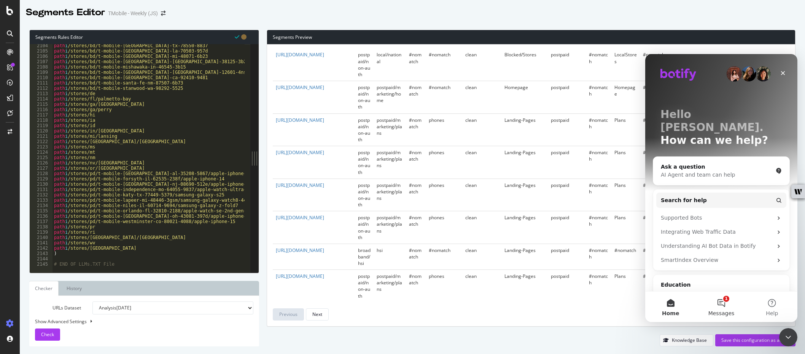
click at [549, 300] on span "Messages" at bounding box center [721, 312] width 26 height 5
click at [549, 300] on button "1 Messages" at bounding box center [720, 306] width 51 height 30
click at [549, 163] on div "Ask a question" at bounding box center [717, 167] width 112 height 8
click at [549, 300] on icon "Close Intercom Messenger" at bounding box center [786, 335] width 9 height 9
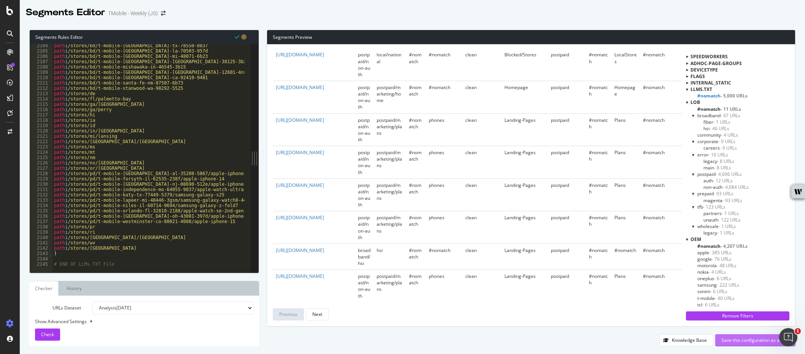
click at [549, 300] on div "Save this configuration as active" at bounding box center [755, 340] width 68 height 6
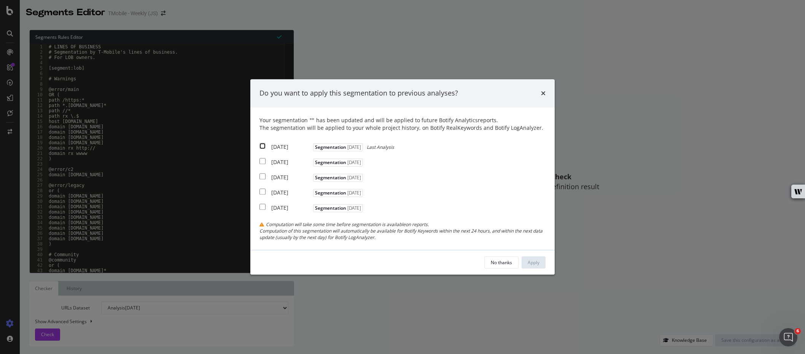
click at [263, 148] on input "modal" at bounding box center [262, 146] width 6 height 6
checkbox input "true"
click at [264, 159] on input "modal" at bounding box center [262, 161] width 6 height 6
checkbox input "true"
click at [261, 176] on input "modal" at bounding box center [262, 176] width 6 height 6
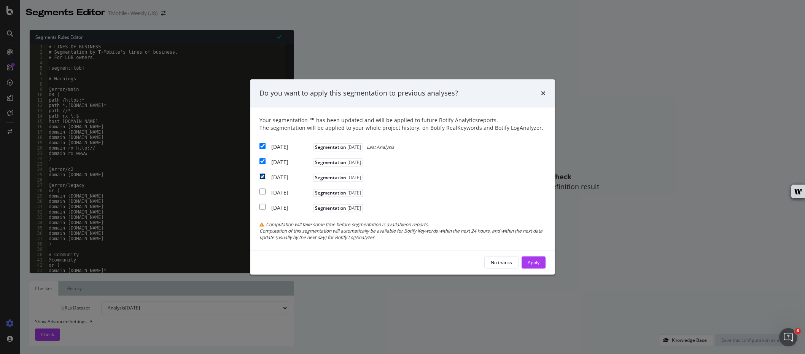
checkbox input "true"
click at [535, 260] on div "Apply" at bounding box center [533, 262] width 12 height 6
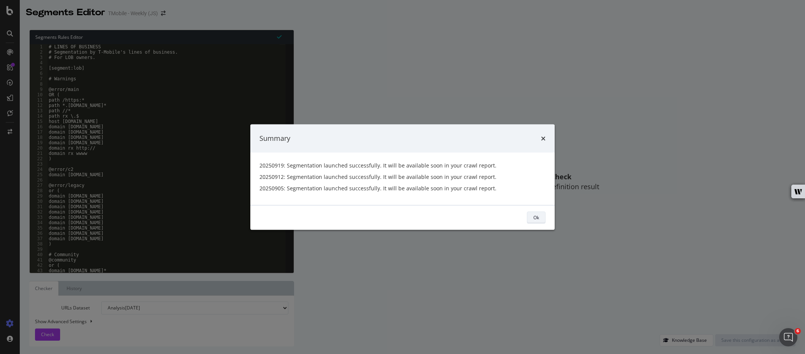
click at [535, 218] on div "Ok" at bounding box center [536, 217] width 6 height 6
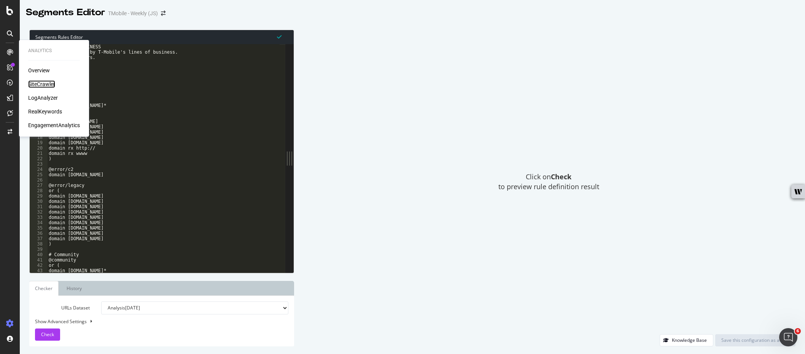
click at [45, 83] on div "SiteCrawler" at bounding box center [41, 84] width 27 height 8
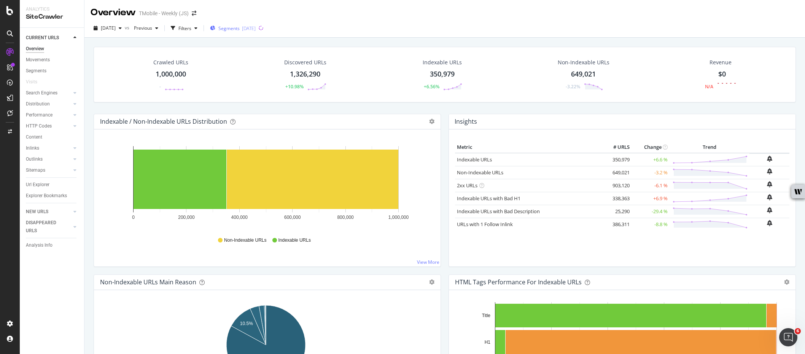
click at [240, 27] on span "Segments" at bounding box center [228, 28] width 21 height 6
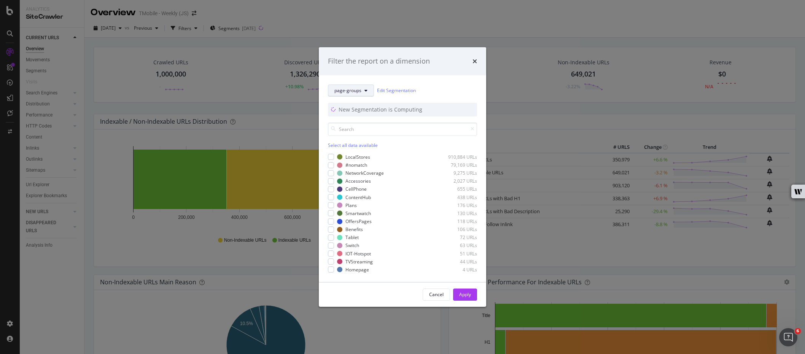
click at [358, 96] on button "page-groups" at bounding box center [351, 90] width 46 height 12
click at [447, 289] on button "Cancel" at bounding box center [435, 294] width 27 height 12
